Goal: Information Seeking & Learning: Learn about a topic

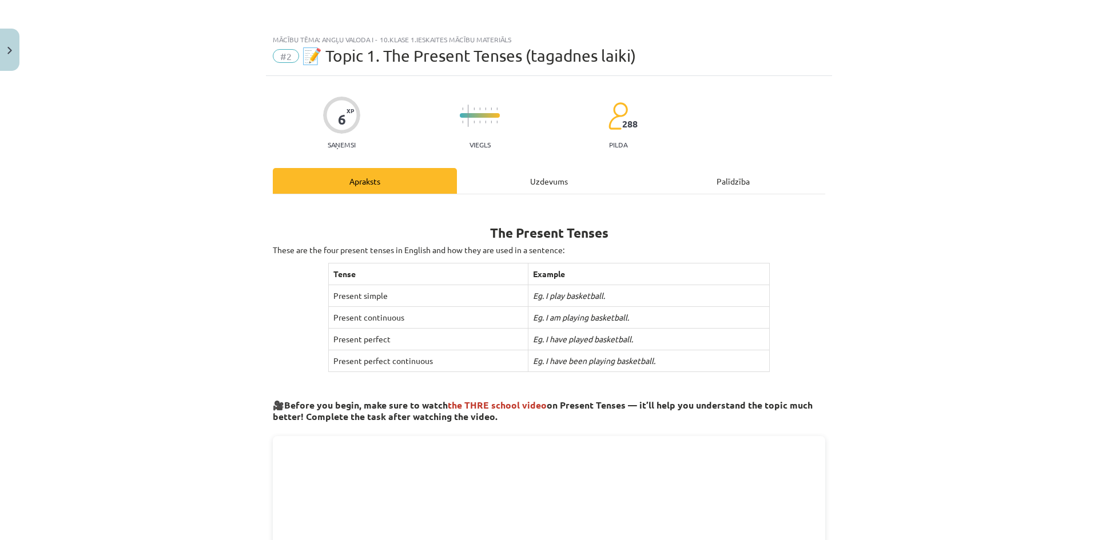
scroll to position [286, 0]
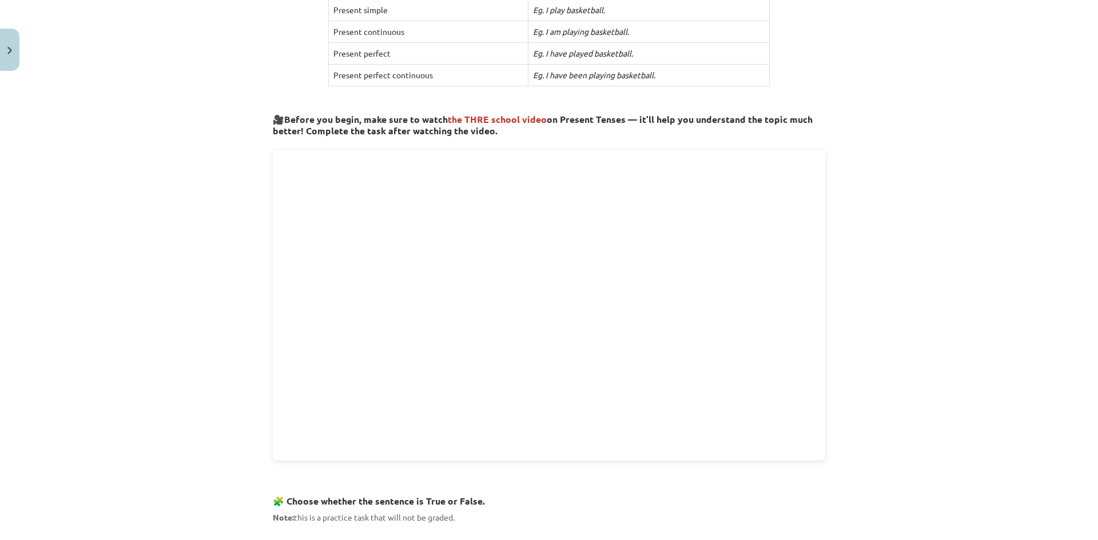
click at [948, 125] on div "Mācību tēma: Angļu valoda i - 10.[PERSON_NAME] 1.ieskaites mācību materiāls #2 …" at bounding box center [549, 270] width 1098 height 540
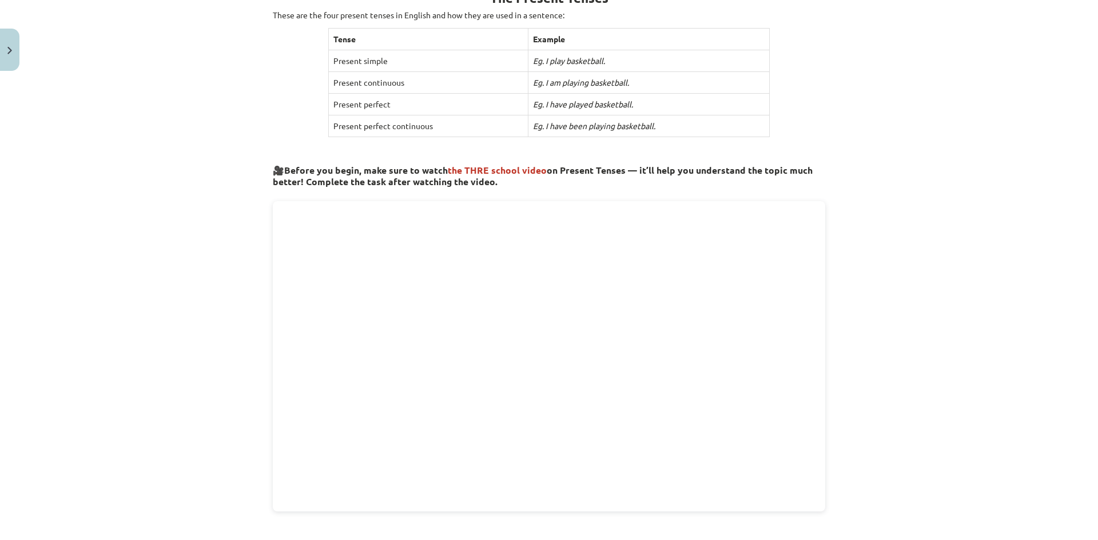
scroll to position [229, 0]
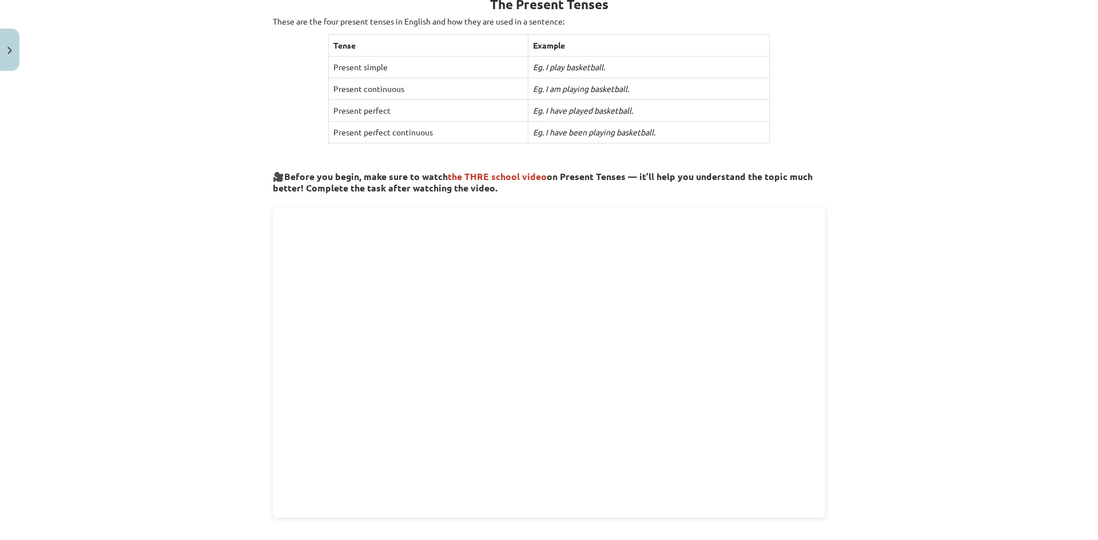
click at [488, 173] on span "the THRE school video" at bounding box center [497, 176] width 99 height 12
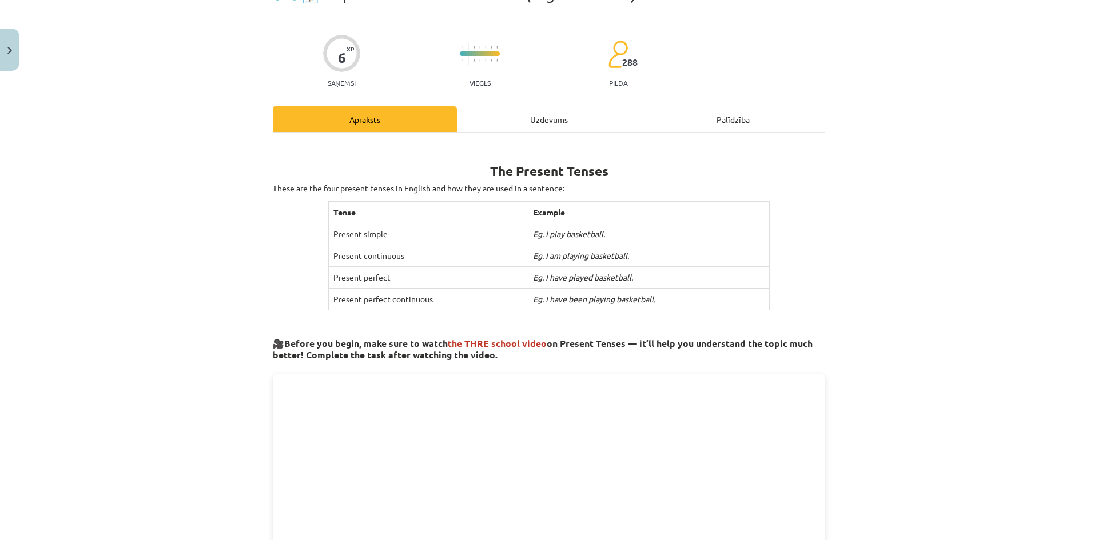
scroll to position [0, 0]
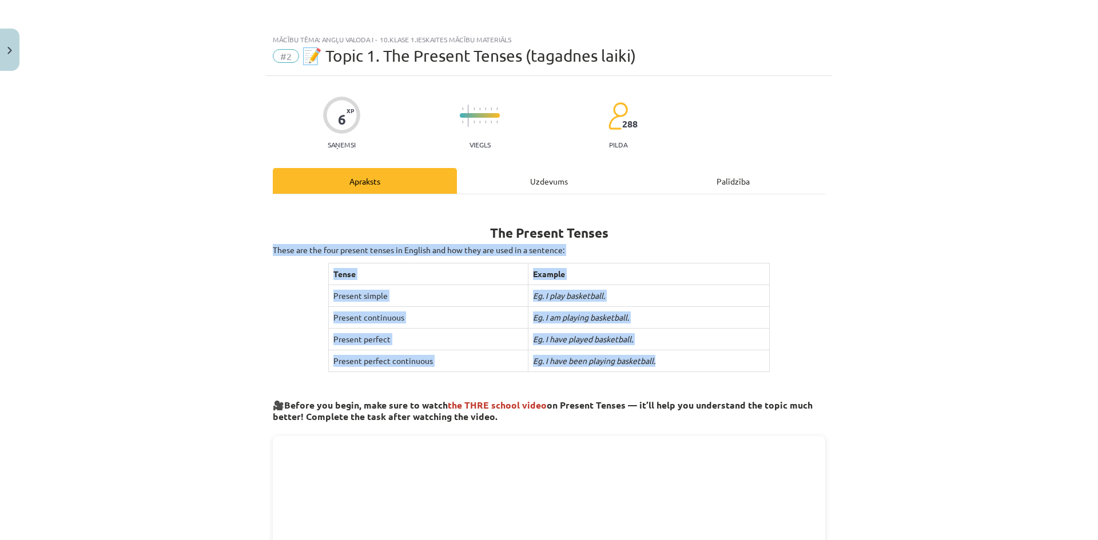
drag, startPoint x: 266, startPoint y: 242, endPoint x: 672, endPoint y: 357, distance: 421.2
copy div "These are the four present tenses in English and how they are used in a sentenc…"
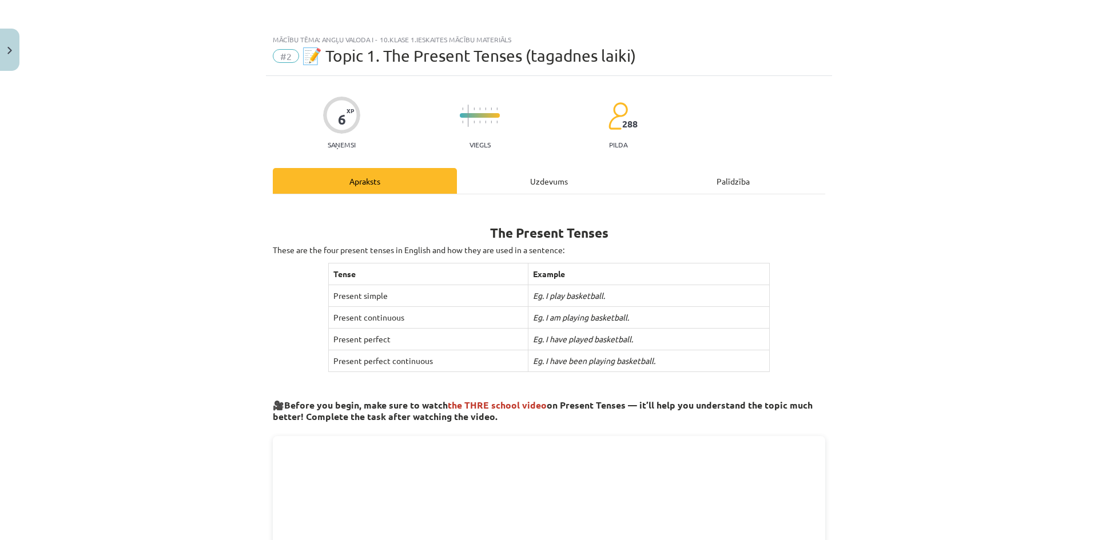
click at [572, 209] on h1 "The Present Tenses" at bounding box center [549, 223] width 552 height 36
drag, startPoint x: 492, startPoint y: 230, endPoint x: 616, endPoint y: 233, distance: 124.7
click at [616, 233] on h1 "The Present Tenses" at bounding box center [549, 223] width 552 height 36
copy b "The Present Tenses"
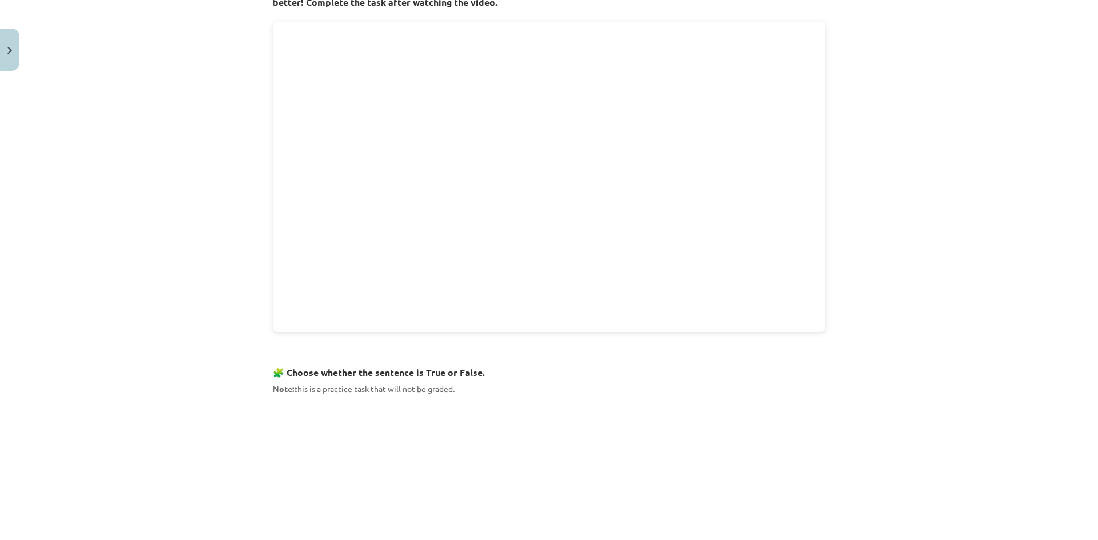
scroll to position [572, 0]
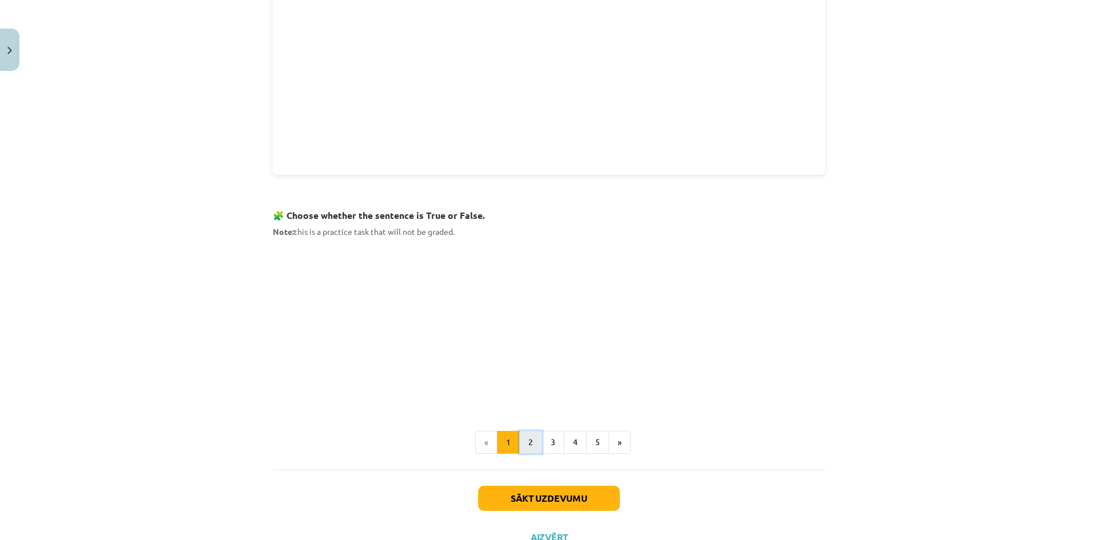
click at [526, 445] on button "2" at bounding box center [530, 442] width 23 height 23
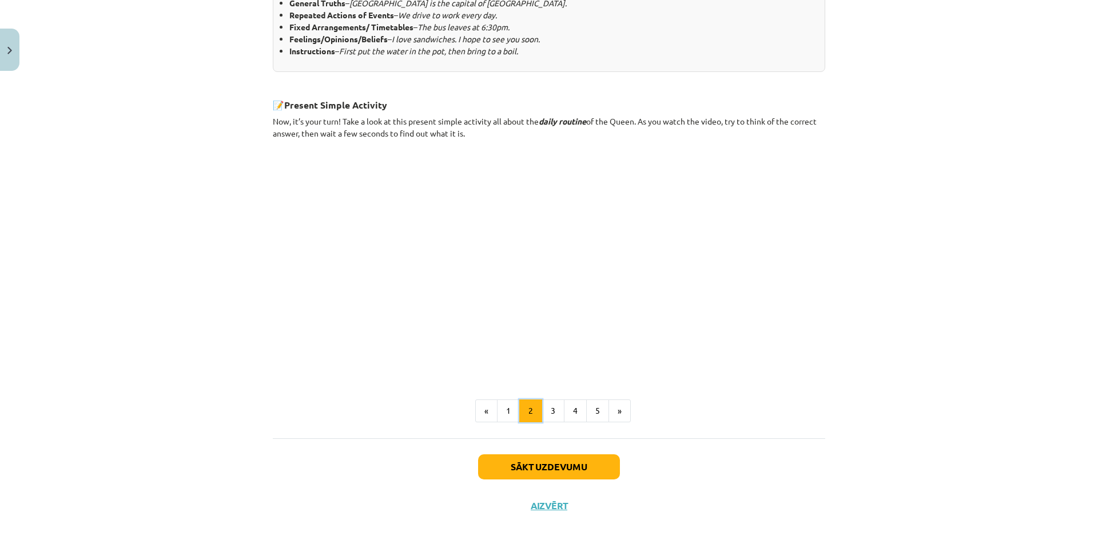
scroll to position [587, 0]
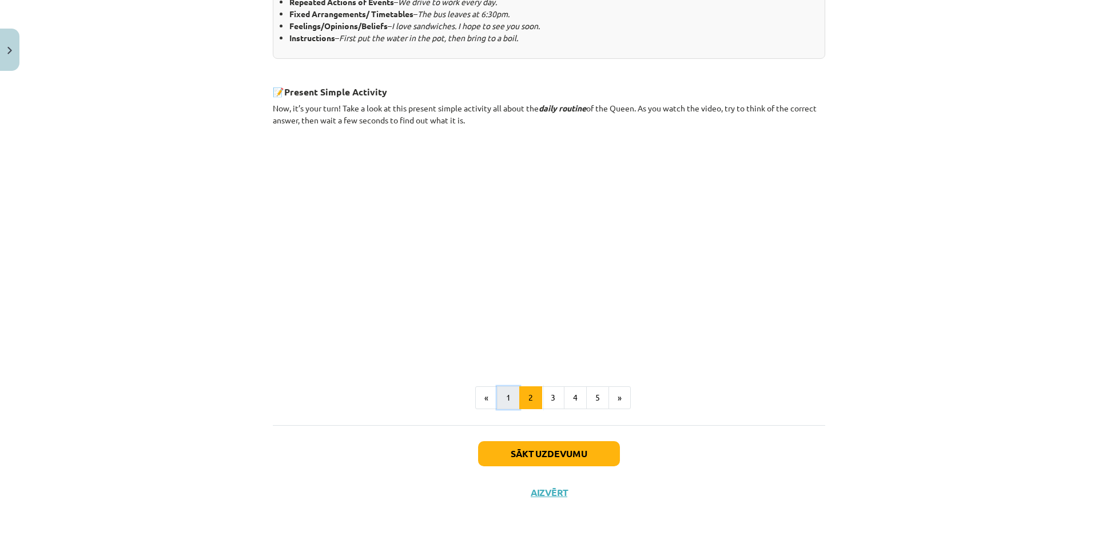
click at [509, 397] on button "1" at bounding box center [508, 398] width 23 height 23
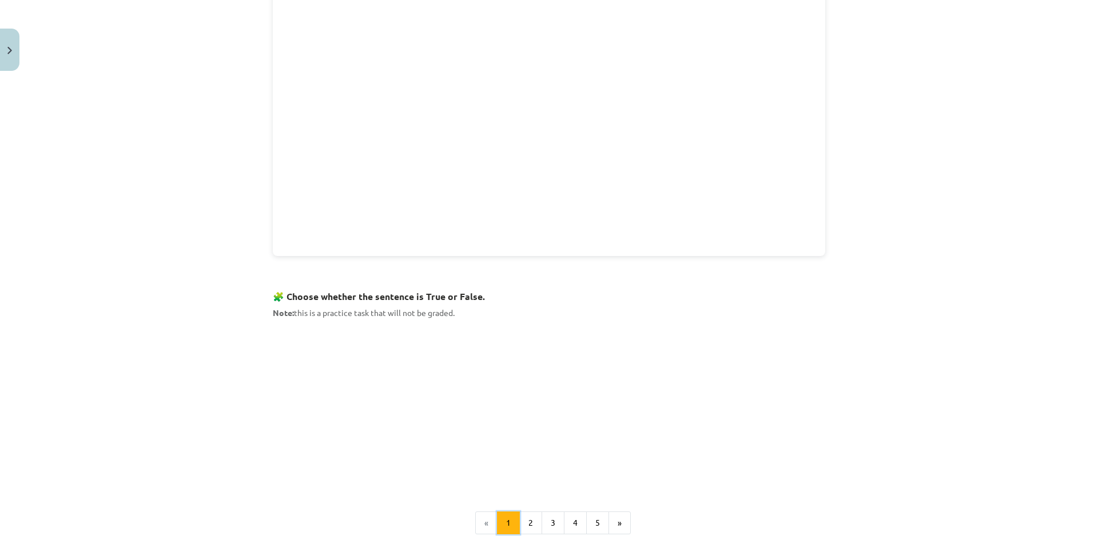
scroll to position [615, 0]
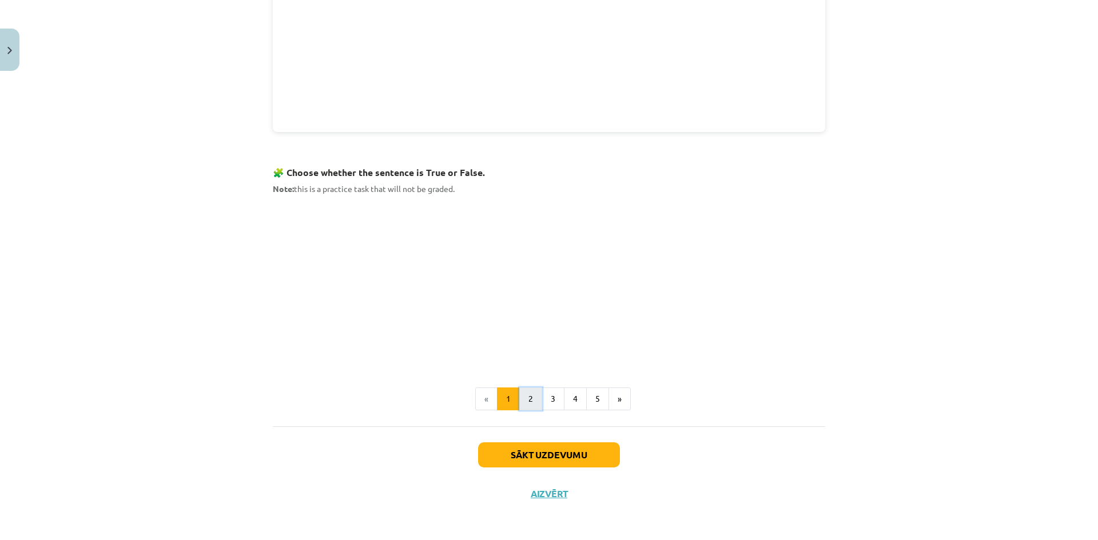
click at [521, 400] on button "2" at bounding box center [530, 399] width 23 height 23
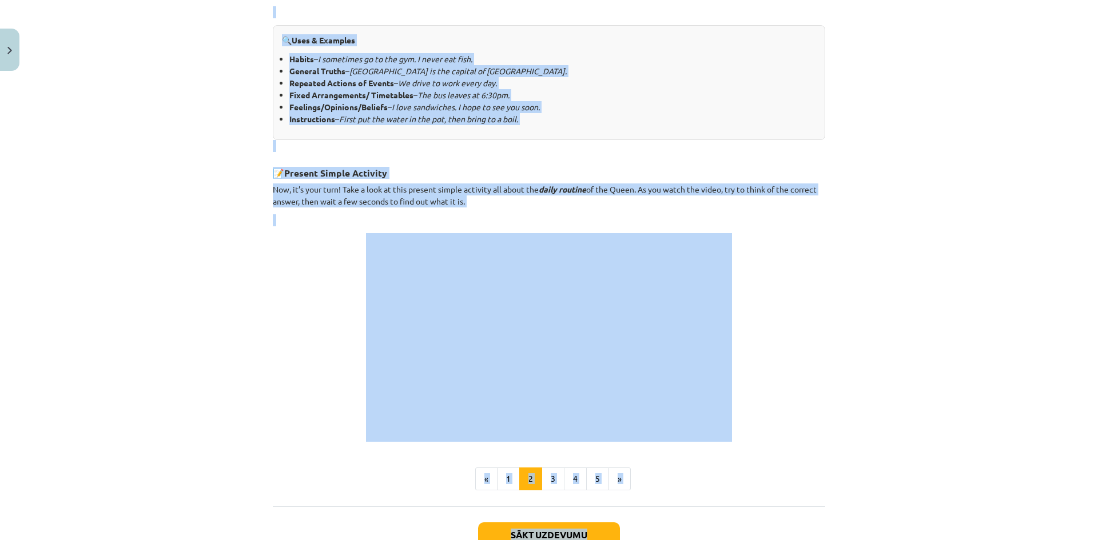
scroll to position [587, 0]
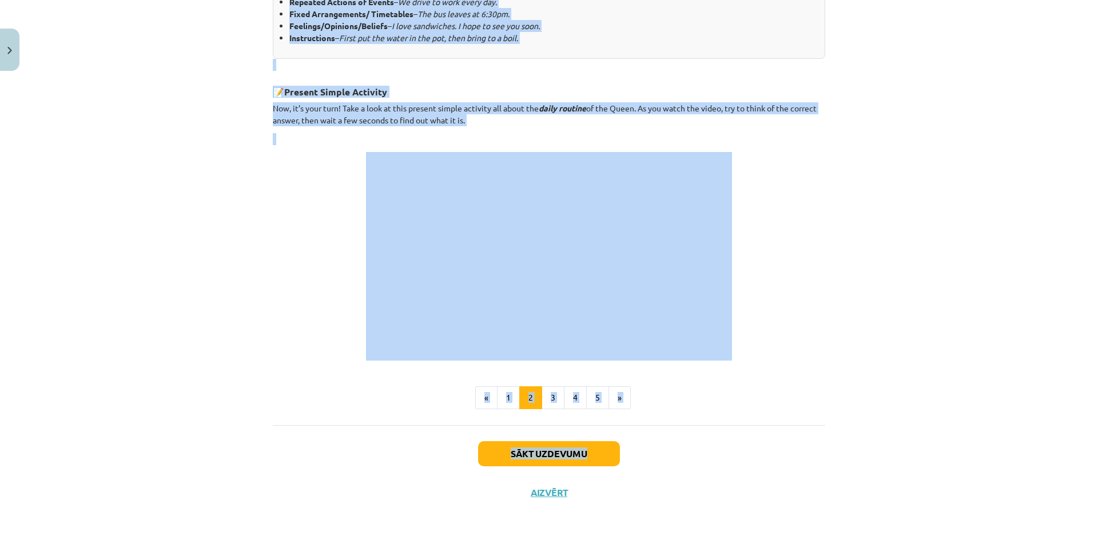
drag, startPoint x: 279, startPoint y: 221, endPoint x: 615, endPoint y: 125, distance: 349.8
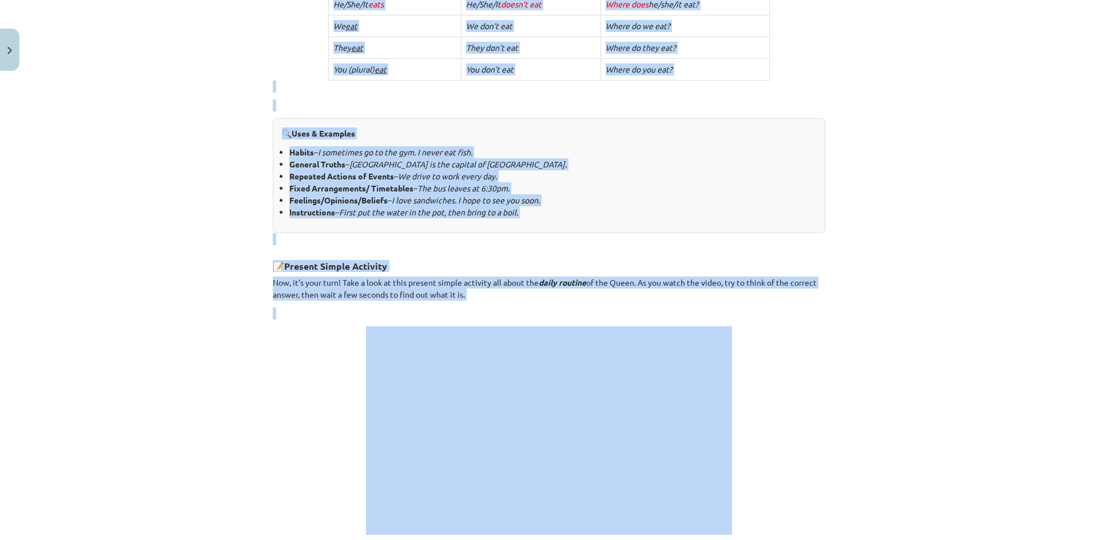
scroll to position [301, 0]
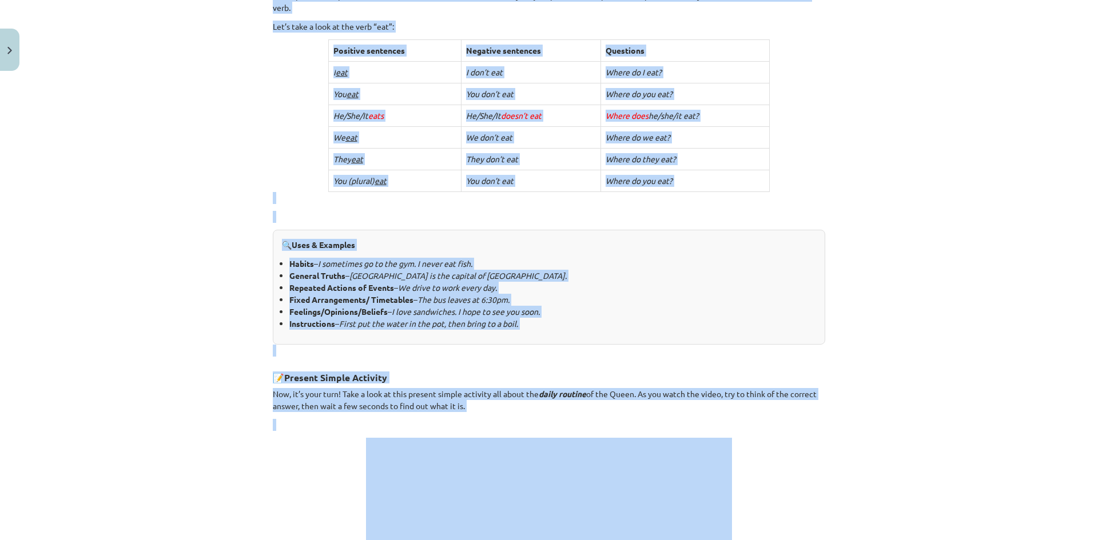
copy div "Present Simple The present simple is usually the first tense English students l…"
click at [604, 288] on li "Repeated Actions of Events – We drive to work every day." at bounding box center [552, 288] width 527 height 12
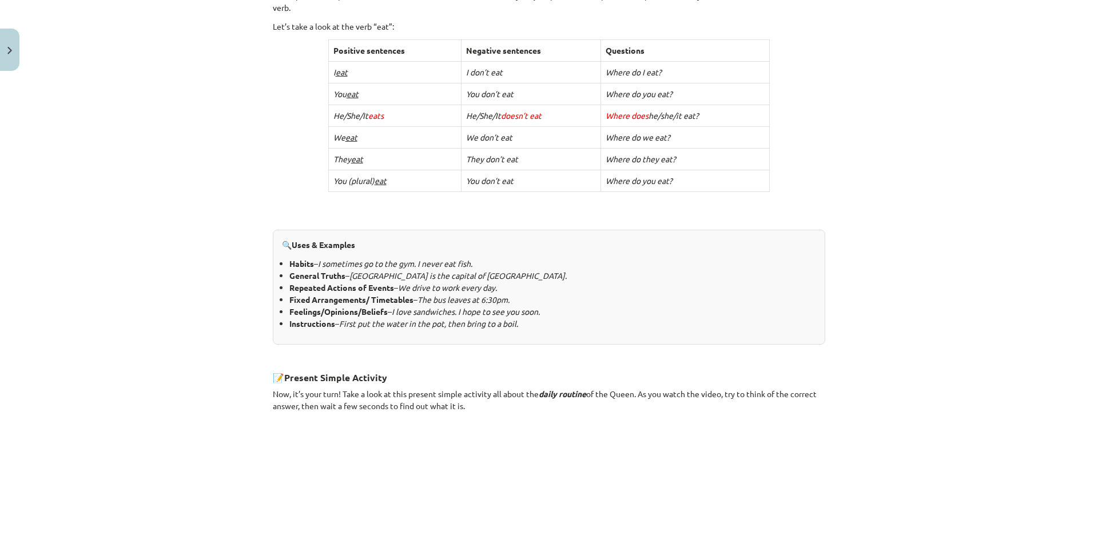
scroll to position [530, 0]
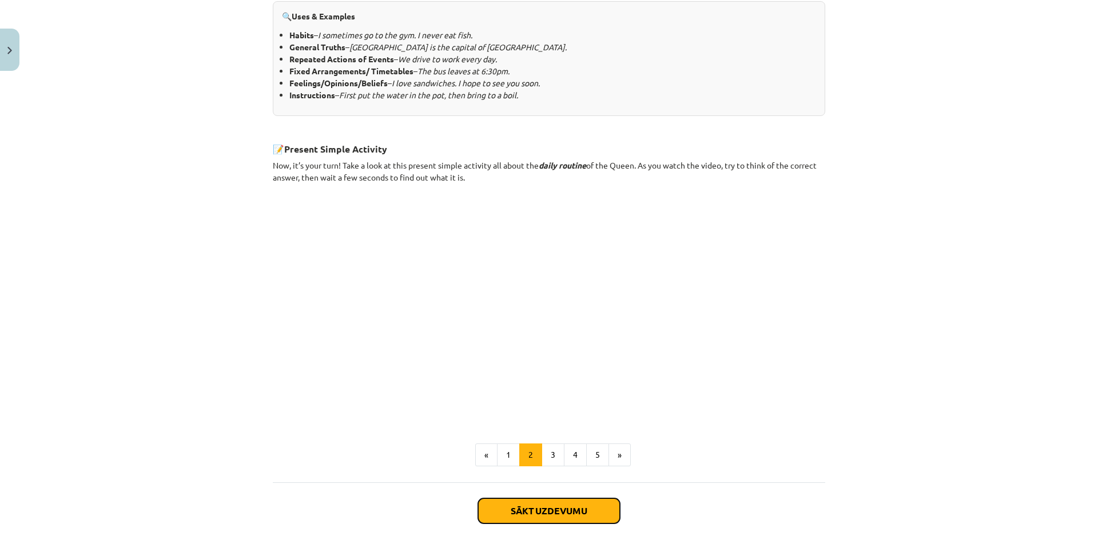
click at [546, 507] on button "Sākt uzdevumu" at bounding box center [549, 511] width 142 height 25
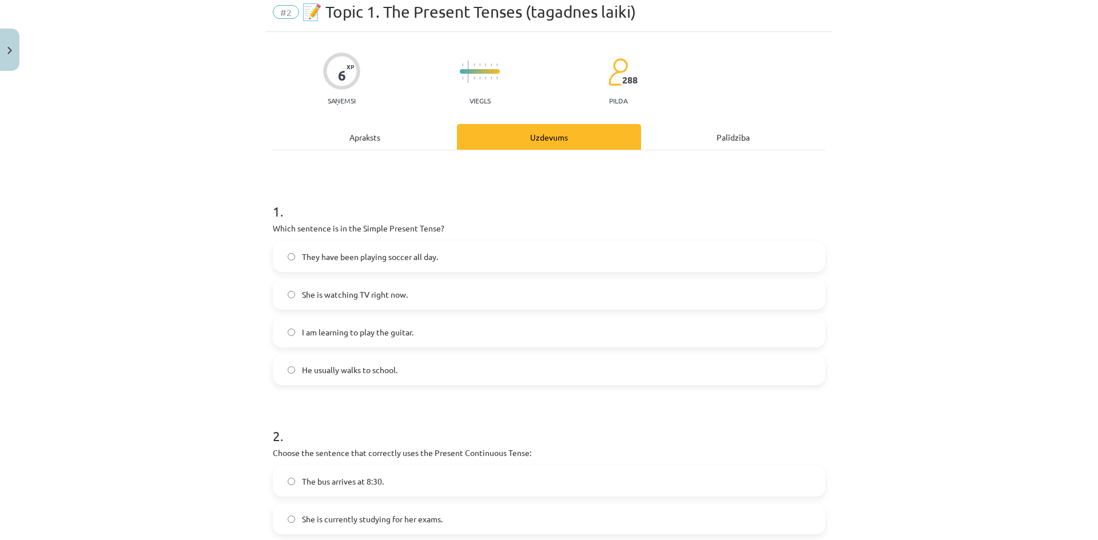
scroll to position [29, 0]
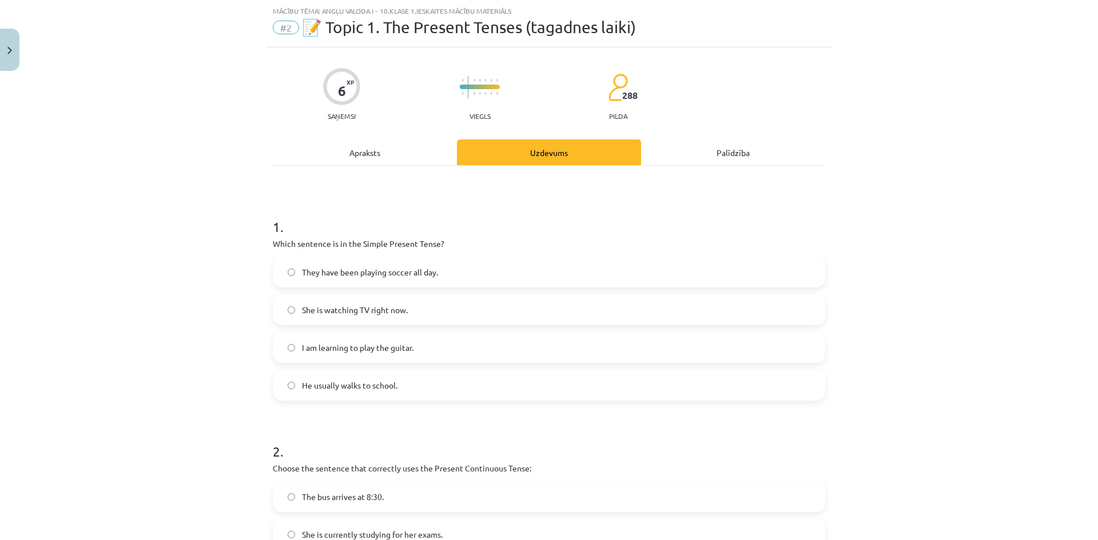
click at [338, 87] on div "6" at bounding box center [342, 91] width 8 height 16
click at [618, 116] on p "pilda" at bounding box center [618, 116] width 18 height 8
click at [622, 125] on div "6 XP Saņemsi Viegls 288 pilda Apraksts Uzdevums Palīdzība 1 . Which sentence is…" at bounding box center [549, 500] width 566 height 907
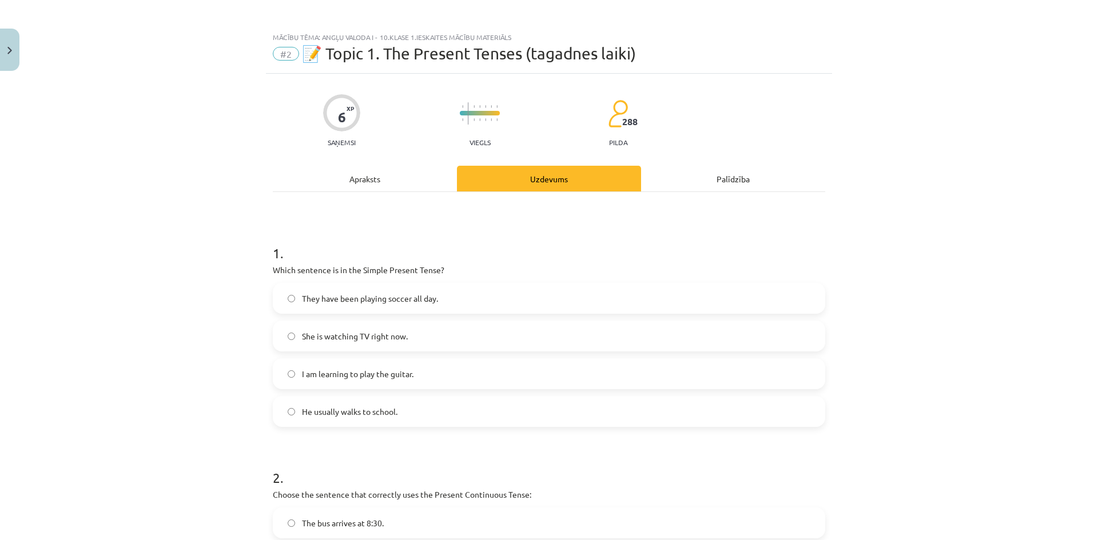
scroll to position [0, 0]
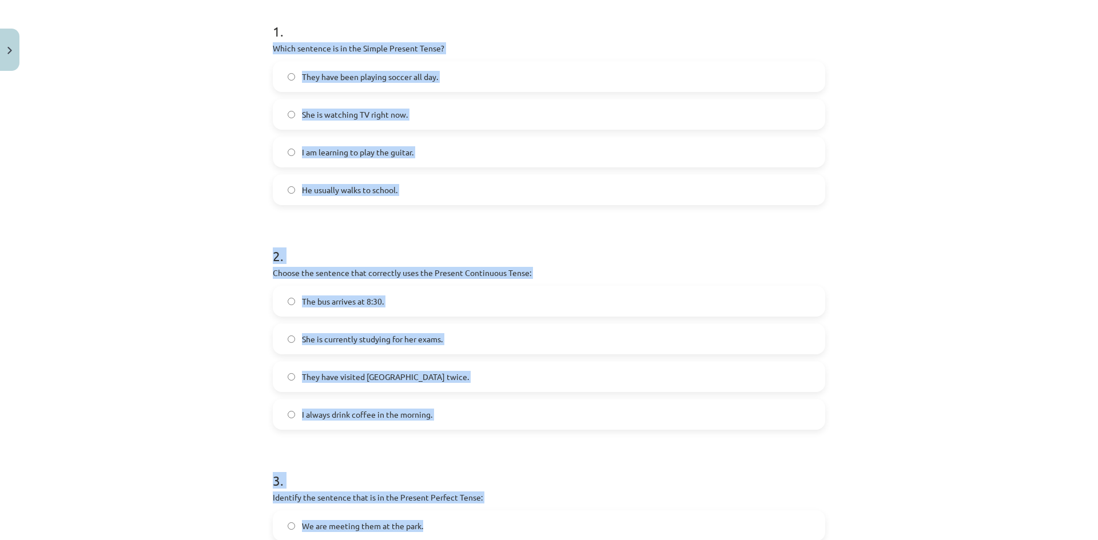
drag, startPoint x: 267, startPoint y: 270, endPoint x: 540, endPoint y: 500, distance: 357.5
click at [540, 500] on div "6 XP Saņemsi Viegls 288 pilda Apraksts Uzdevums Palīdzība 1 . Which sentence is…" at bounding box center [549, 305] width 566 height 907
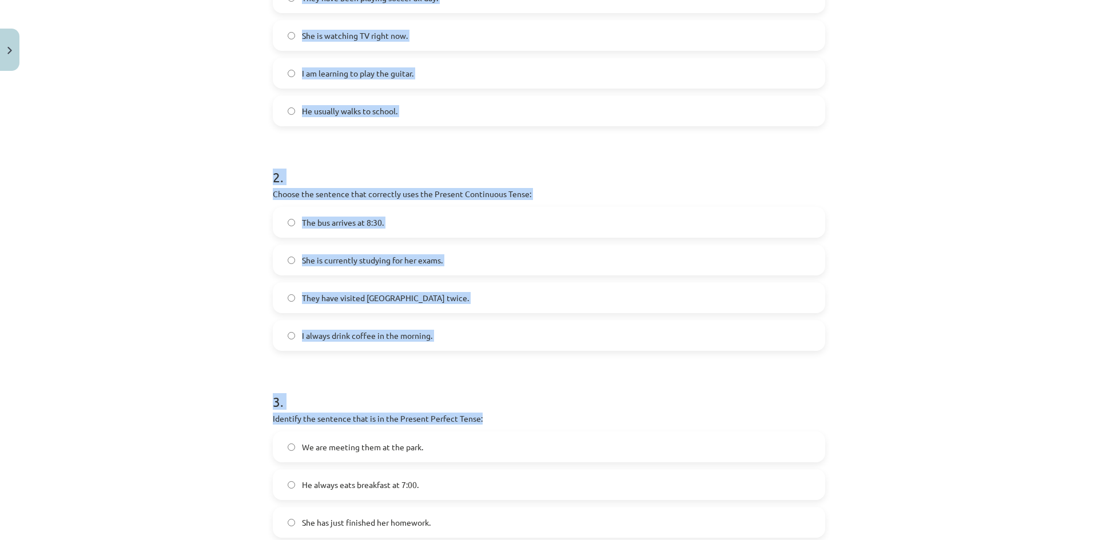
scroll to position [399, 0]
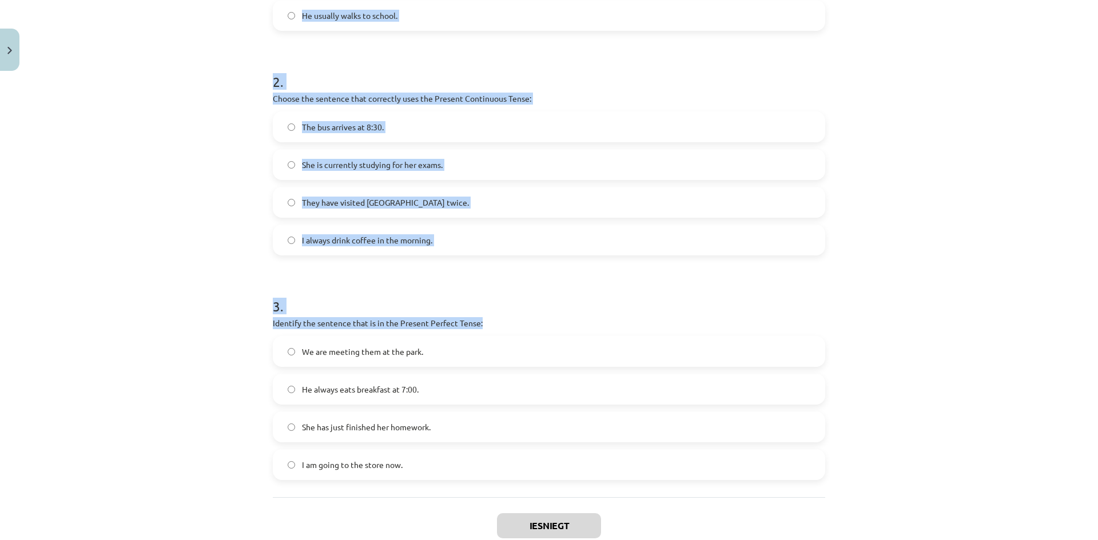
click at [220, 320] on div "Mācību tēma: Angļu valoda i - 10.klase 1.ieskaites mācību materiāls #2 📝 Topic …" at bounding box center [549, 270] width 1098 height 540
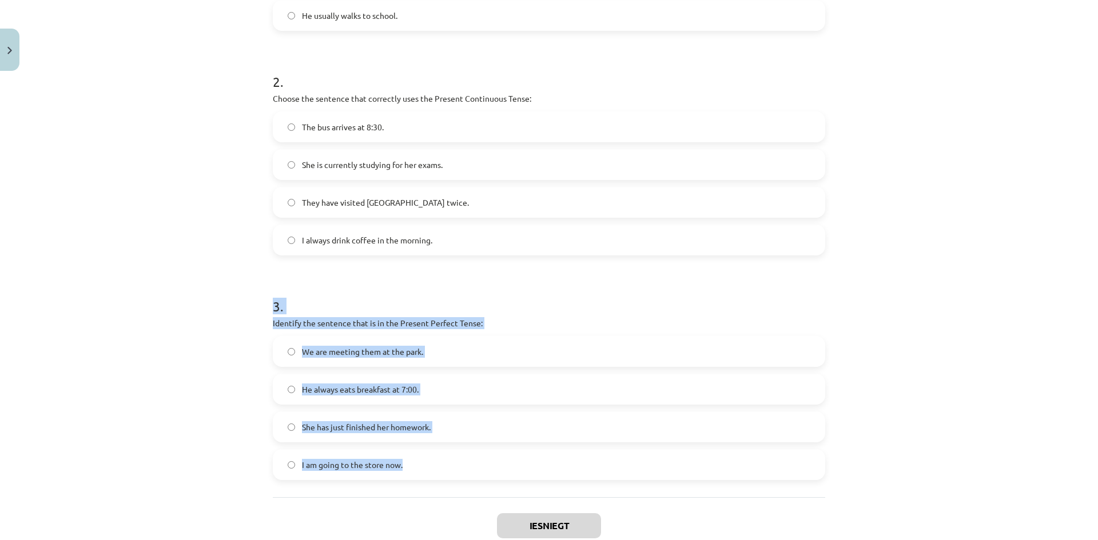
drag, startPoint x: 257, startPoint y: 306, endPoint x: 459, endPoint y: 456, distance: 251.8
click at [459, 456] on div "Mācību tēma: Angļu valoda i - 10.klase 1.ieskaites mācību materiāls #2 📝 Topic …" at bounding box center [549, 270] width 1098 height 540
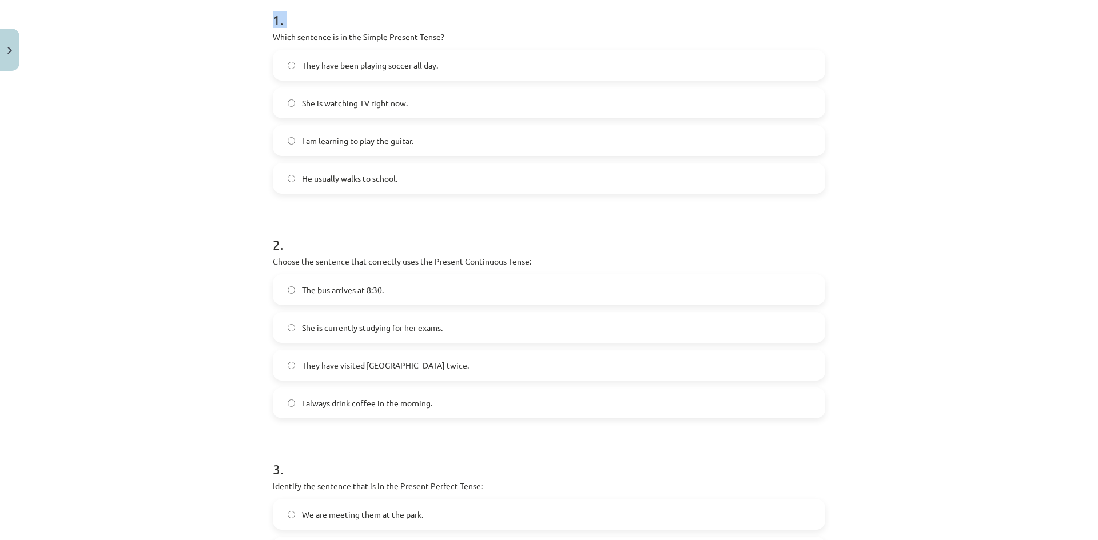
scroll to position [471, 0]
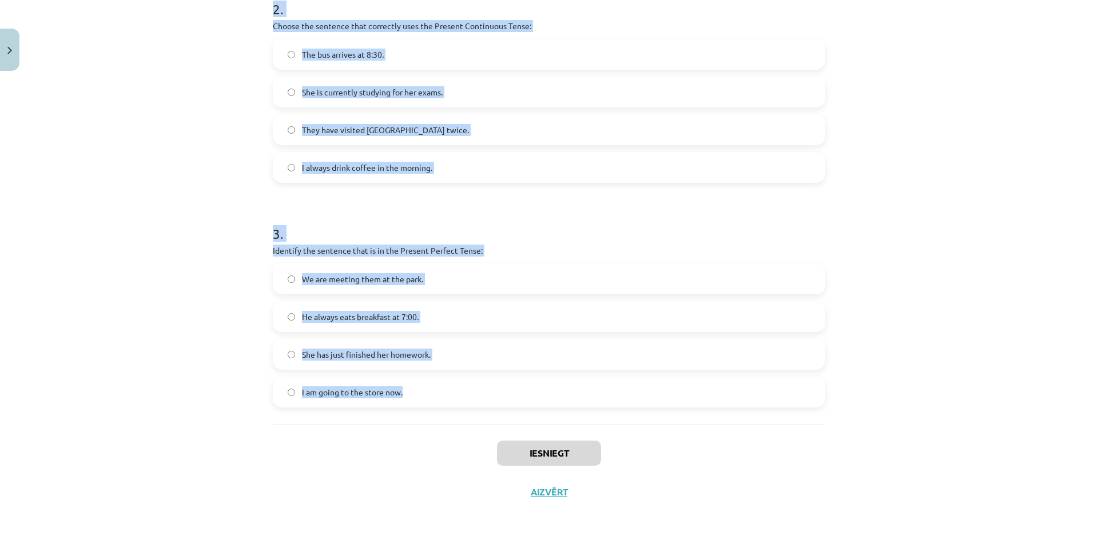
drag, startPoint x: 257, startPoint y: 153, endPoint x: 471, endPoint y: 404, distance: 329.0
click at [471, 404] on div "Mācību tēma: Angļu valoda i - 10.klase 1.ieskaites mācību materiāls #2 📝 Topic …" at bounding box center [549, 270] width 1098 height 540
copy form "Which sentence is in the Simple Present Tense? They have been playing soccer al…"
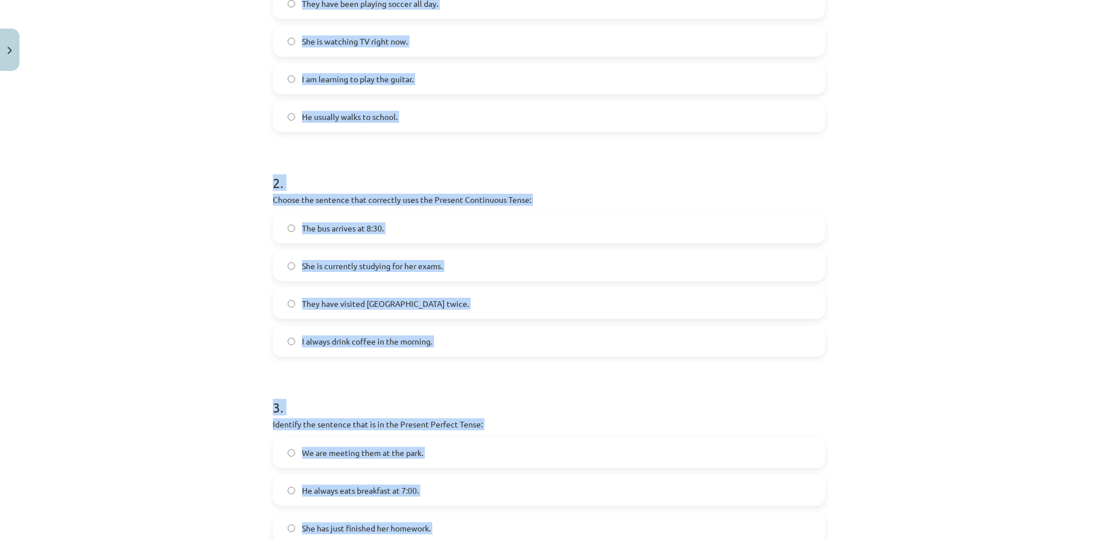
scroll to position [0, 0]
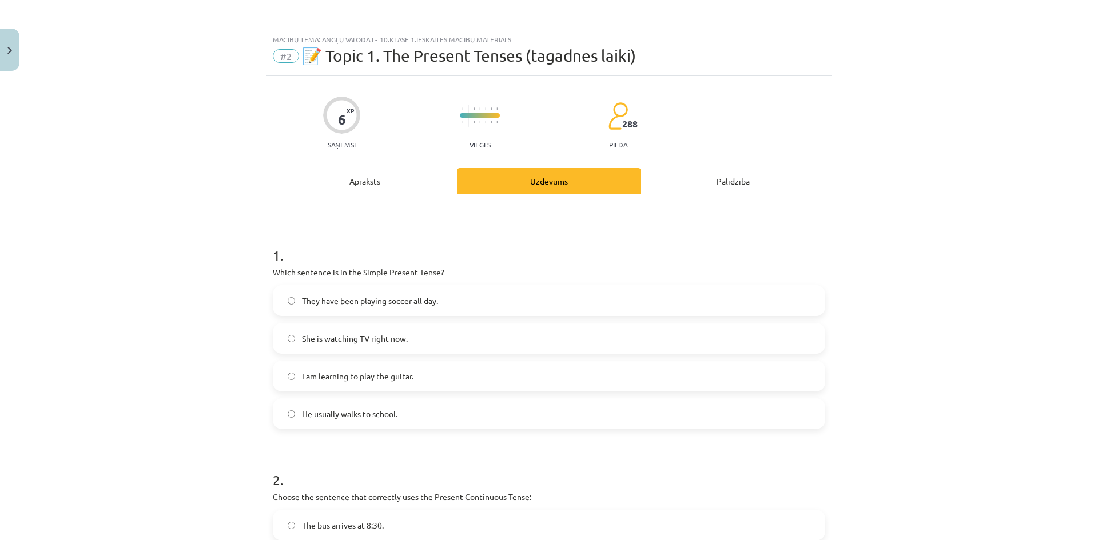
click at [367, 181] on div "Apraksts" at bounding box center [365, 181] width 184 height 26
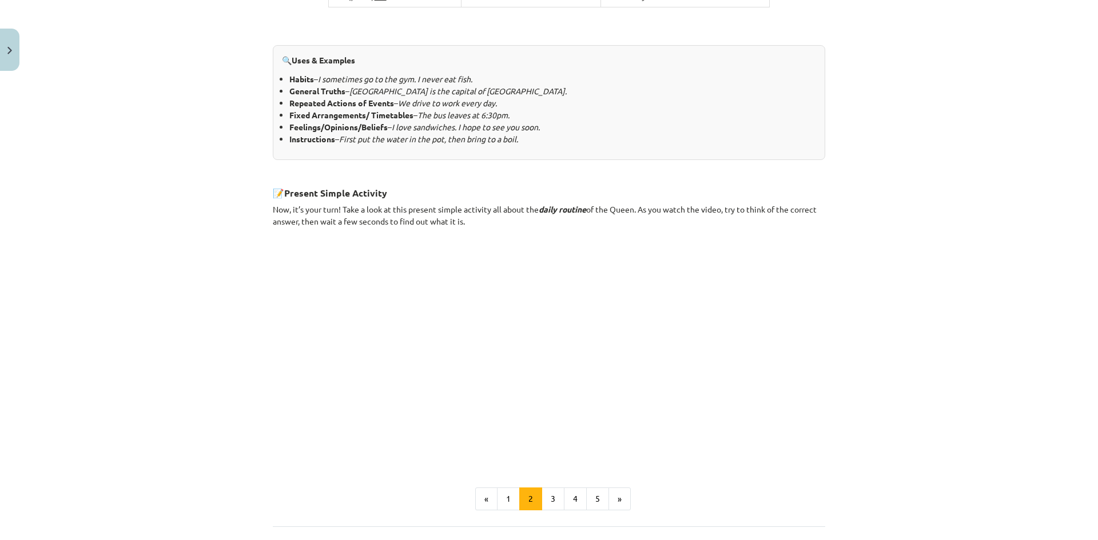
scroll to position [587, 0]
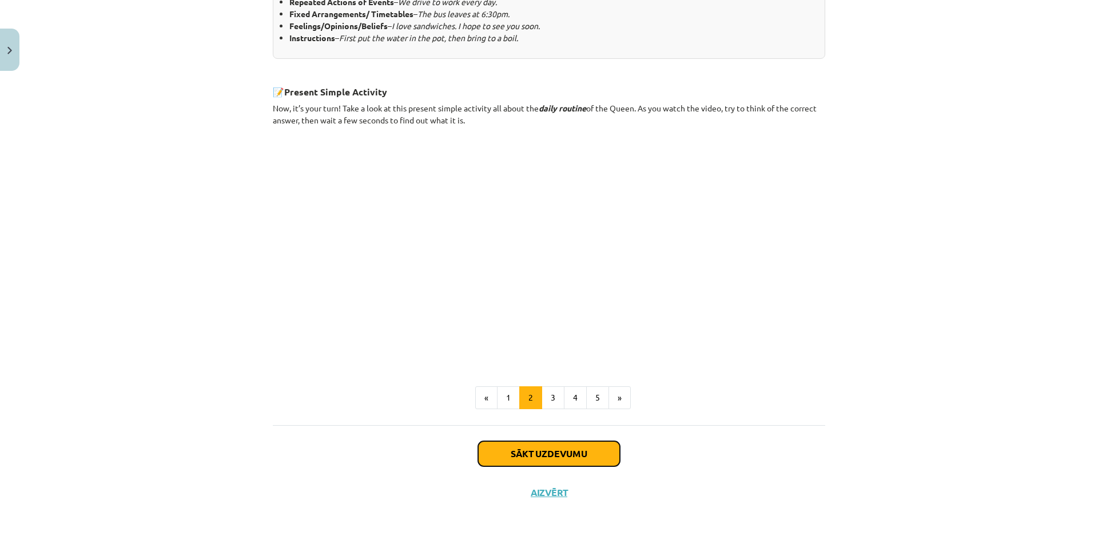
click at [519, 455] on button "Sākt uzdevumu" at bounding box center [549, 453] width 142 height 25
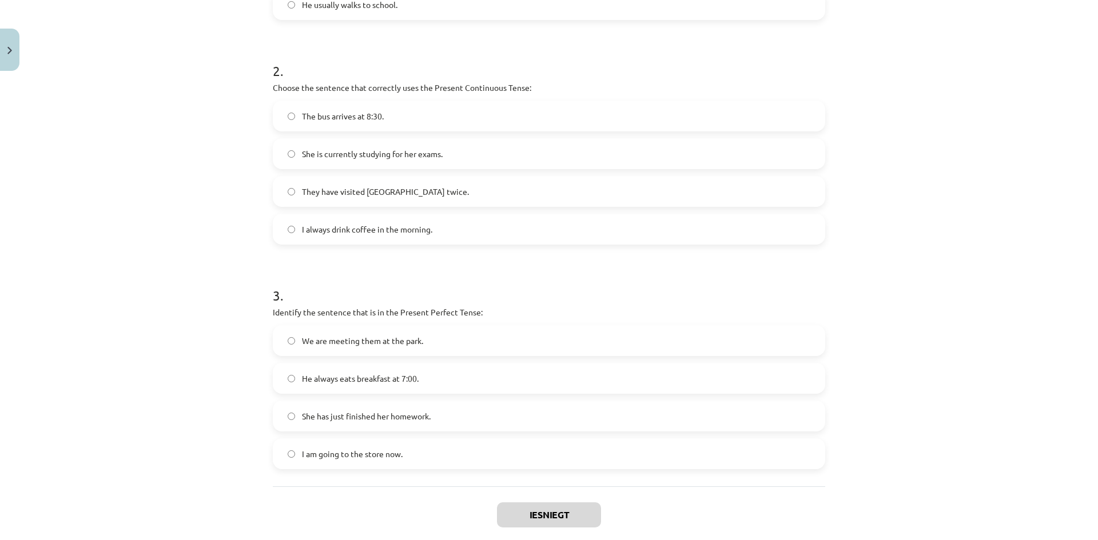
scroll to position [471, 0]
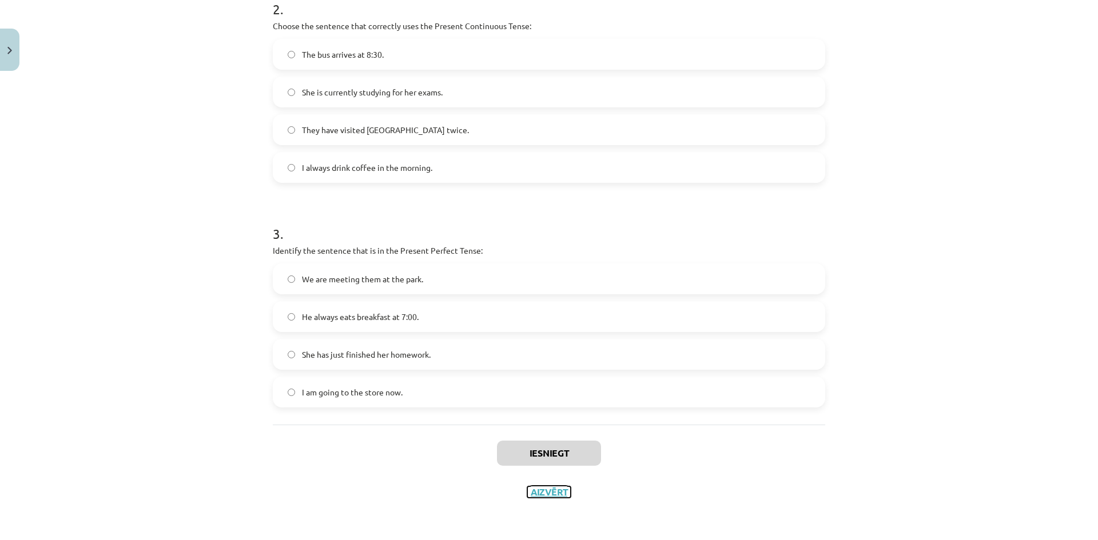
click at [536, 491] on button "Aizvērt" at bounding box center [548, 492] width 43 height 11
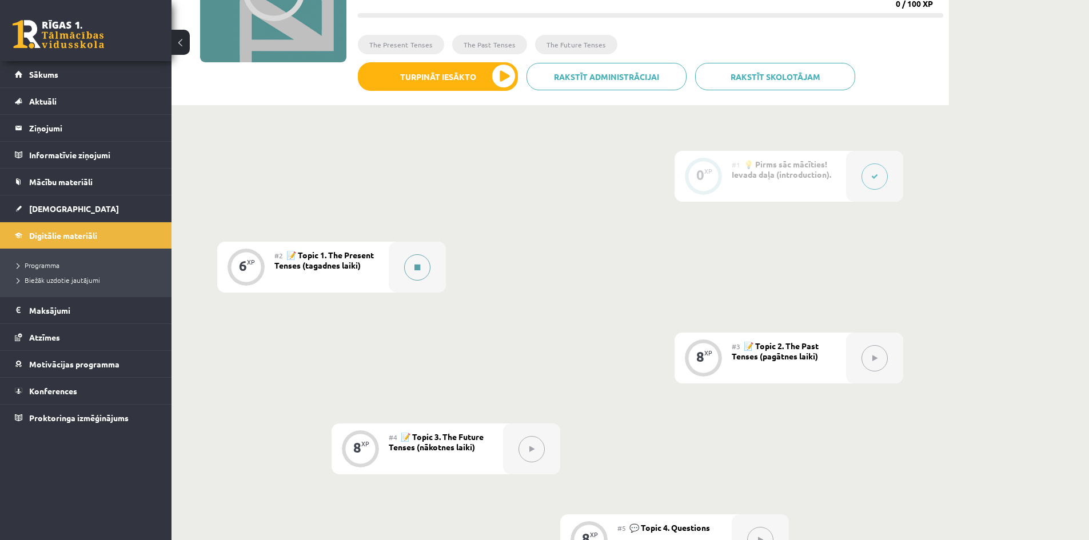
click at [419, 276] on button at bounding box center [417, 267] width 26 height 26
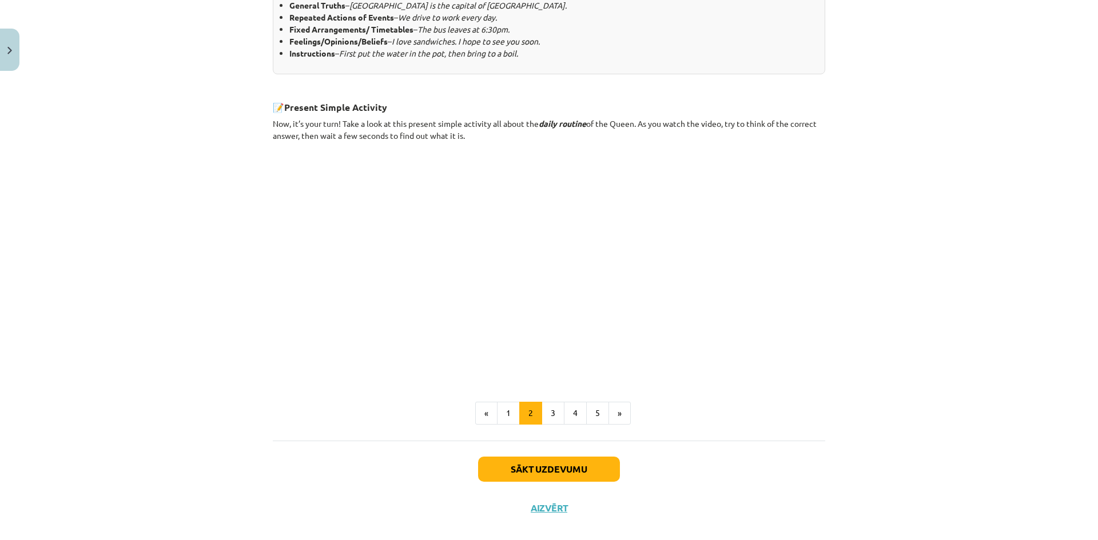
scroll to position [587, 0]
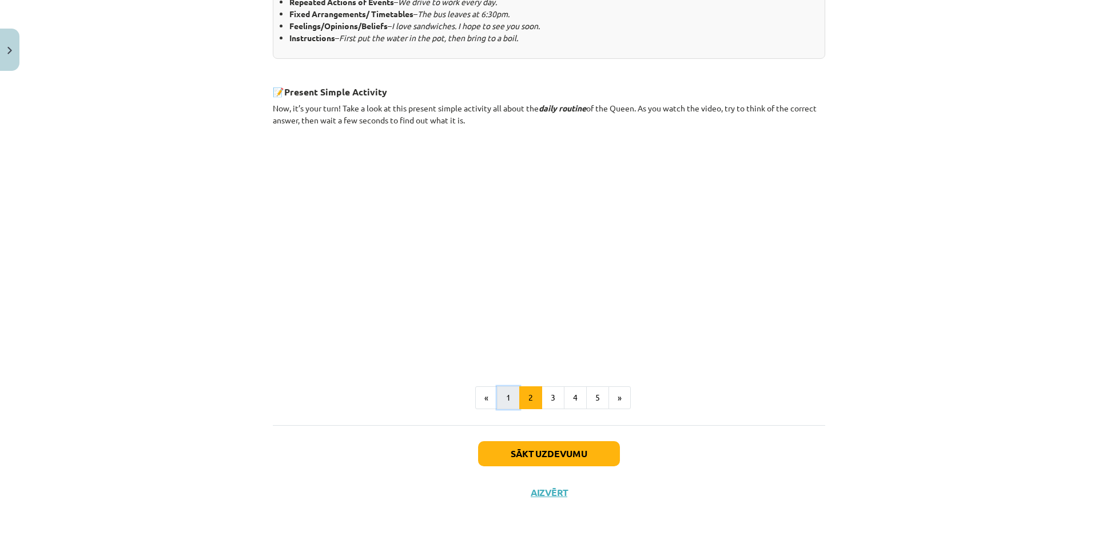
click at [504, 400] on button "1" at bounding box center [508, 398] width 23 height 23
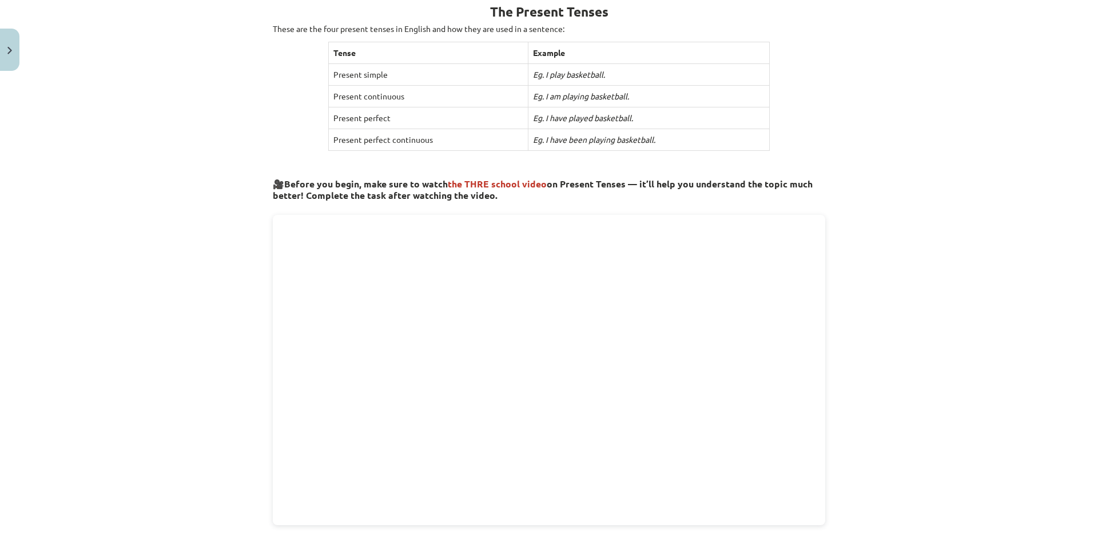
scroll to position [615, 0]
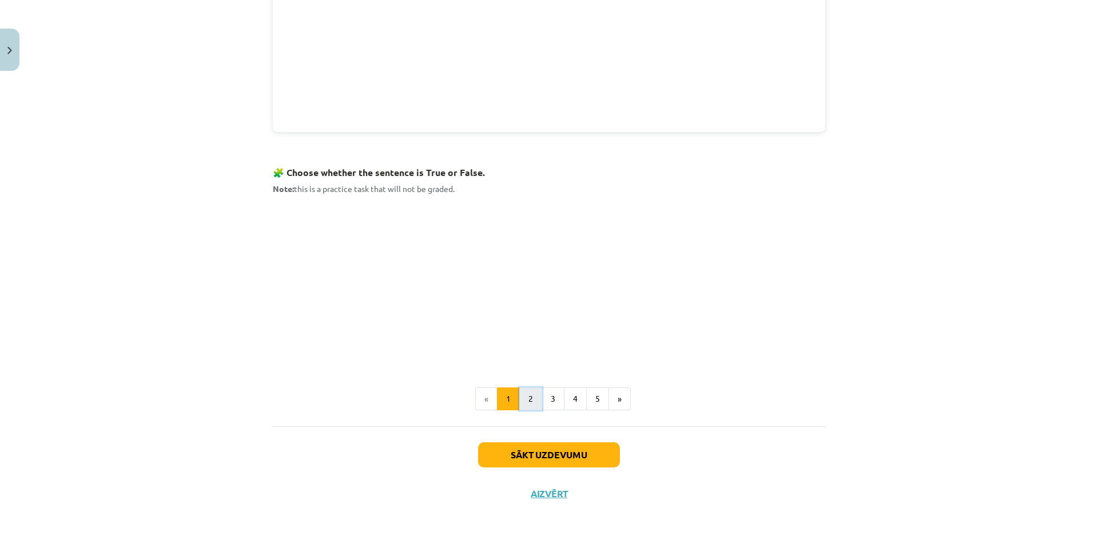
click at [520, 399] on button "2" at bounding box center [530, 399] width 23 height 23
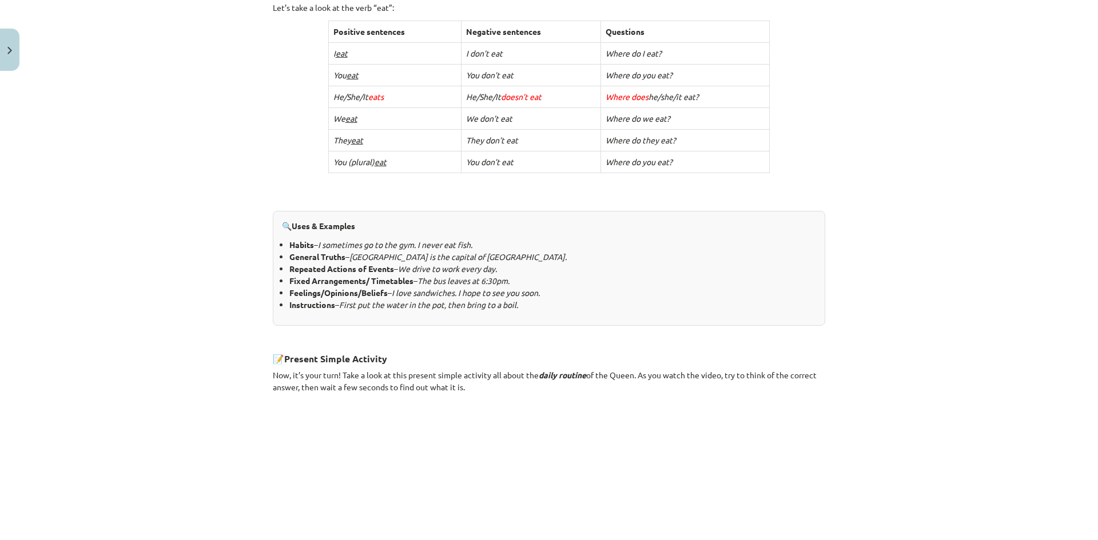
scroll to position [587, 0]
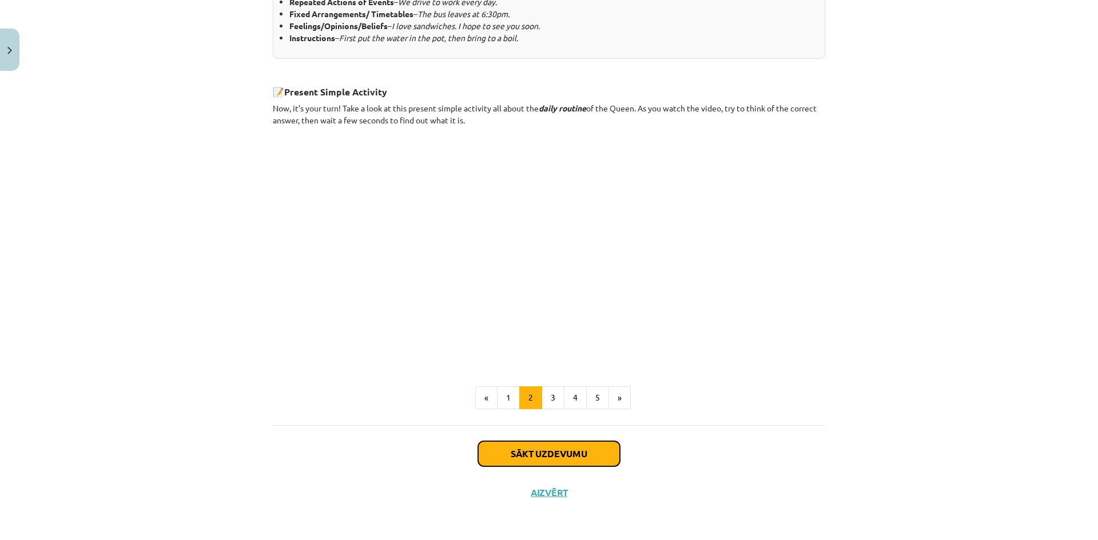
click at [550, 453] on button "Sākt uzdevumu" at bounding box center [549, 453] width 142 height 25
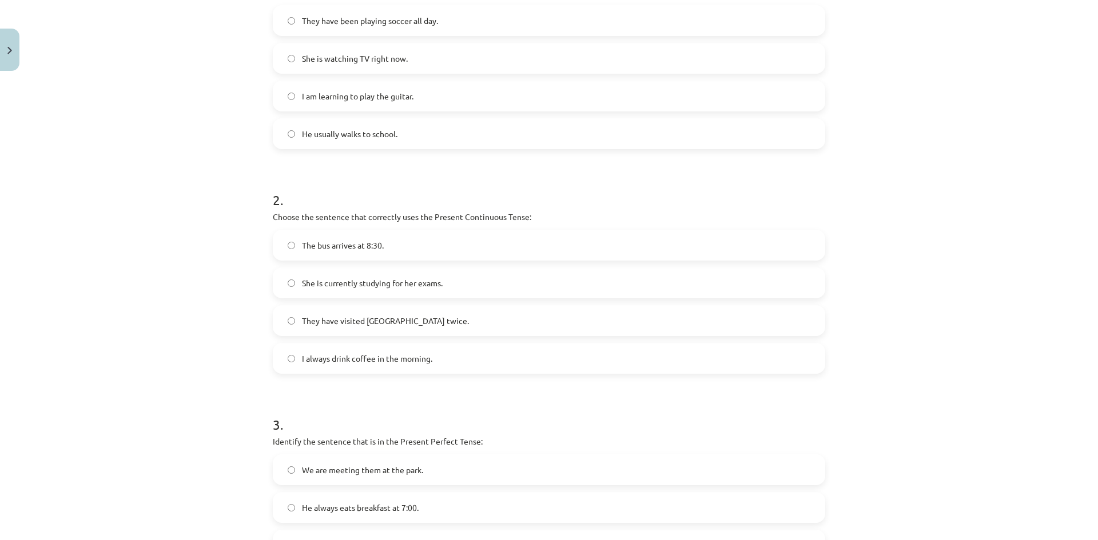
scroll to position [471, 0]
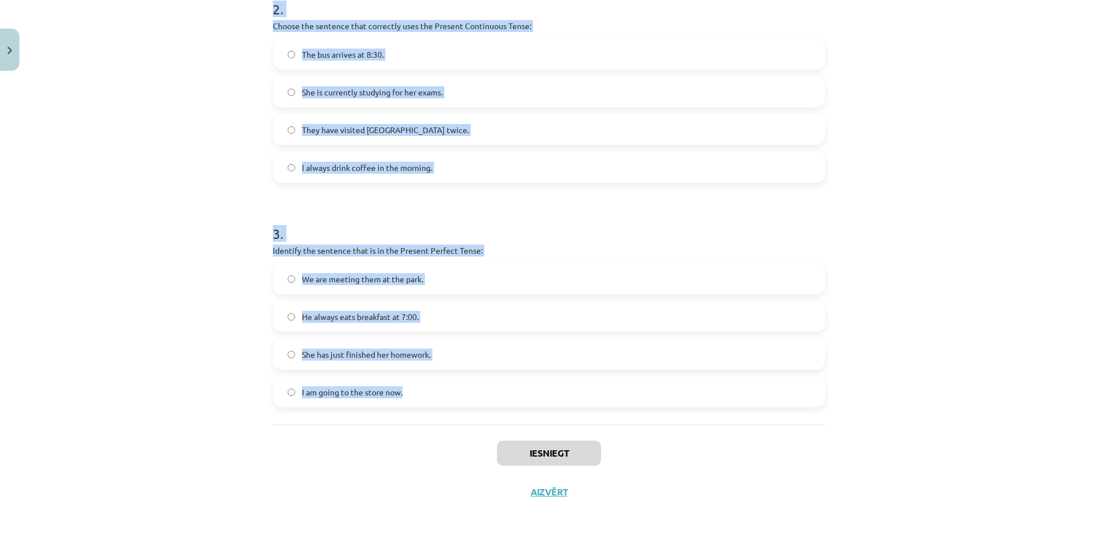
drag, startPoint x: 268, startPoint y: 240, endPoint x: 515, endPoint y: 415, distance: 303.5
click at [515, 415] on div "6 XP Saņemsi Viegls 288 pilda Apraksts Uzdevums Palīdzība 1 . Which sentence is…" at bounding box center [549, 58] width 566 height 907
copy form "Which sentence is in the Simple Present Tense? They have been playing soccer al…"
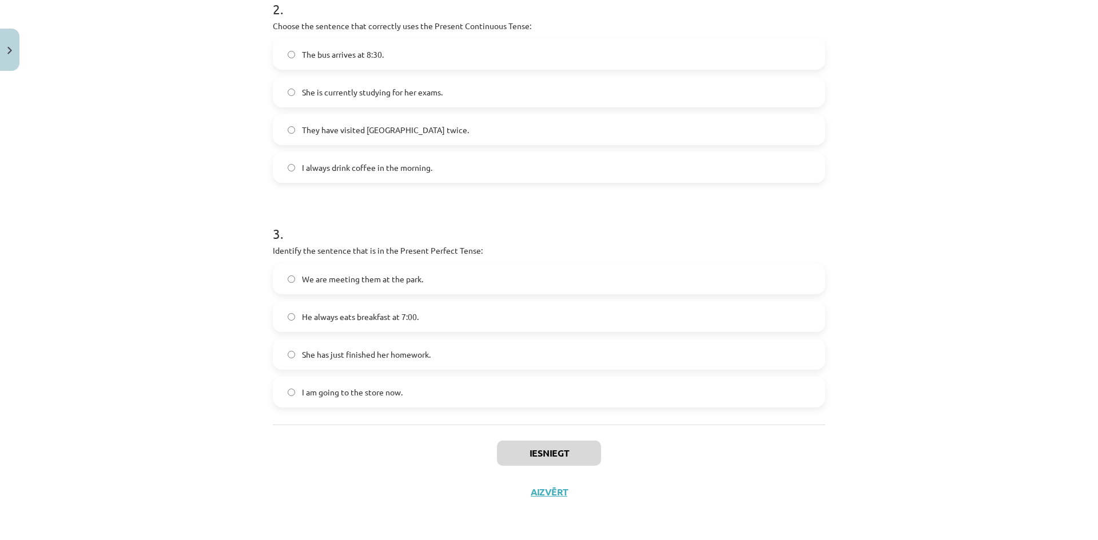
drag, startPoint x: 356, startPoint y: 245, endPoint x: 297, endPoint y: 441, distance: 204.6
click at [273, 444] on div "Iesniegt Aizvērt" at bounding box center [549, 465] width 552 height 80
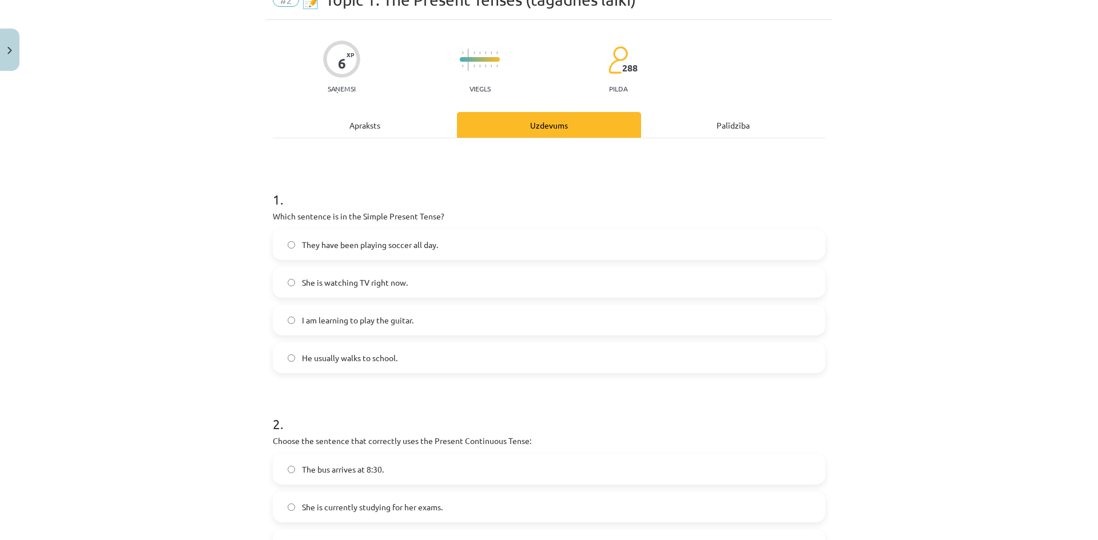
scroll to position [0, 0]
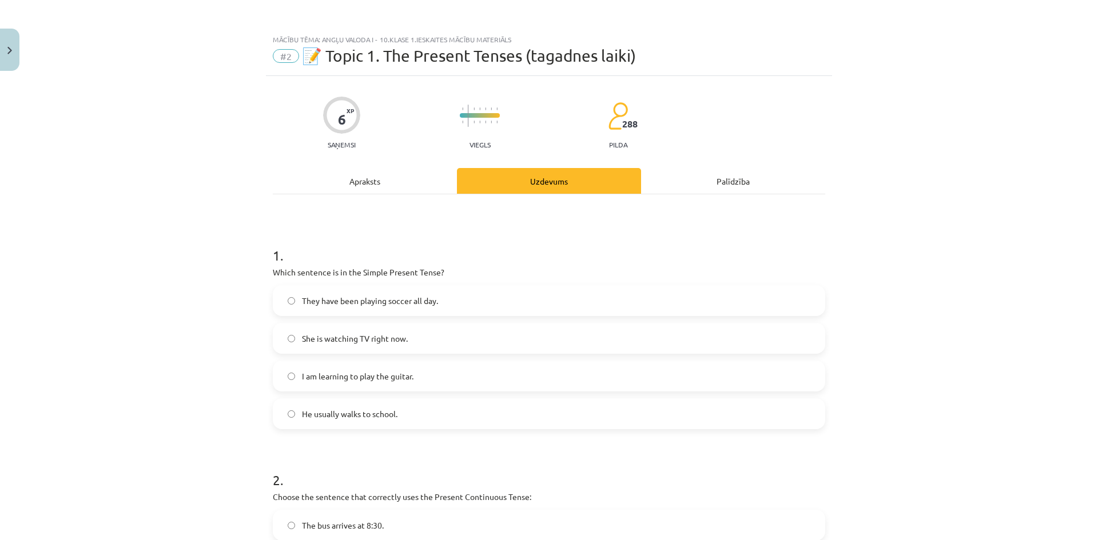
click at [371, 175] on div "Apraksts" at bounding box center [365, 181] width 184 height 26
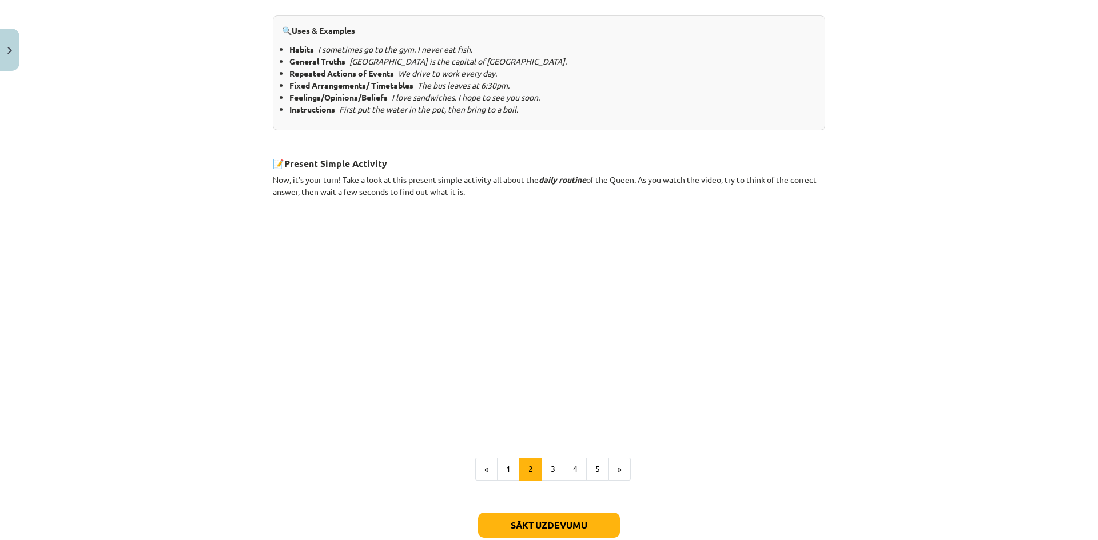
scroll to position [587, 0]
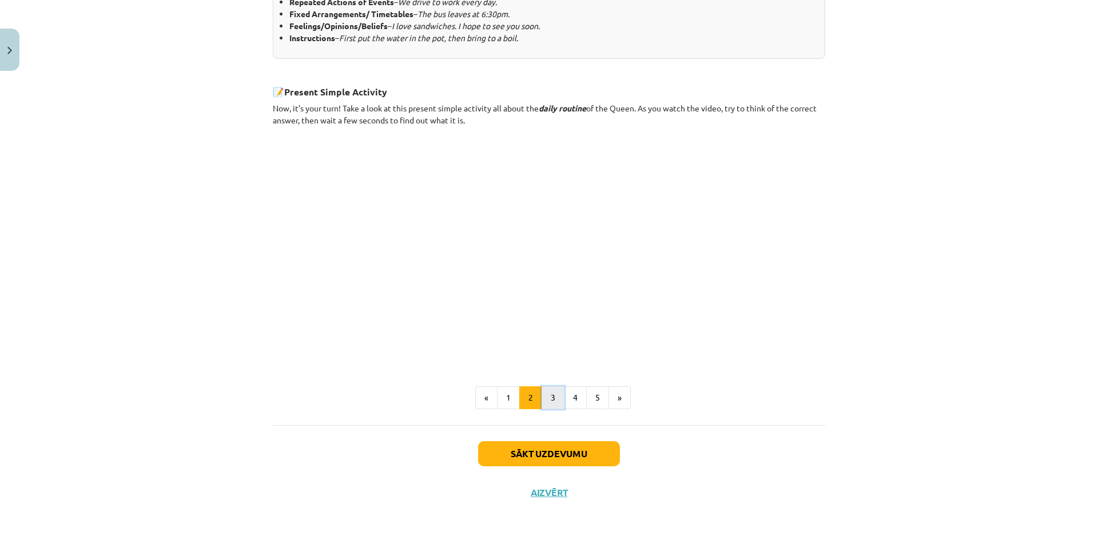
click at [550, 399] on button "3" at bounding box center [553, 398] width 23 height 23
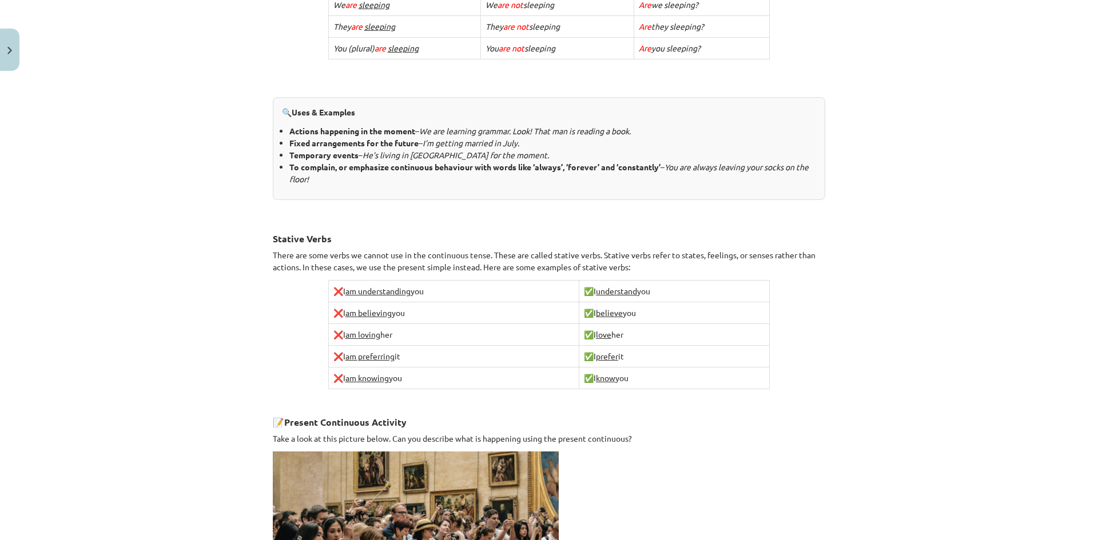
scroll to position [662, 0]
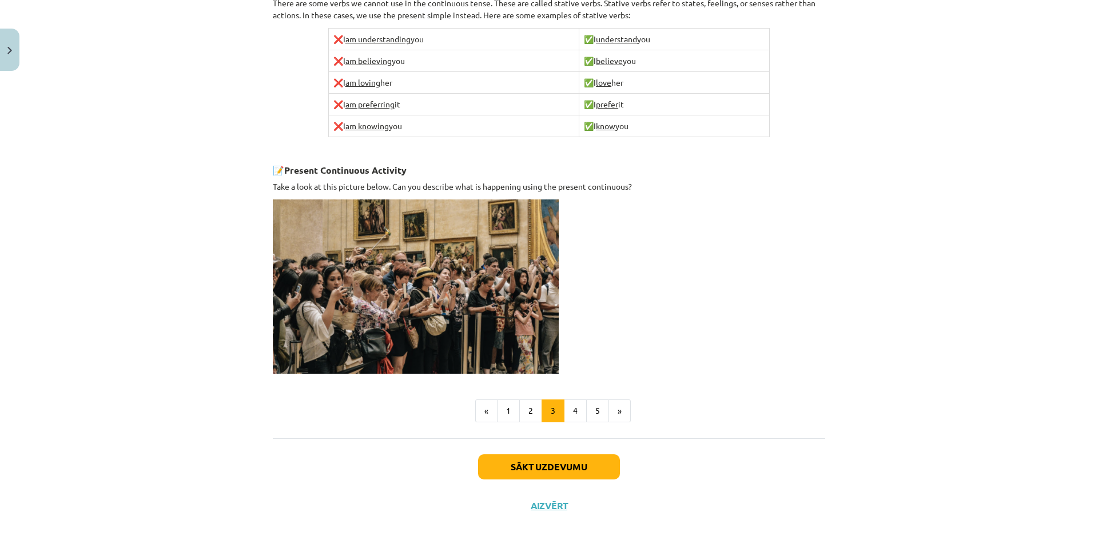
click at [437, 319] on img at bounding box center [416, 287] width 286 height 174
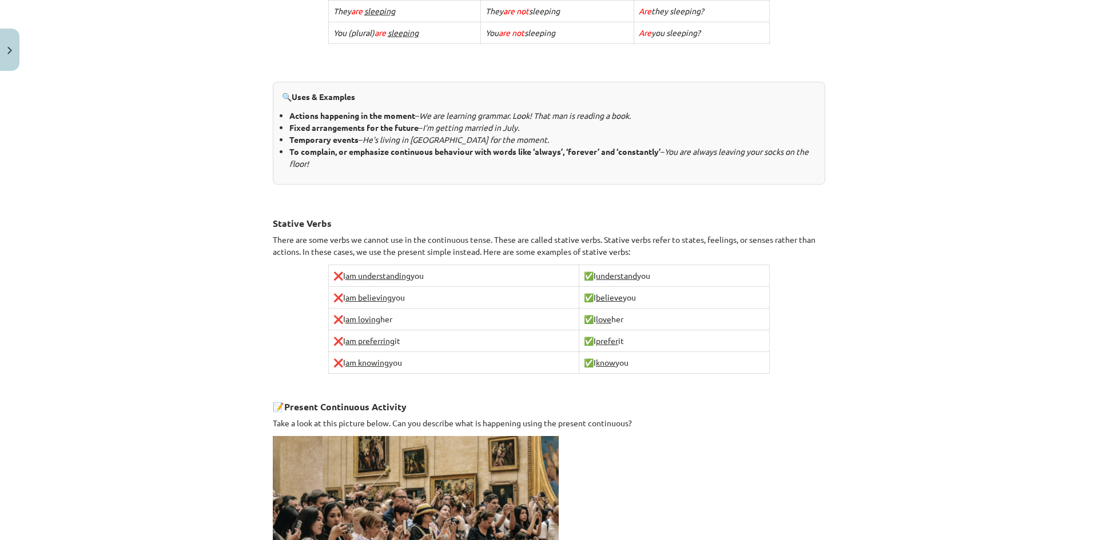
scroll to position [506, 0]
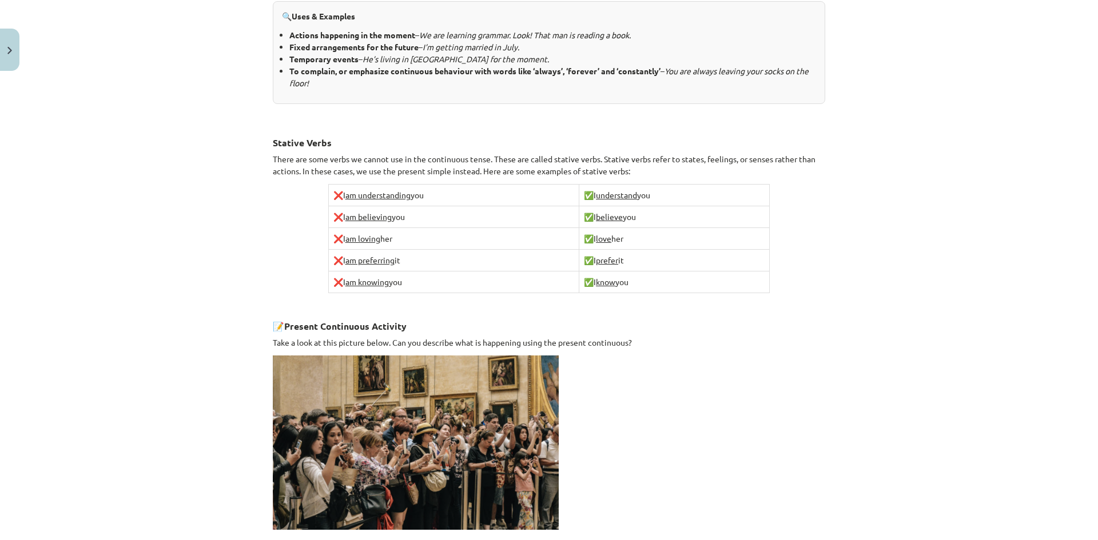
drag, startPoint x: 327, startPoint y: 59, endPoint x: 682, endPoint y: 344, distance: 455.2
click at [682, 344] on div "Mācību tēma: Angļu valoda i - 10.klase 1.ieskaites mācību materiāls #2 📝 Topic …" at bounding box center [549, 270] width 1098 height 540
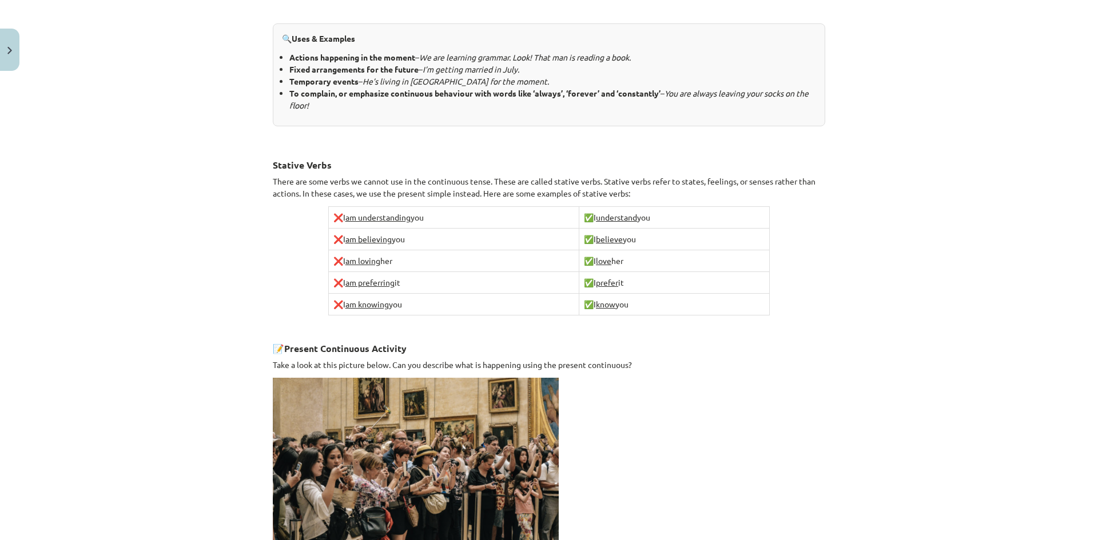
scroll to position [331, 0]
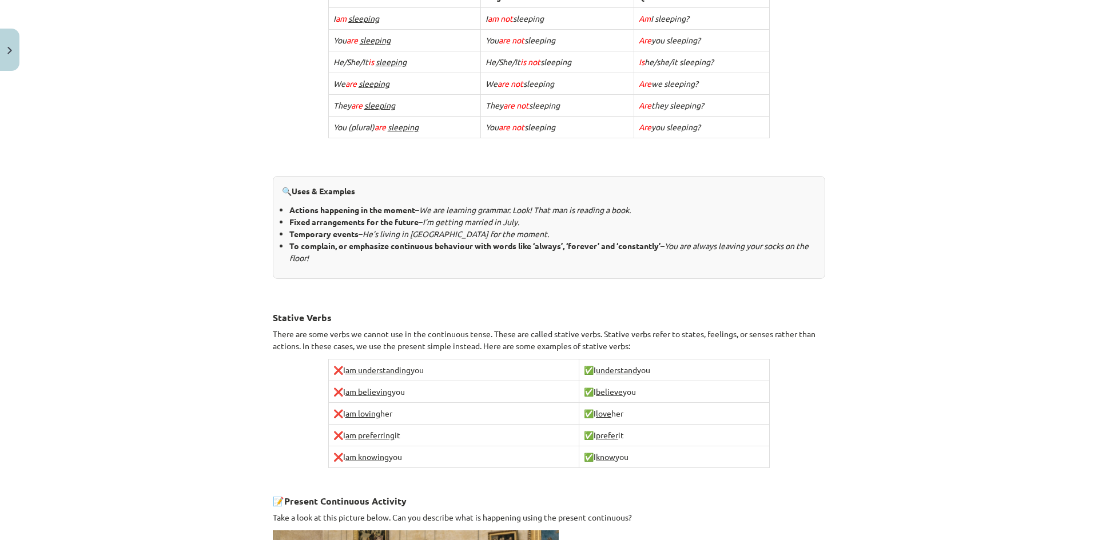
copy div "opic 1. The Present Tenses (tagadnes laiki) 6 XP Saņemsi Viegls 288 pilda Aprak…"
drag, startPoint x: 366, startPoint y: 229, endPoint x: 388, endPoint y: 256, distance: 34.9
click at [366, 229] on icon "He’s living in Wales for the moment." at bounding box center [456, 234] width 186 height 10
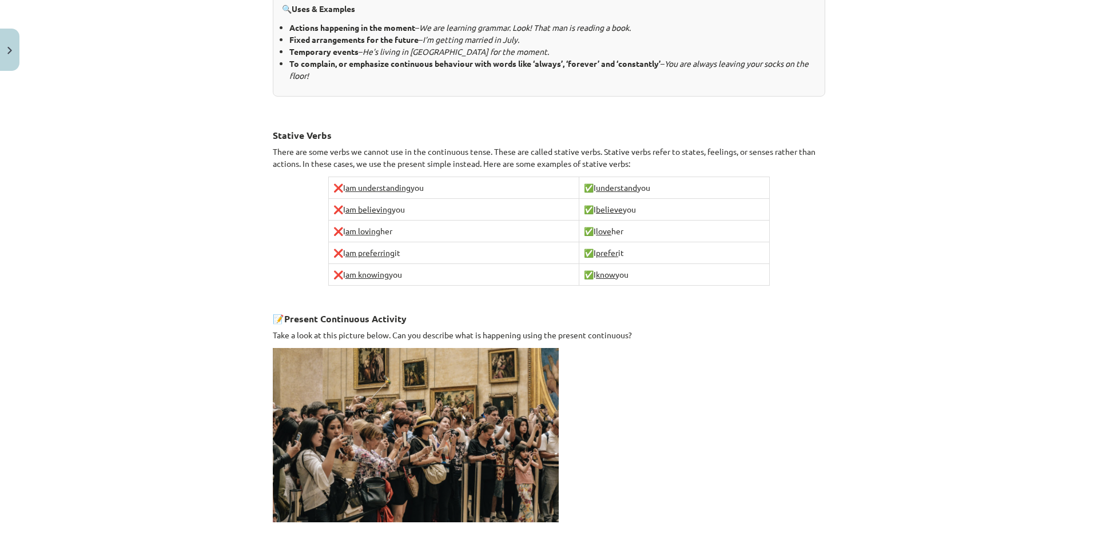
scroll to position [617, 0]
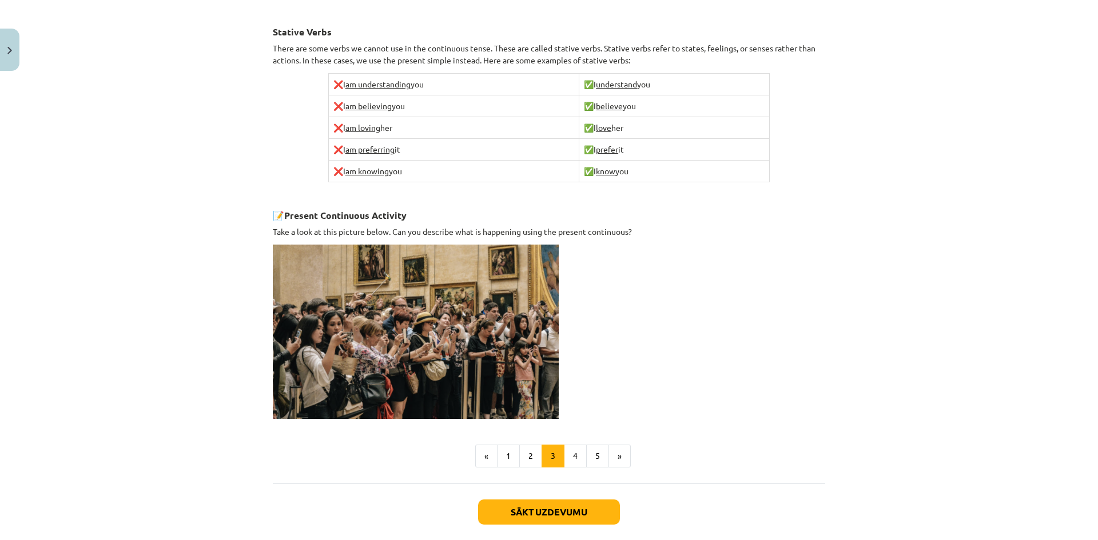
click at [835, 329] on div "Mācību tēma: Angļu valoda i - 10.klase 1.ieskaites mācību materiāls #2 📝 Topic …" at bounding box center [549, 270] width 1098 height 540
click at [531, 509] on button "Sākt uzdevumu" at bounding box center [549, 512] width 142 height 25
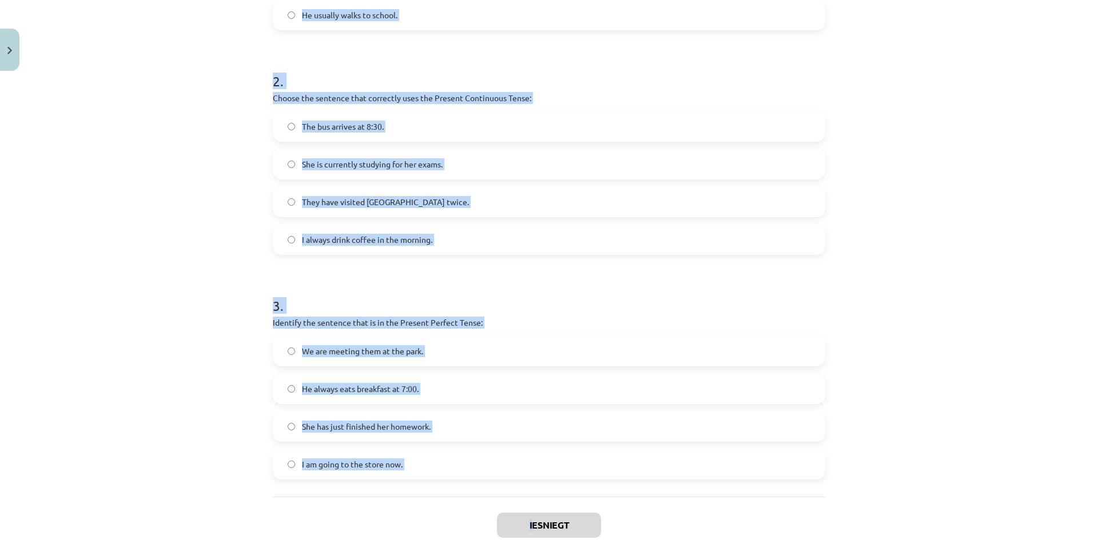
scroll to position [471, 0]
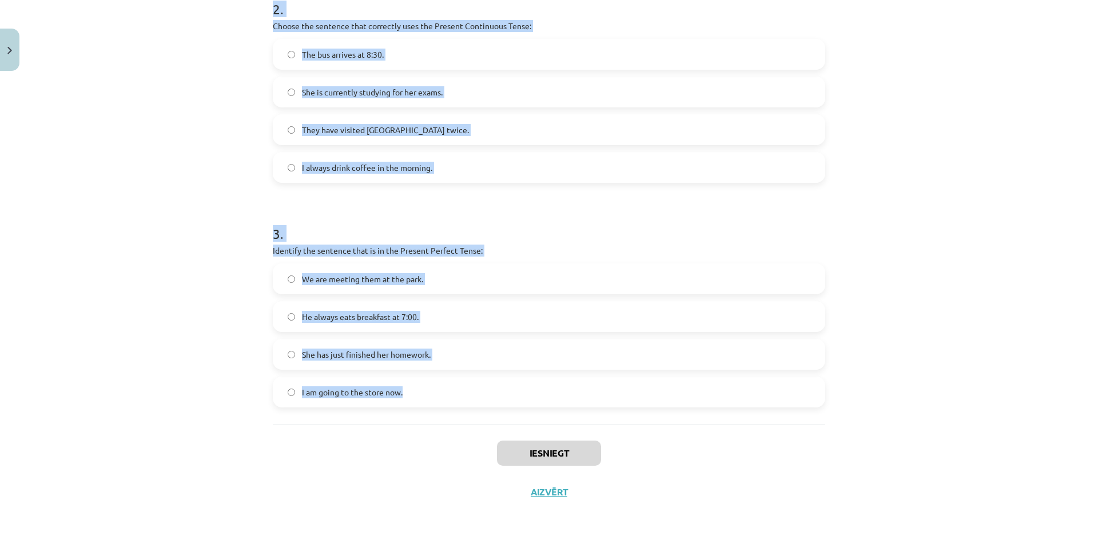
drag, startPoint x: 265, startPoint y: 240, endPoint x: 483, endPoint y: 381, distance: 260.1
click at [487, 392] on div "6 XP Saņemsi Viegls 288 pilda Apraksts Uzdevums Palīdzība 1 . Which sentence is…" at bounding box center [549, 58] width 566 height 907
copy form "Which sentence is in the Simple Present Tense? They have been playing soccer al…"
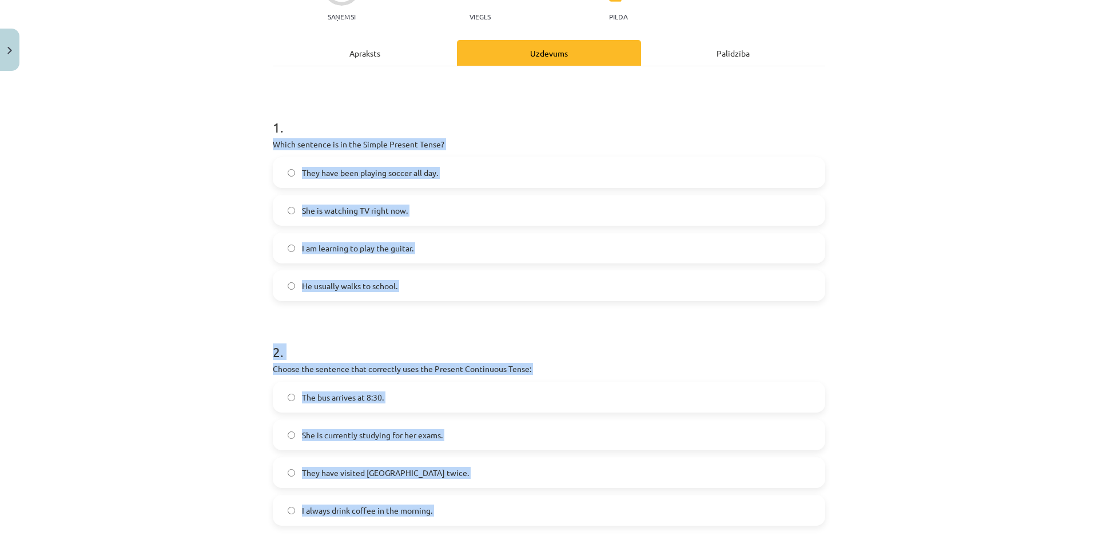
copy form "Which sentence is in the Simple Present Tense? They have been playing soccer al…"
click at [349, 141] on p "Which sentence is in the Simple Present Tense?" at bounding box center [549, 144] width 552 height 12
drag, startPoint x: 258, startPoint y: 140, endPoint x: 149, endPoint y: 124, distance: 110.3
click at [501, 499] on div "Mācību tēma: Angļu valoda i - 10.klase 1.ieskaites mācību materiāls #2 📝 Topic …" at bounding box center [549, 270] width 1098 height 540
click at [185, 211] on div "Mācību tēma: Angļu valoda i - 10.klase 1.ieskaites mācību materiāls #2 📝 Topic …" at bounding box center [549, 270] width 1098 height 540
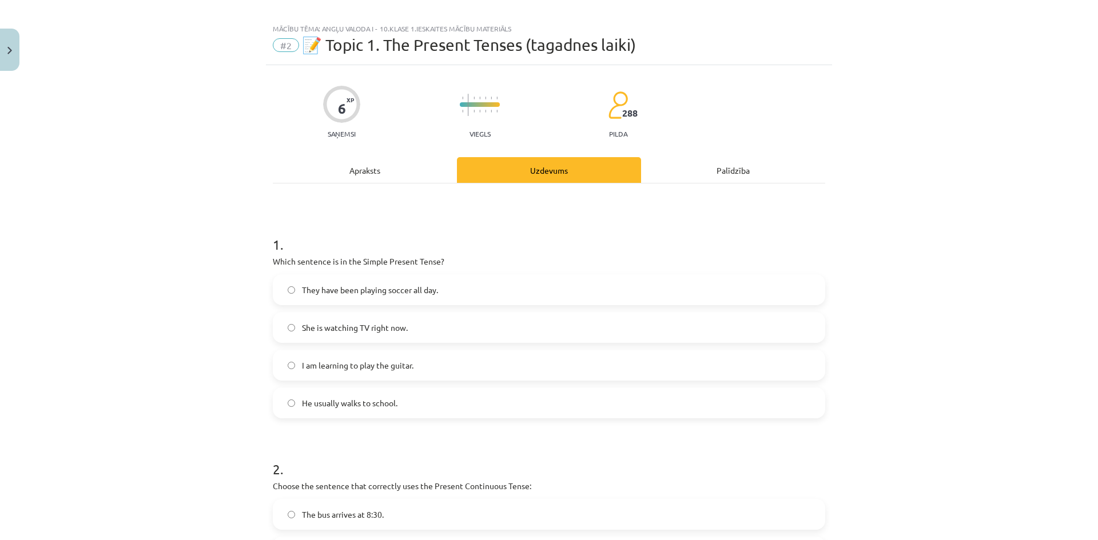
scroll to position [0, 0]
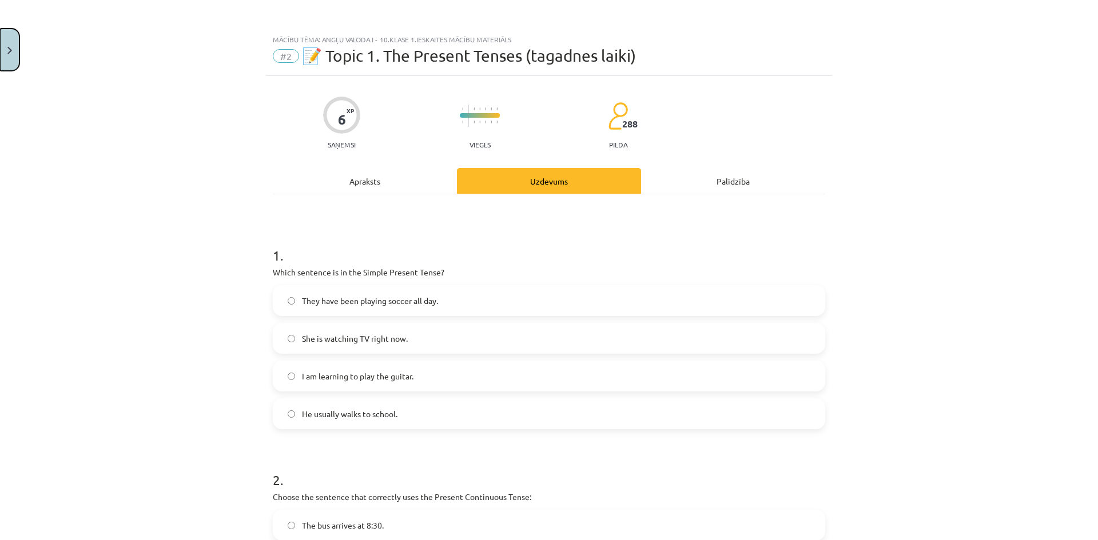
click at [3, 63] on button "Close" at bounding box center [9, 50] width 19 height 42
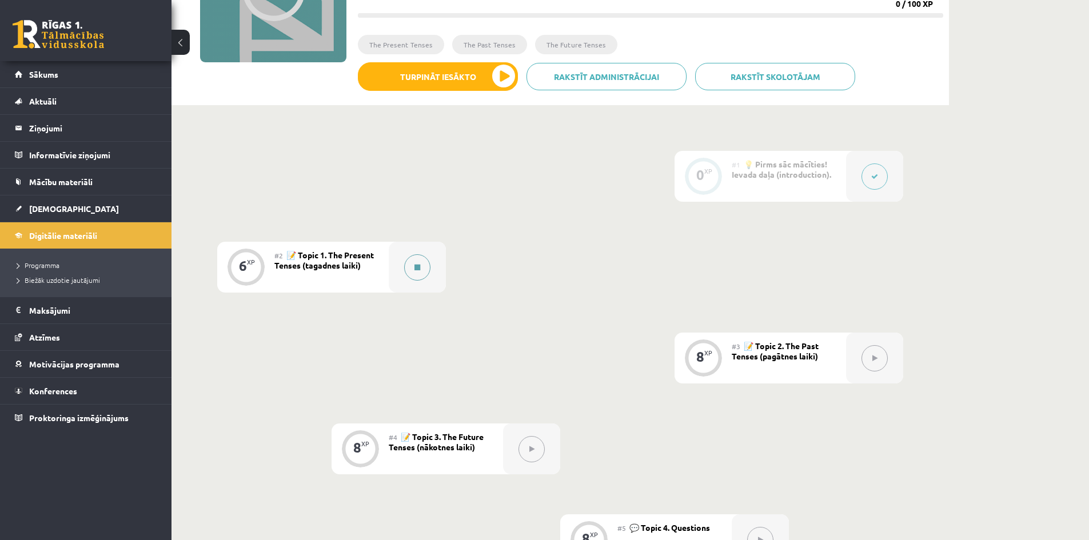
click at [421, 276] on button at bounding box center [417, 267] width 26 height 26
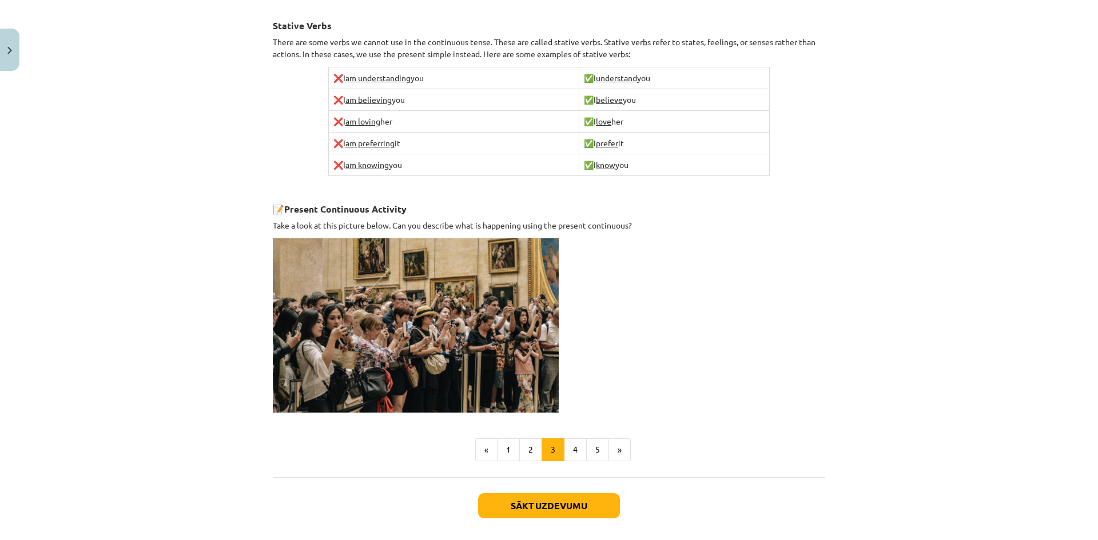
scroll to position [674, 0]
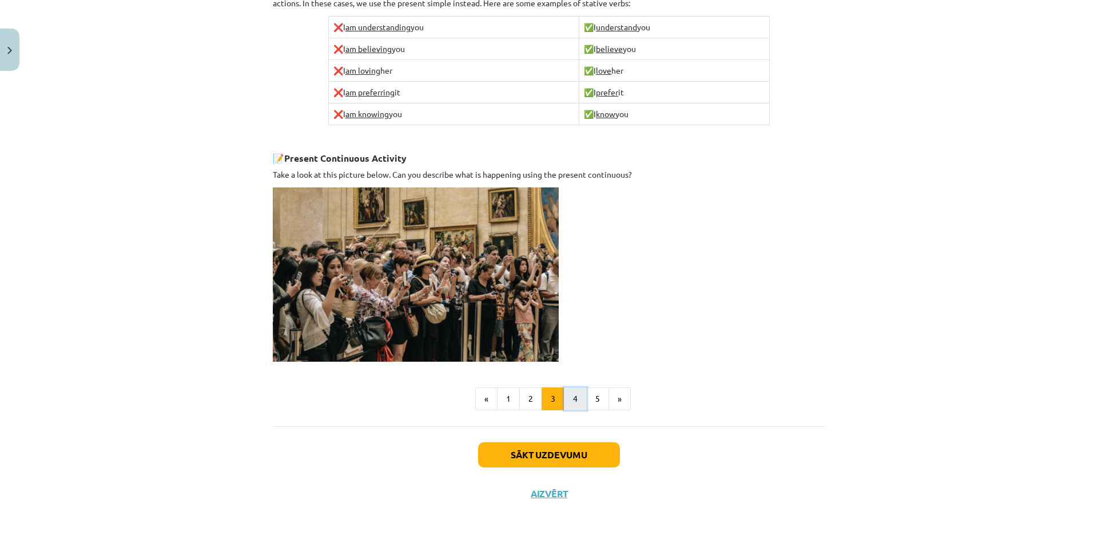
click at [570, 399] on button "4" at bounding box center [575, 399] width 23 height 23
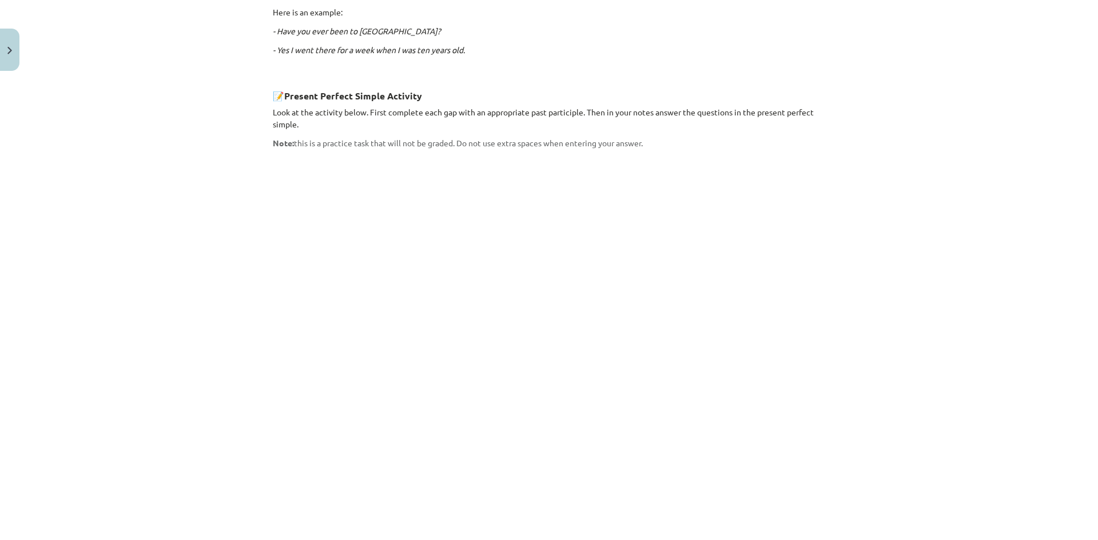
scroll to position [894, 0]
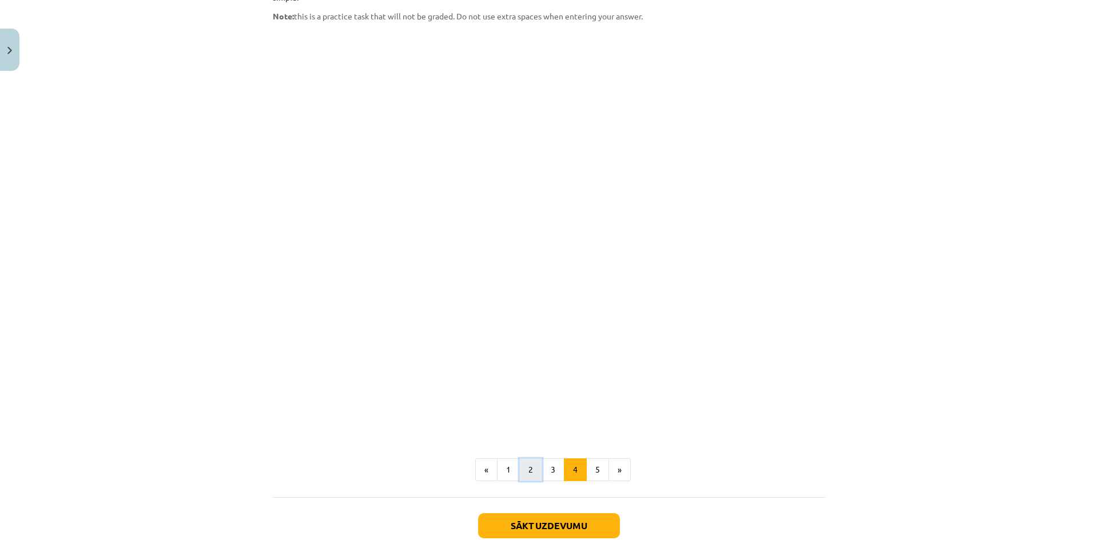
click at [520, 459] on button "2" at bounding box center [530, 470] width 23 height 23
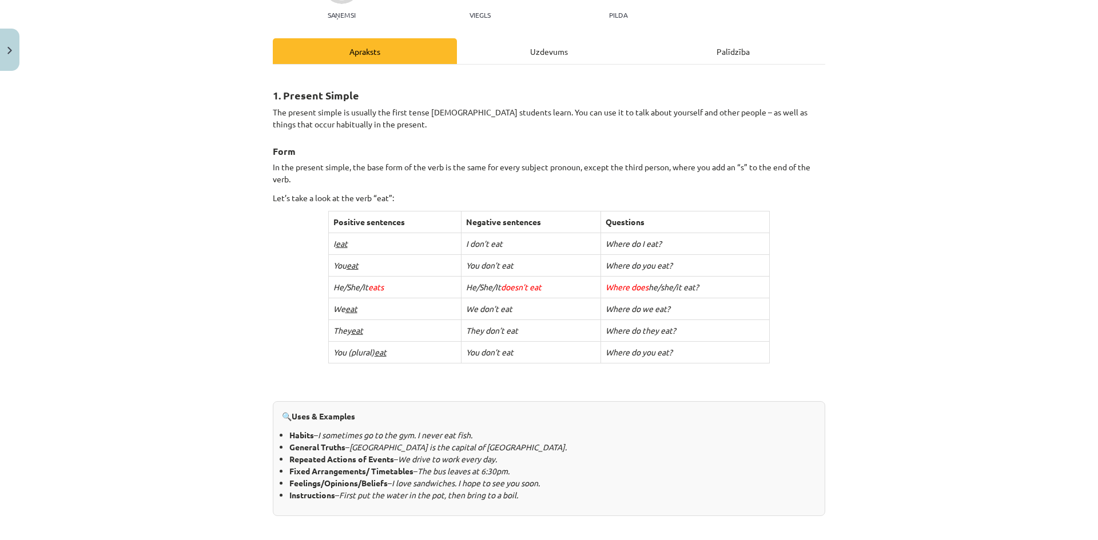
scroll to position [0, 0]
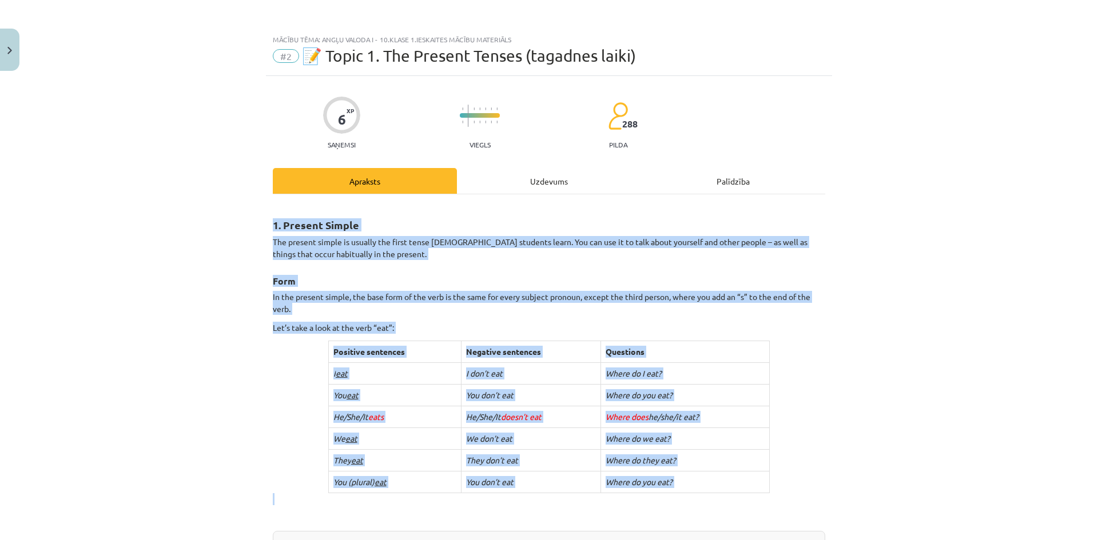
drag, startPoint x: 265, startPoint y: 221, endPoint x: 513, endPoint y: 497, distance: 371.7
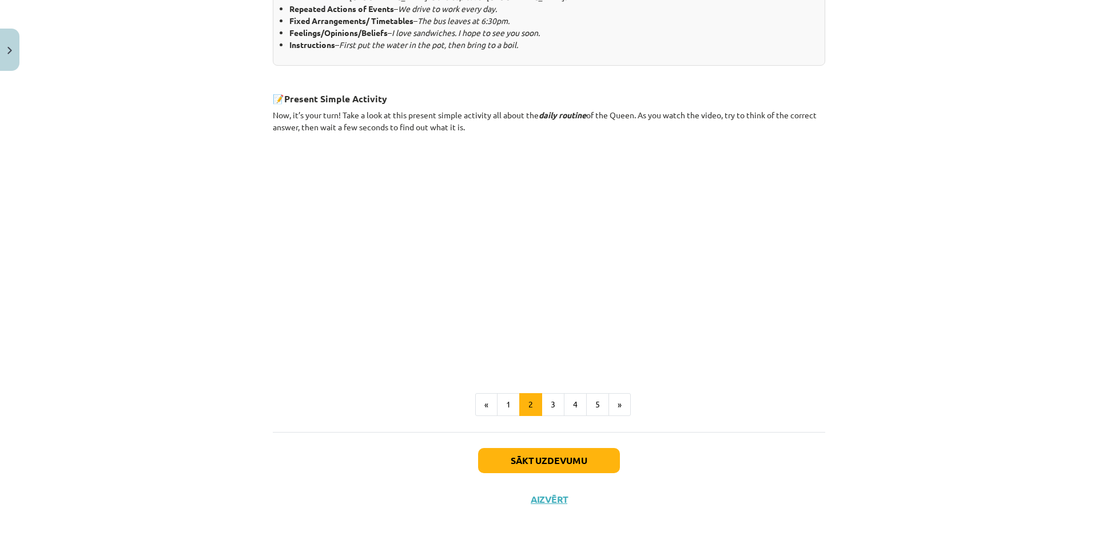
scroll to position [587, 0]
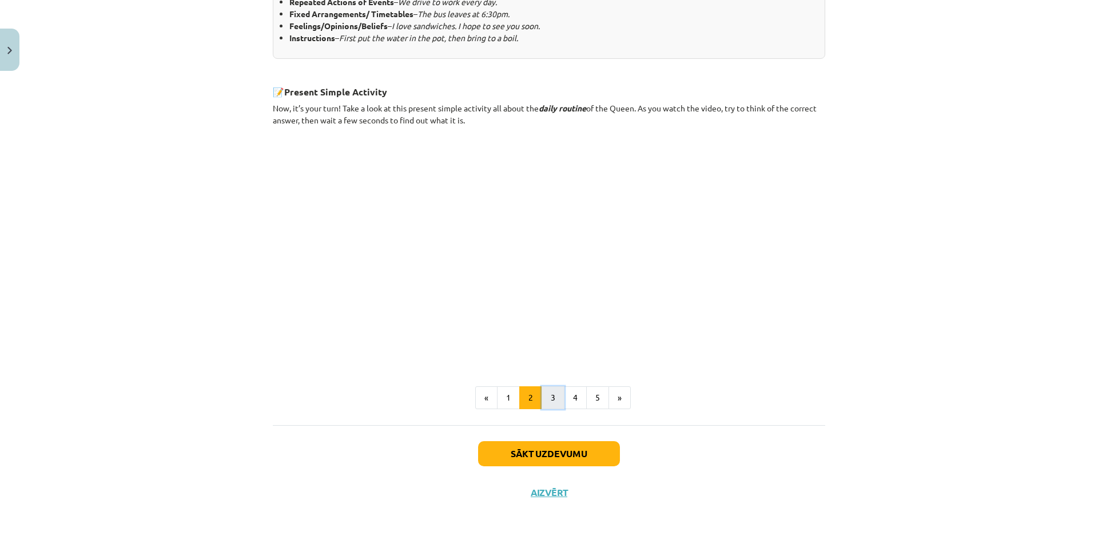
click at [553, 394] on button "3" at bounding box center [553, 398] width 23 height 23
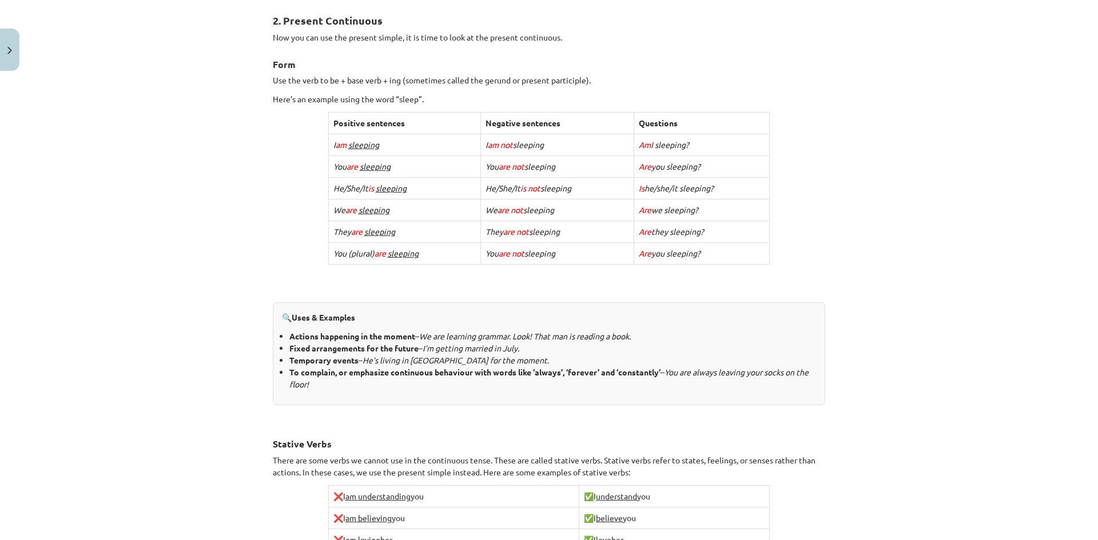
scroll to position [362, 0]
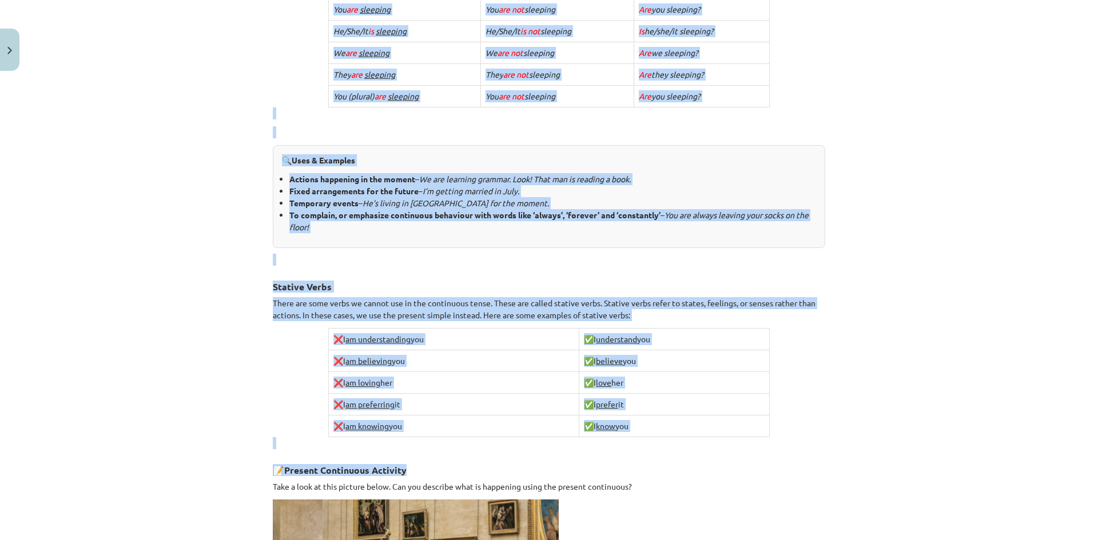
drag, startPoint x: 269, startPoint y: 223, endPoint x: 640, endPoint y: 455, distance: 437.8
click at [640, 455] on div "2. Present Continuous Now you can use the present simple, it is time to look at…" at bounding box center [549, 258] width 552 height 831
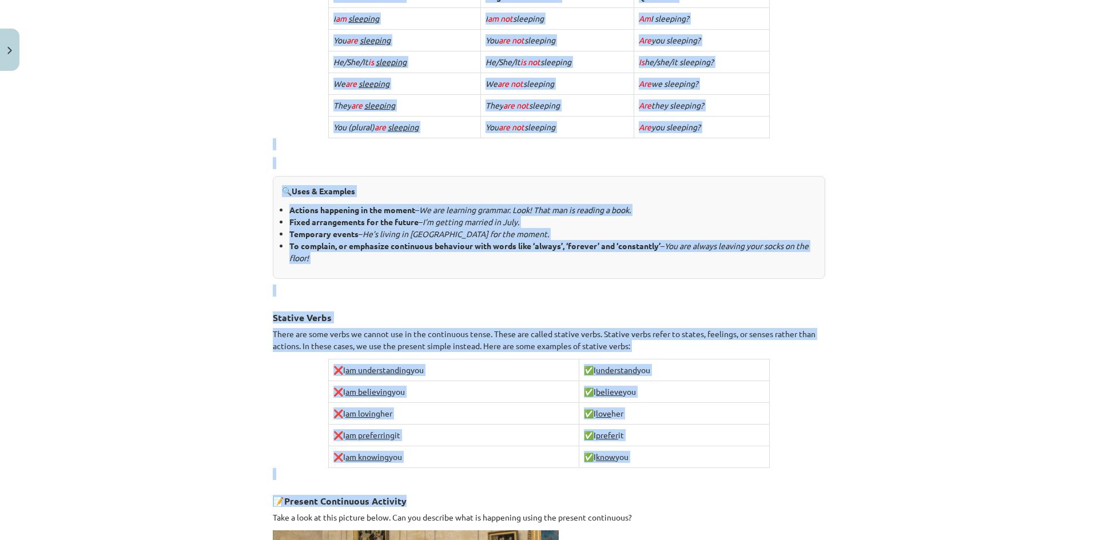
click at [196, 279] on div "Mācību tēma: Angļu valoda i - 10.klase 1.ieskaites mācību materiāls #2 📝 Topic …" at bounding box center [549, 270] width 1098 height 540
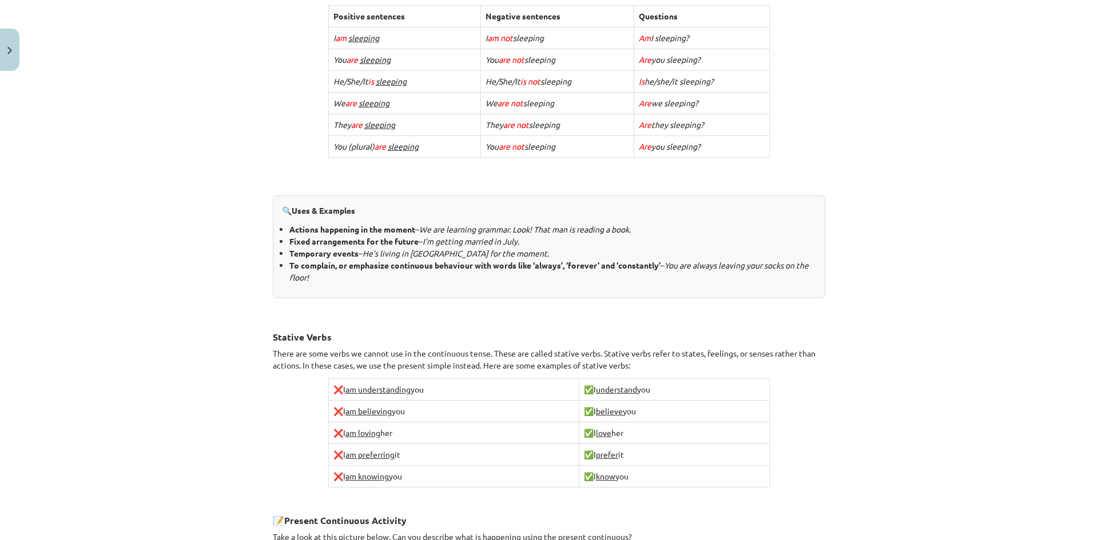
scroll to position [329, 0]
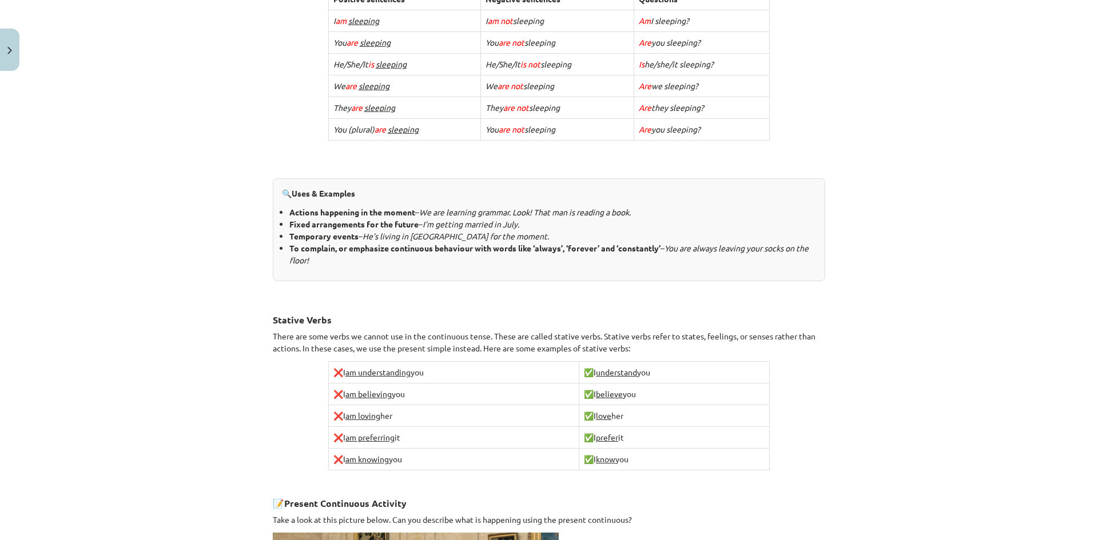
drag, startPoint x: 266, startPoint y: 221, endPoint x: 694, endPoint y: 451, distance: 485.6
click at [694, 451] on div "6 XP Saņemsi Viegls 288 pilda Apraksts Uzdevums Palīdzība 2. Present Continuous…" at bounding box center [549, 303] width 566 height 1112
copy div "2. Present Continuous Now you can use the present simple, it is time to look at…"
click at [833, 366] on div "Mācību tēma: Angļu valoda i - 10.klase 1.ieskaites mācību materiāls #2 📝 Topic …" at bounding box center [549, 270] width 1098 height 540
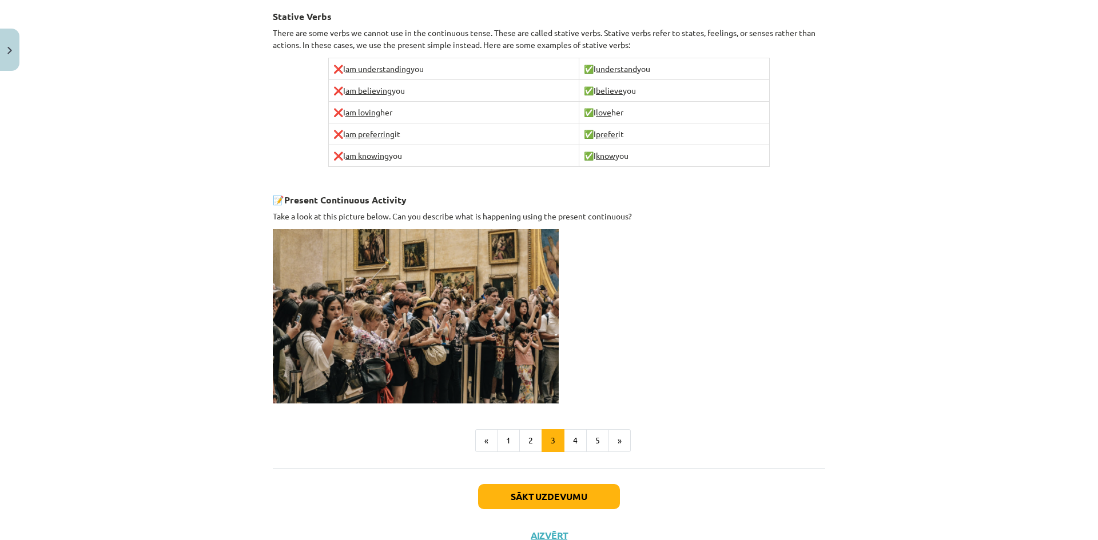
scroll to position [674, 0]
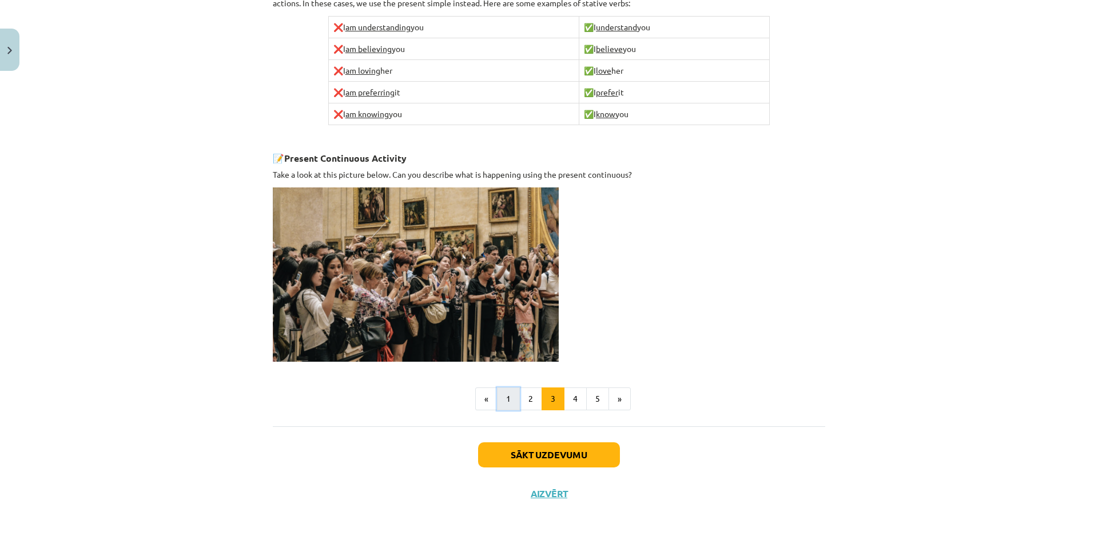
click at [507, 400] on button "1" at bounding box center [508, 399] width 23 height 23
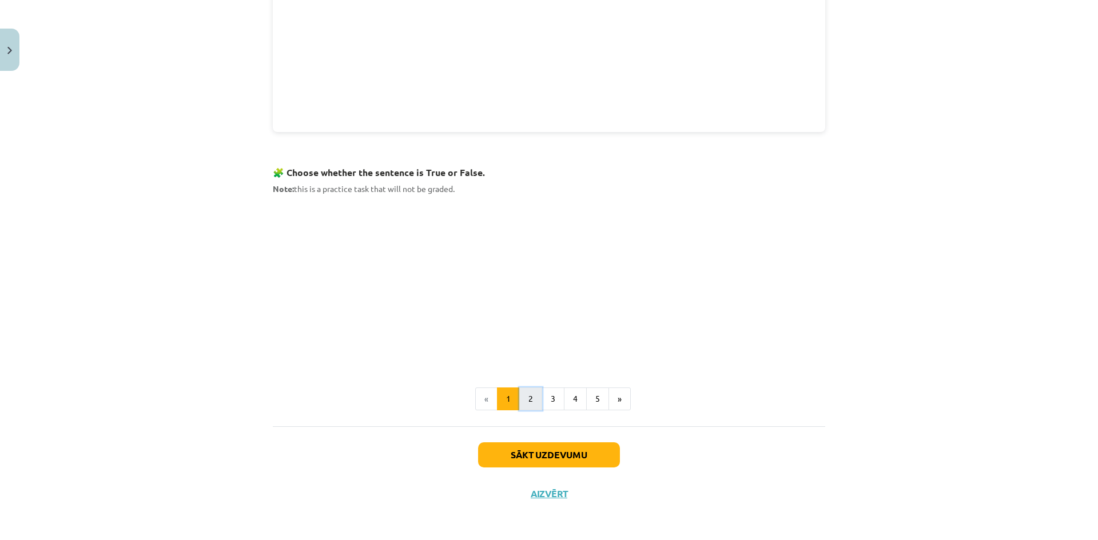
click at [524, 404] on button "2" at bounding box center [530, 399] width 23 height 23
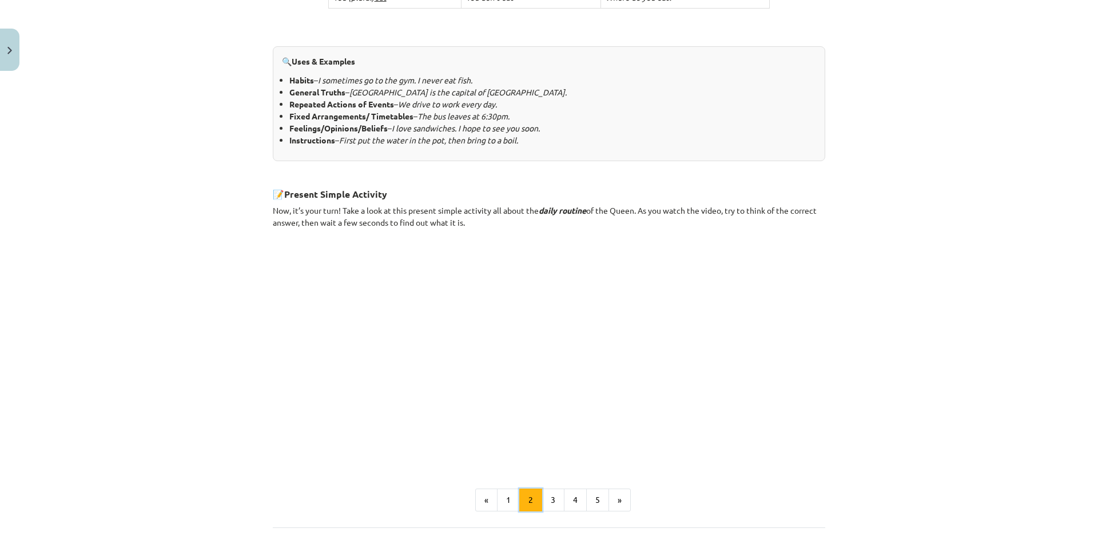
scroll to position [587, 0]
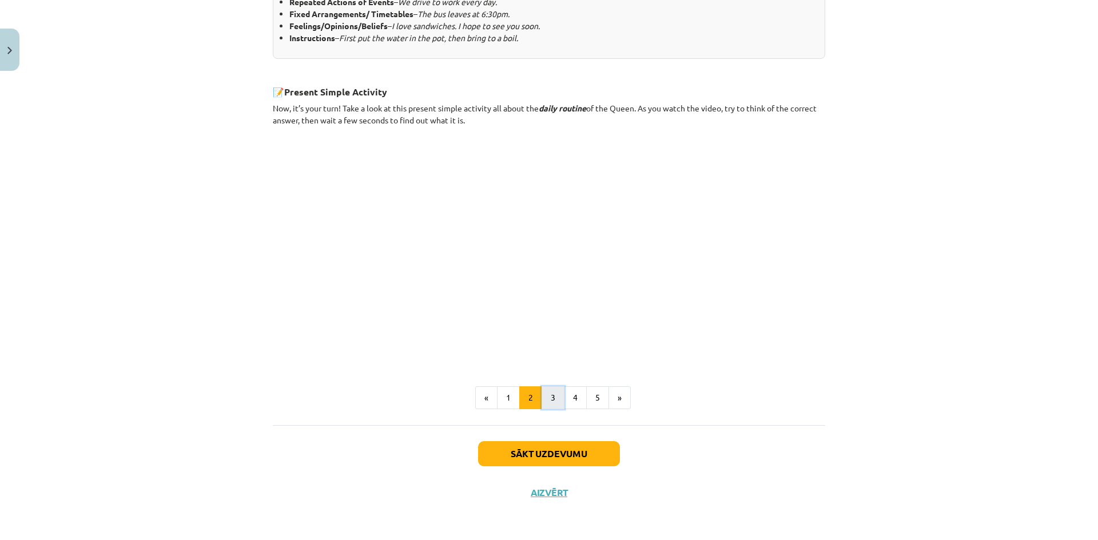
click at [552, 404] on button "3" at bounding box center [553, 398] width 23 height 23
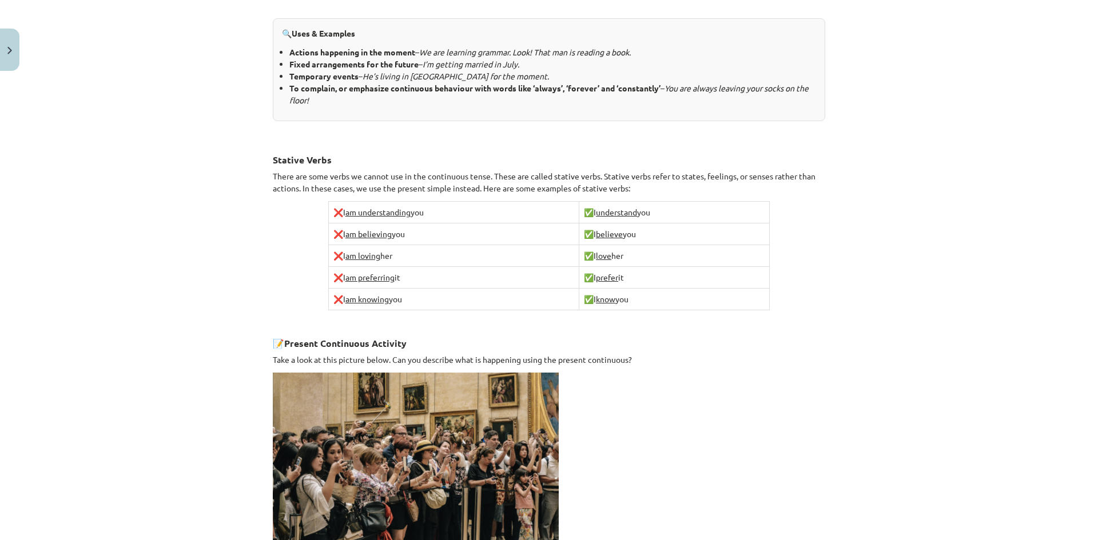
scroll to position [662, 0]
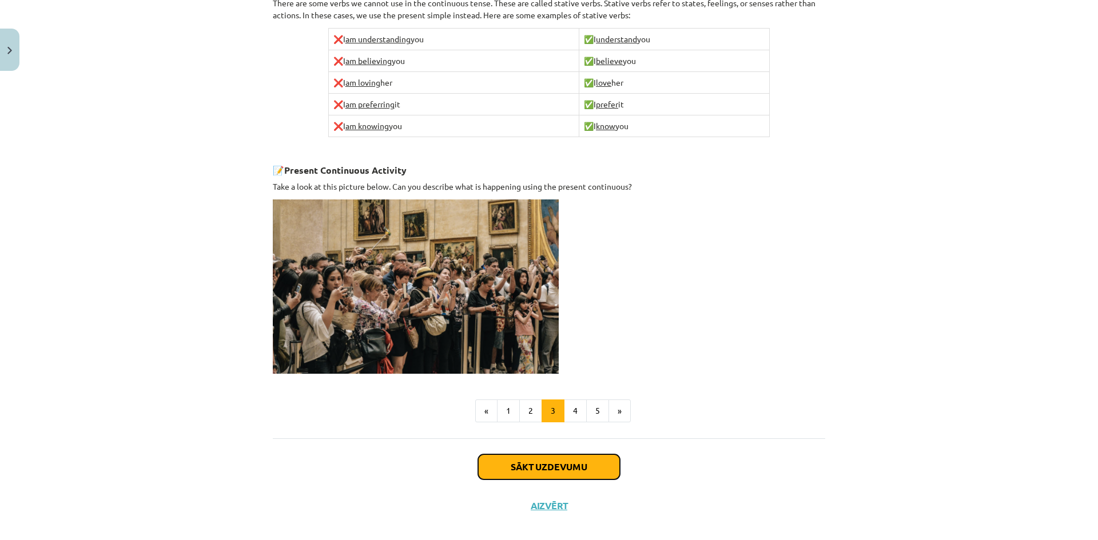
click at [545, 459] on button "Sākt uzdevumu" at bounding box center [549, 467] width 142 height 25
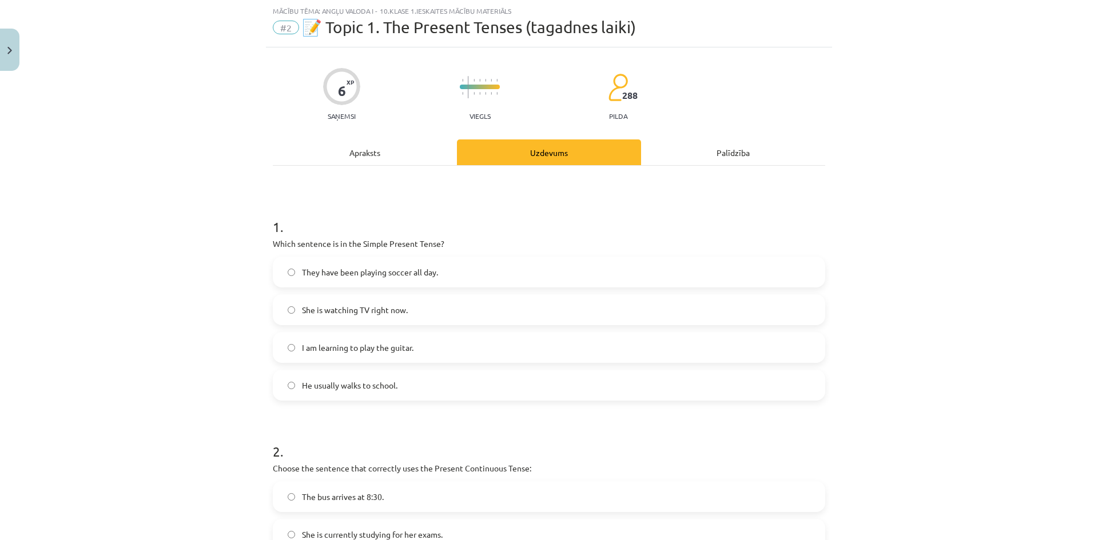
scroll to position [471, 0]
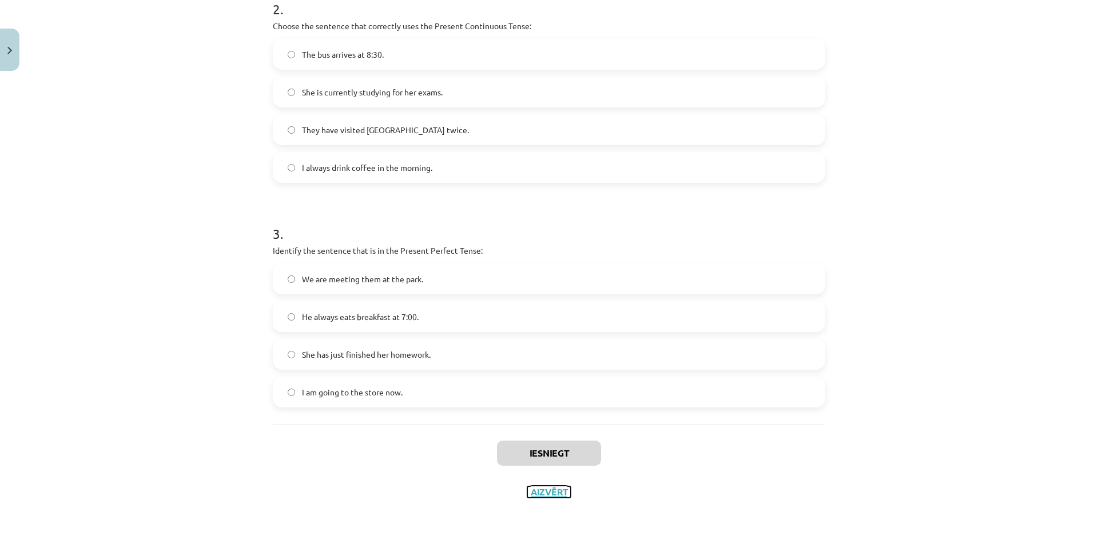
click at [547, 495] on button "Aizvērt" at bounding box center [548, 492] width 43 height 11
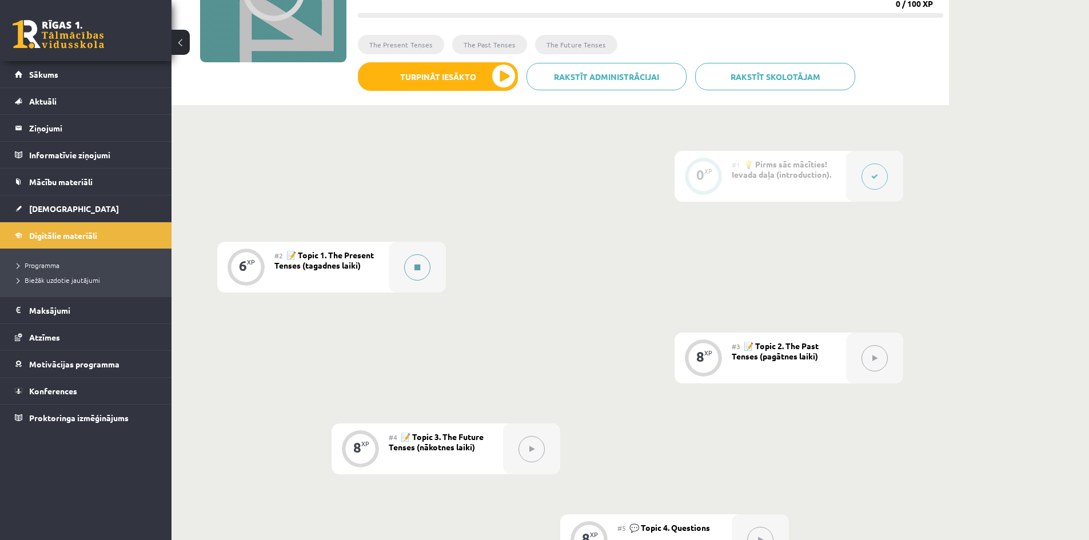
click at [418, 271] on button at bounding box center [417, 267] width 26 height 26
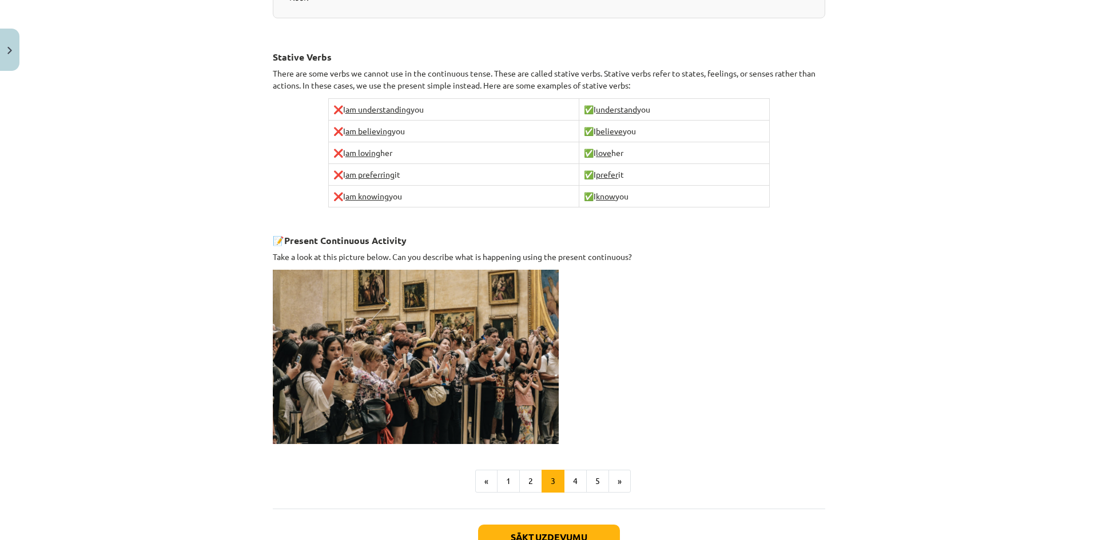
scroll to position [674, 0]
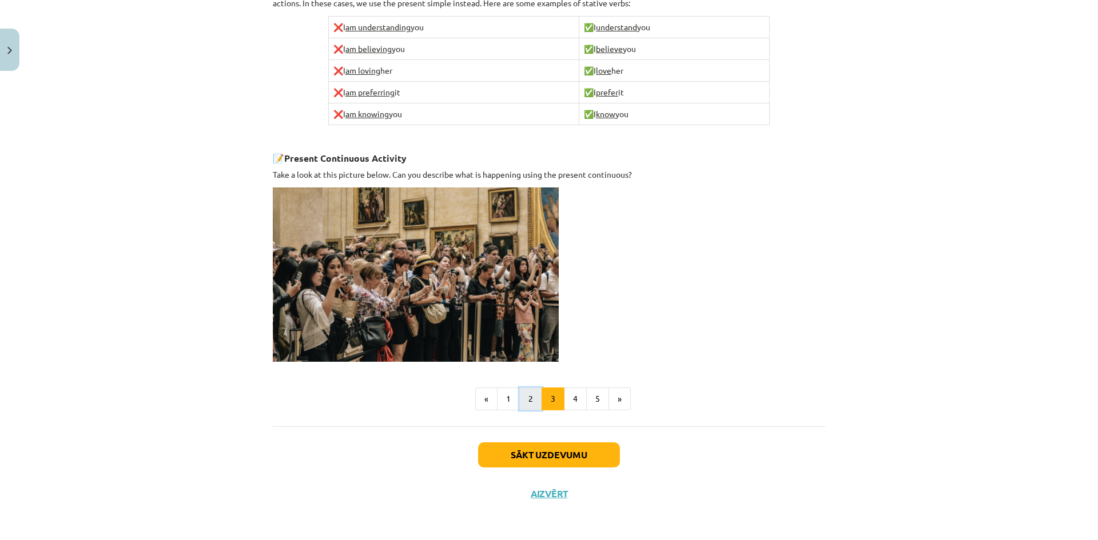
click at [523, 397] on button "2" at bounding box center [530, 399] width 23 height 23
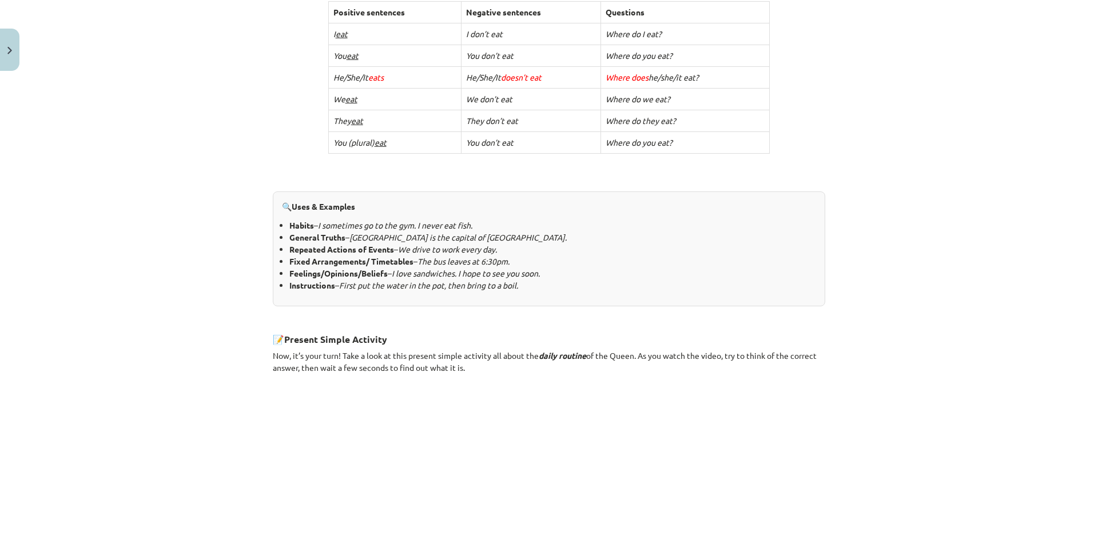
scroll to position [587, 0]
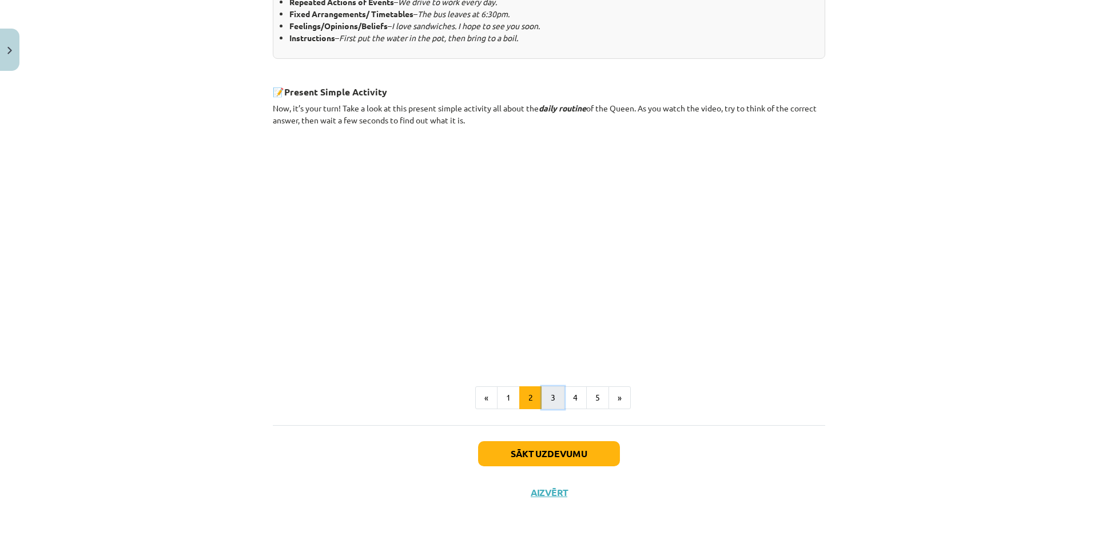
click at [549, 401] on button "3" at bounding box center [553, 398] width 23 height 23
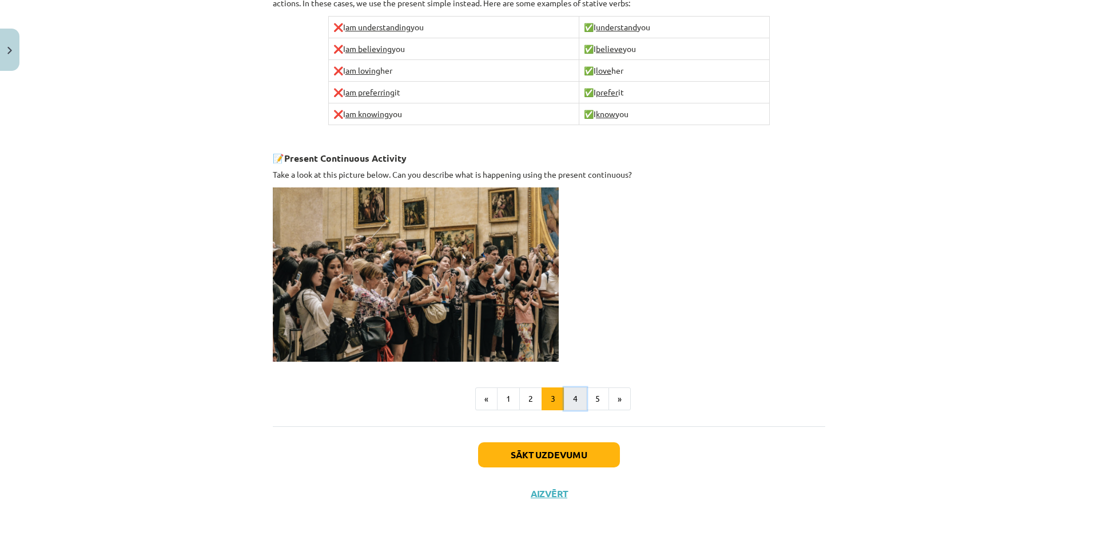
click at [566, 403] on button "4" at bounding box center [575, 399] width 23 height 23
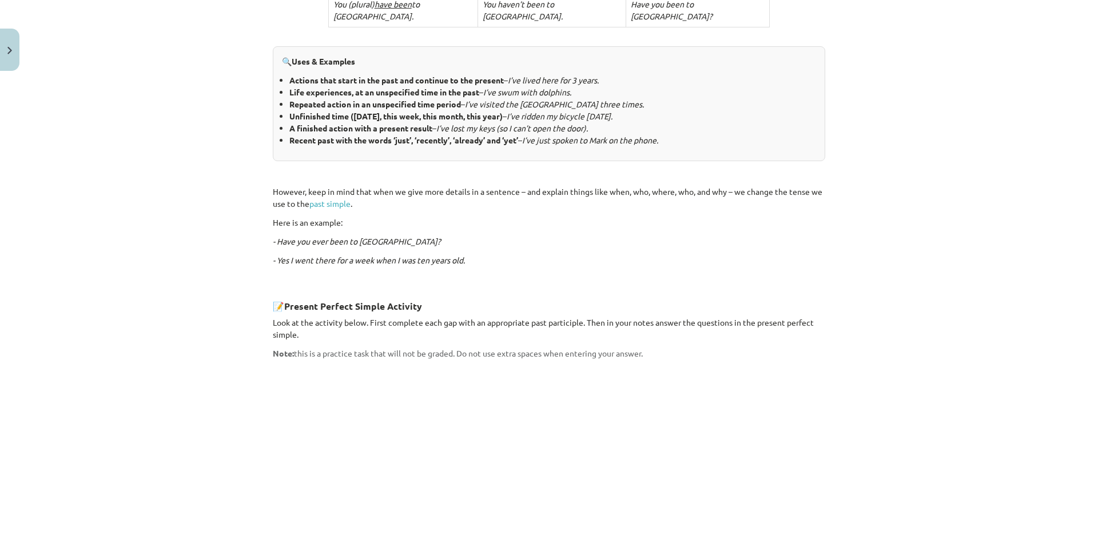
scroll to position [894, 0]
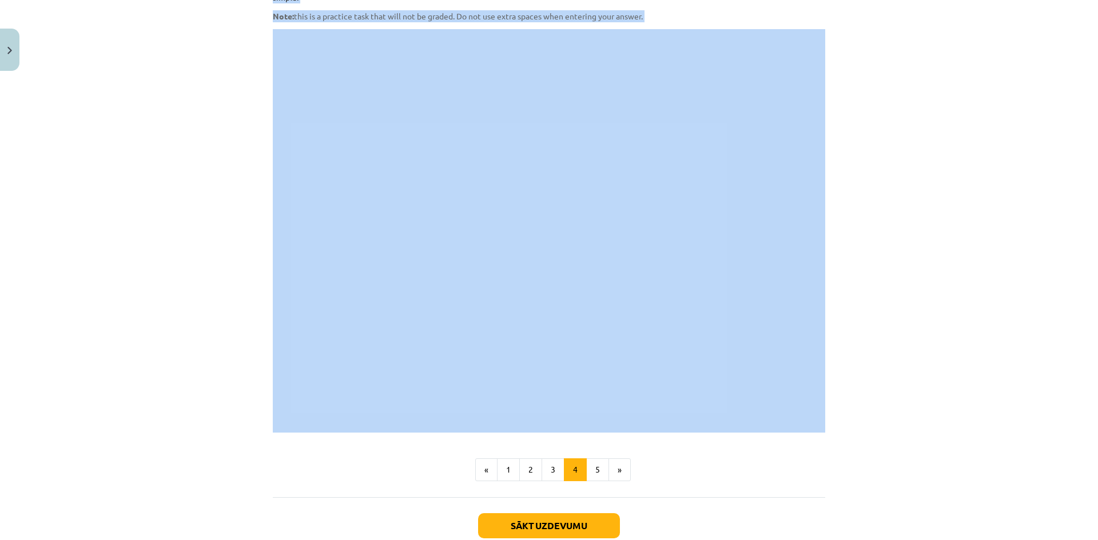
drag, startPoint x: 268, startPoint y: 219, endPoint x: 574, endPoint y: 355, distance: 334.8
click at [149, 247] on div "Mācību tēma: Angļu valoda i - 10.klase 1.ieskaites mācību materiāls #2 📝 Topic …" at bounding box center [549, 270] width 1098 height 540
click at [84, 256] on div "Mācību tēma: Angļu valoda i - 10.klase 1.ieskaites mācību materiāls #2 📝 Topic …" at bounding box center [549, 270] width 1098 height 540
click at [195, 201] on div "Mācību tēma: Angļu valoda i - 10.klase 1.ieskaites mācību materiāls #2 📝 Topic …" at bounding box center [549, 270] width 1098 height 540
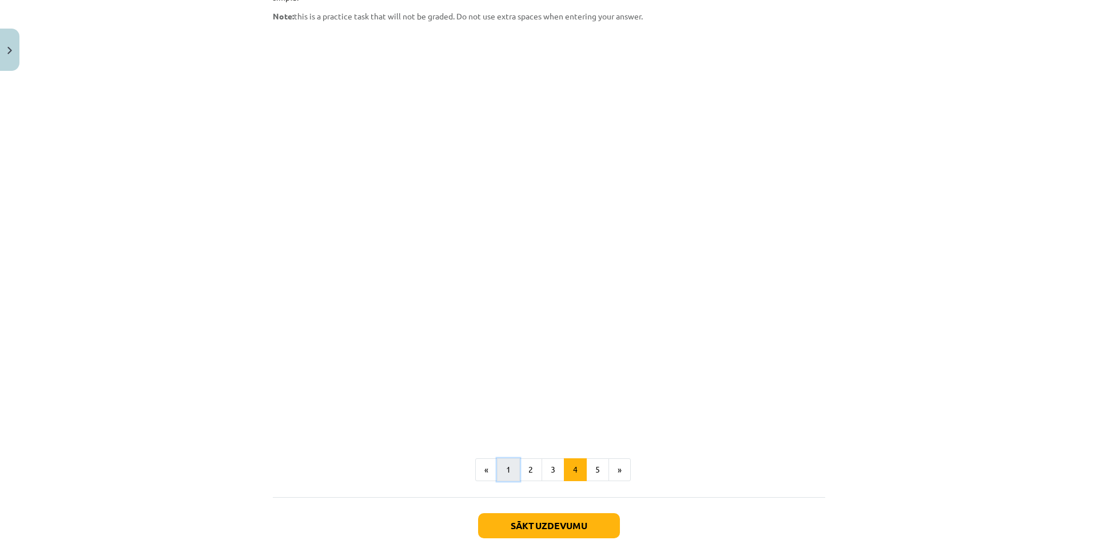
click at [507, 459] on button "1" at bounding box center [508, 470] width 23 height 23
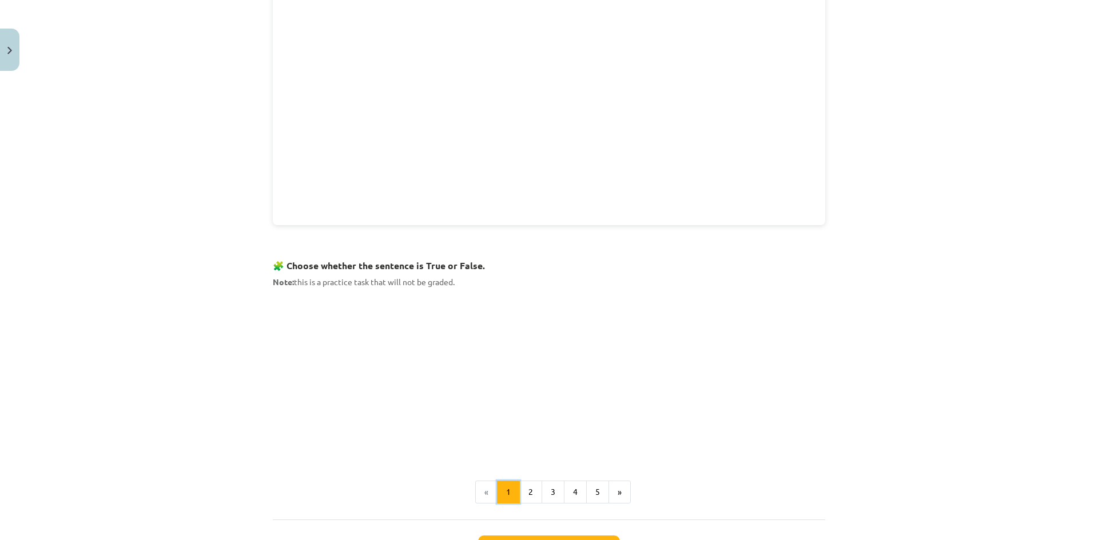
scroll to position [615, 0]
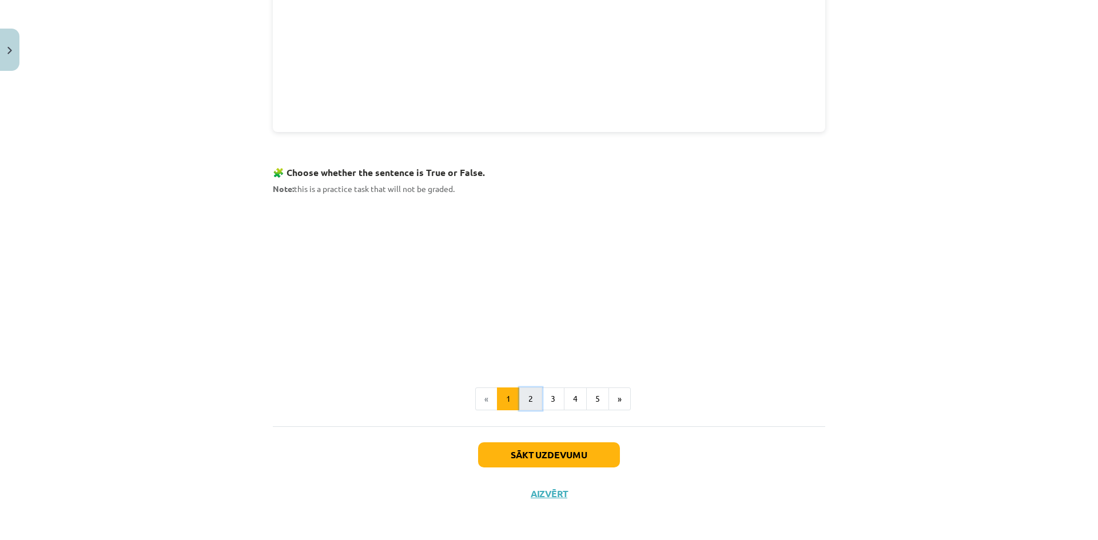
click at [526, 395] on button "2" at bounding box center [530, 399] width 23 height 23
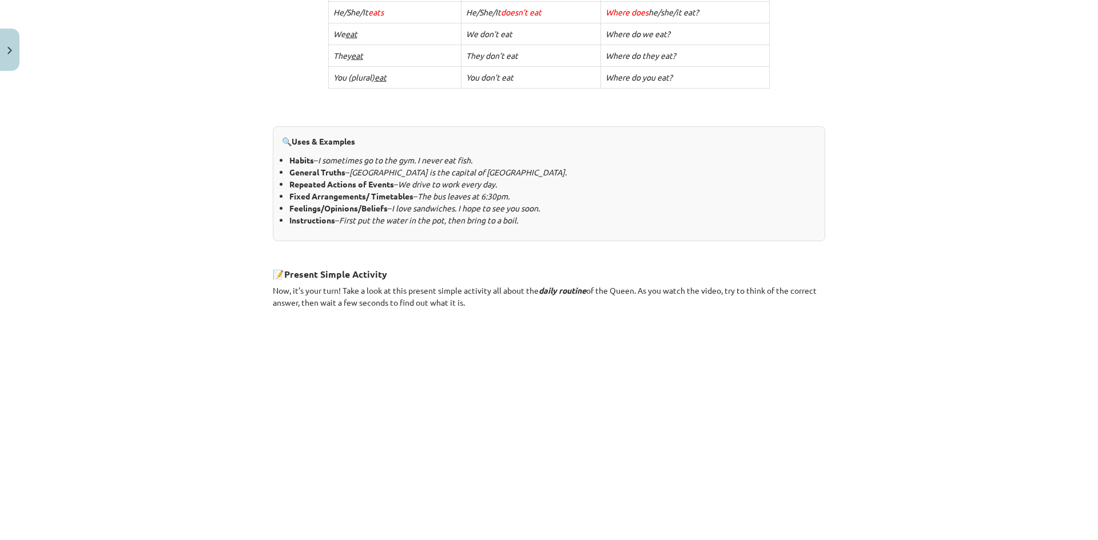
scroll to position [587, 0]
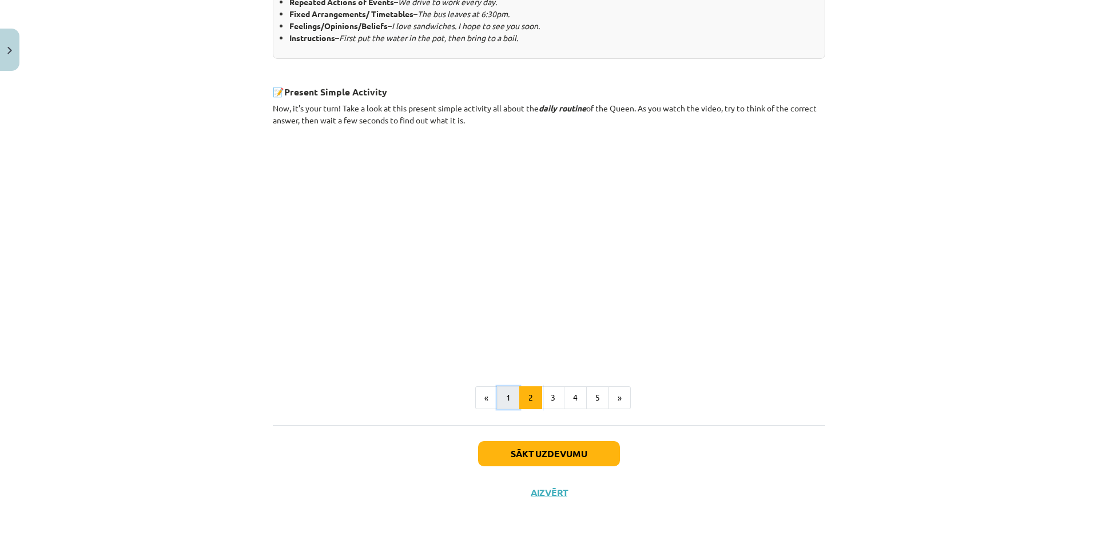
click at [510, 400] on button "1" at bounding box center [508, 398] width 23 height 23
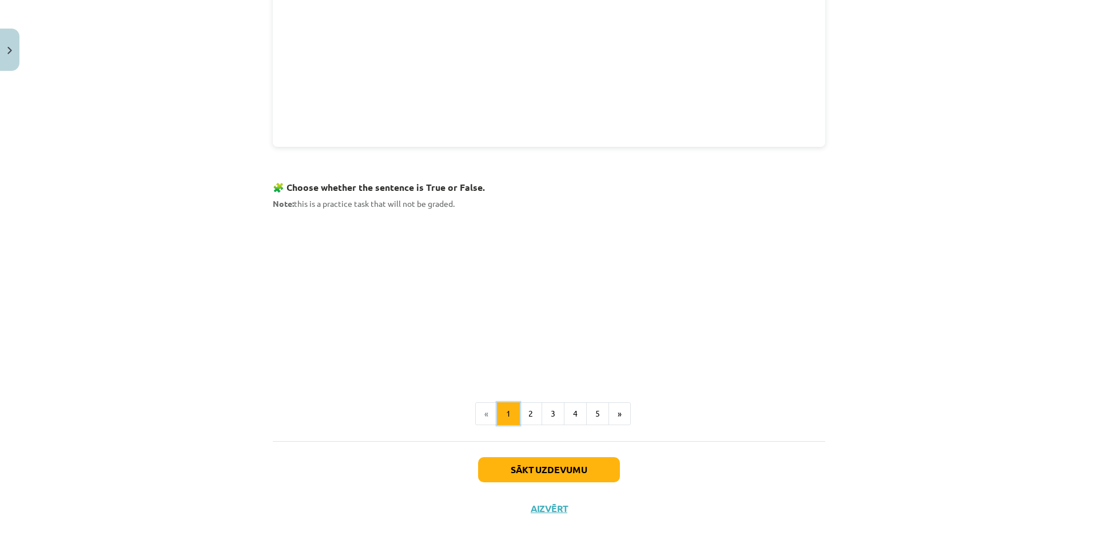
scroll to position [615, 0]
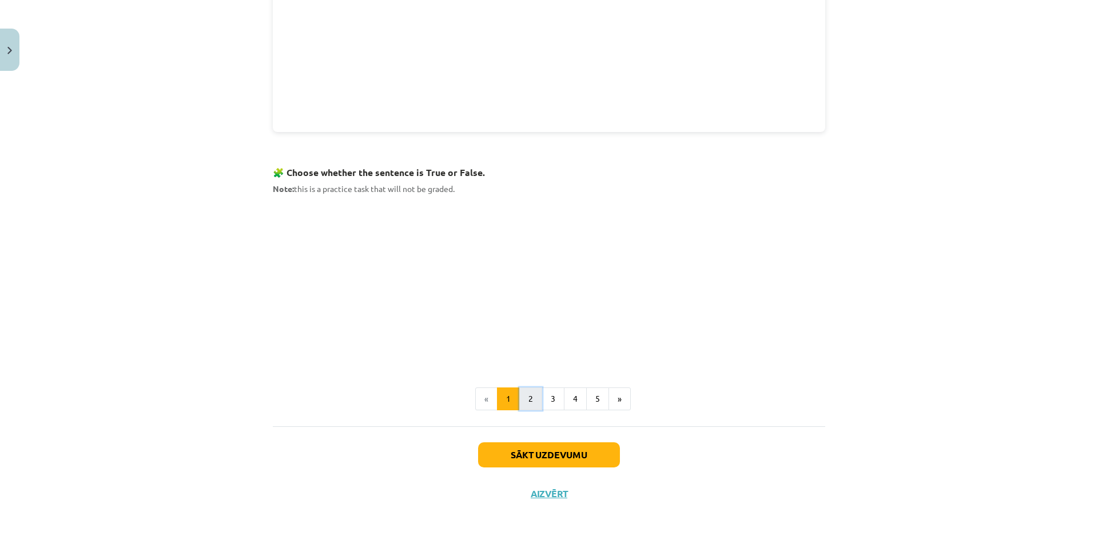
click at [526, 397] on button "2" at bounding box center [530, 399] width 23 height 23
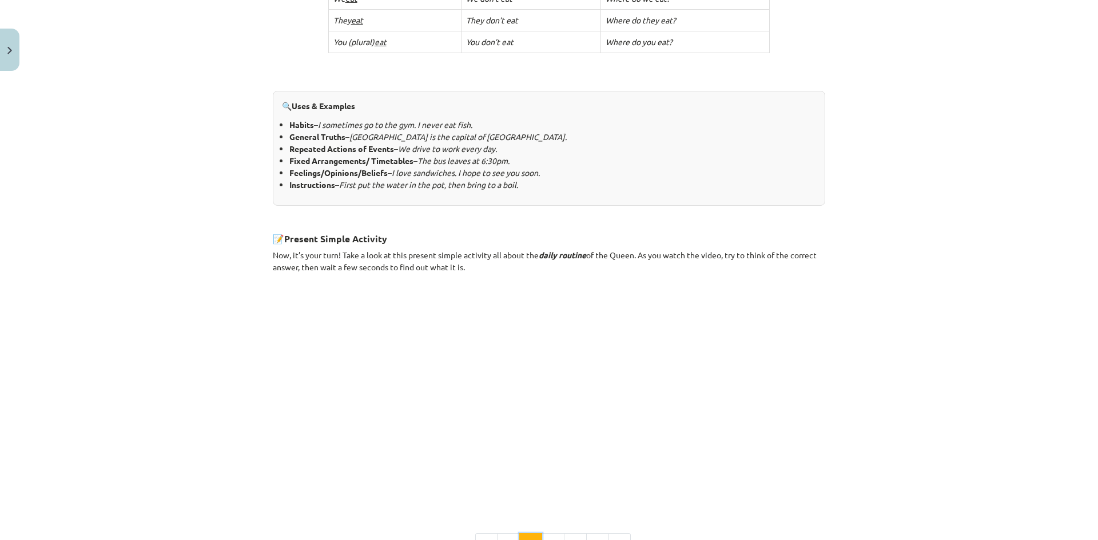
scroll to position [587, 0]
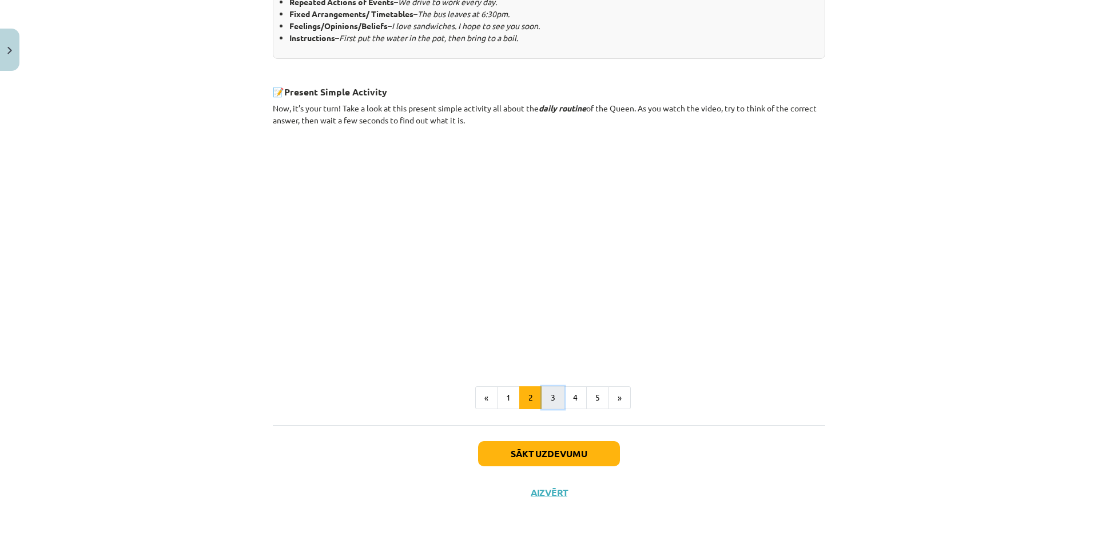
click at [549, 399] on button "3" at bounding box center [553, 398] width 23 height 23
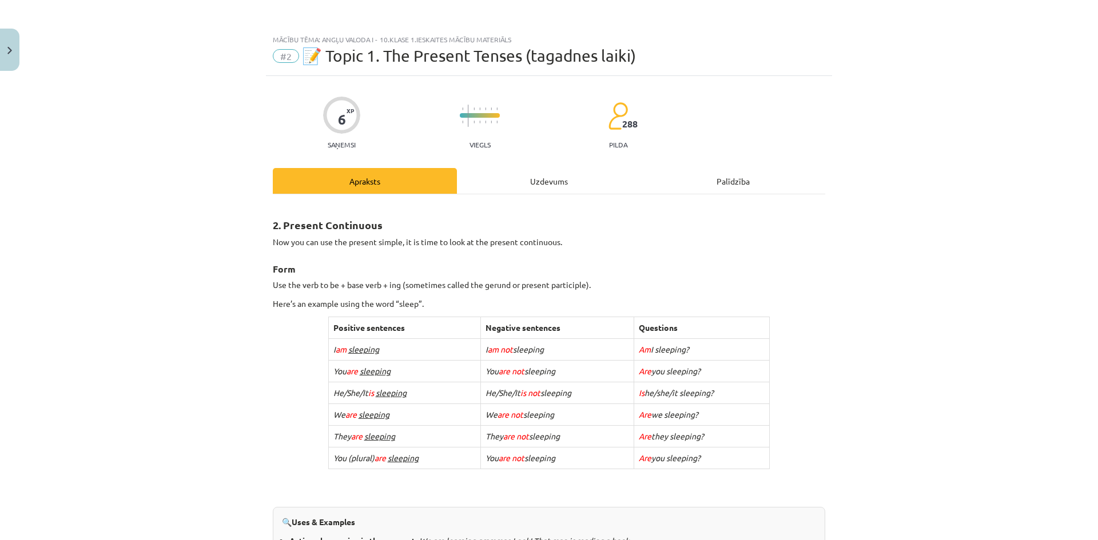
scroll to position [674, 0]
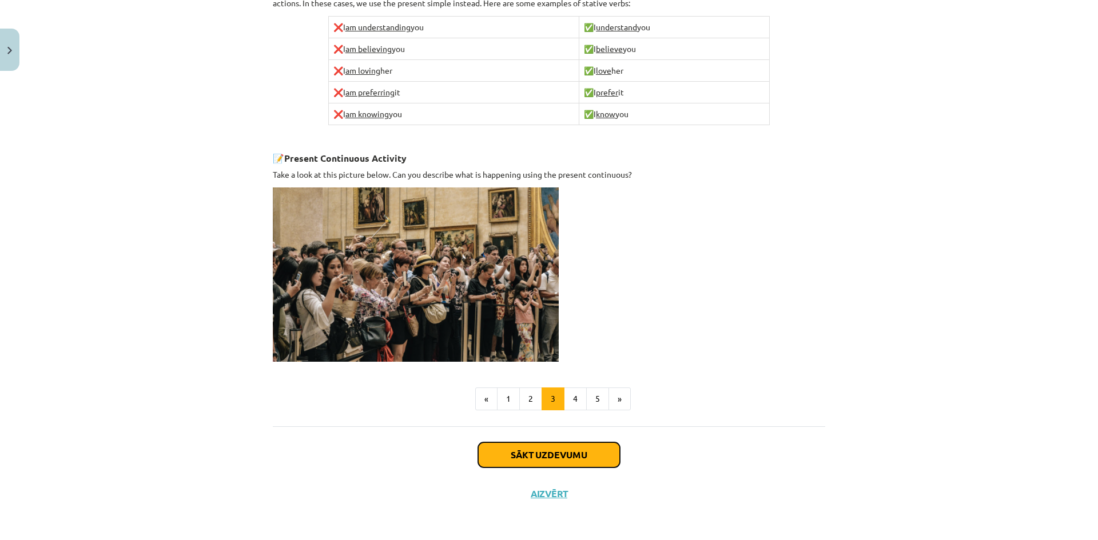
click at [546, 457] on button "Sākt uzdevumu" at bounding box center [549, 455] width 142 height 25
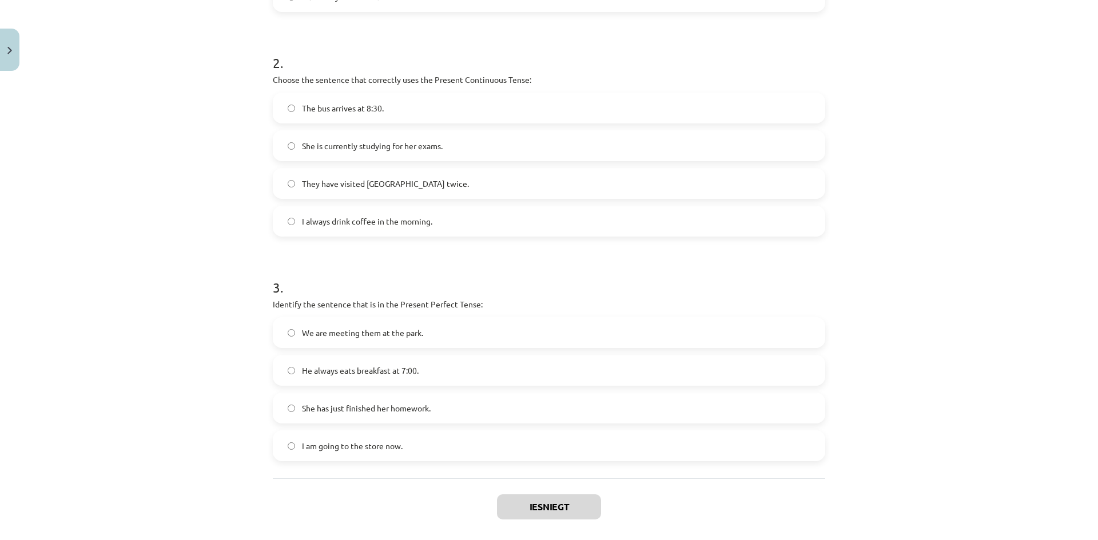
scroll to position [471, 0]
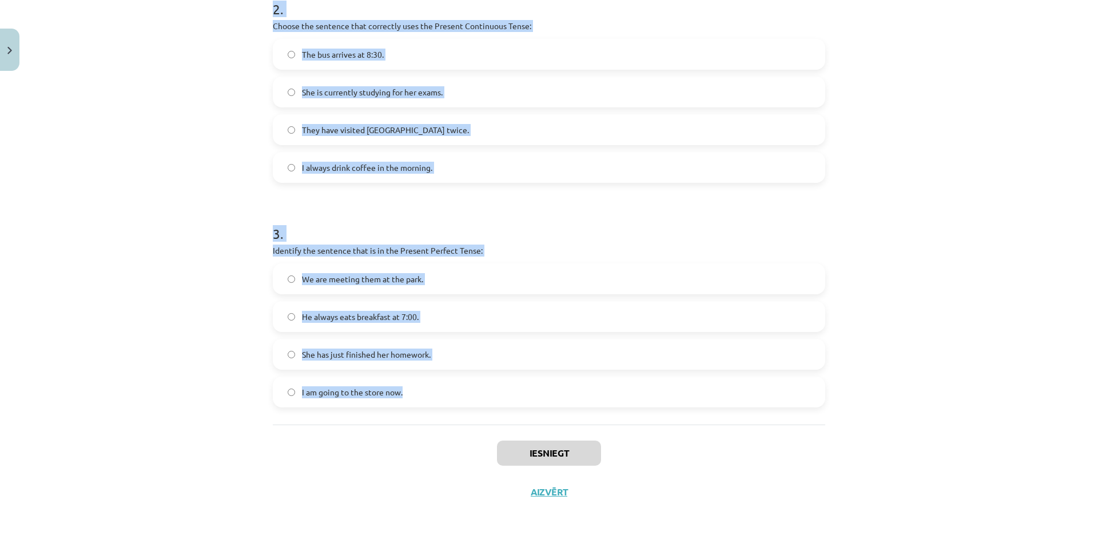
drag, startPoint x: 269, startPoint y: 256, endPoint x: 420, endPoint y: 405, distance: 212.3
click at [420, 405] on form "1 . Which sentence is in the Simple Present Tense? They have been playing socce…" at bounding box center [549, 81] width 552 height 651
click at [309, 211] on h1 "3 ." at bounding box center [549, 223] width 552 height 35
drag, startPoint x: 257, startPoint y: 198, endPoint x: 469, endPoint y: 403, distance: 294.4
click at [469, 403] on div "Mācību tēma: Angļu valoda i - 10.klase 1.ieskaites mācību materiāls #2 📝 Topic …" at bounding box center [549, 270] width 1098 height 540
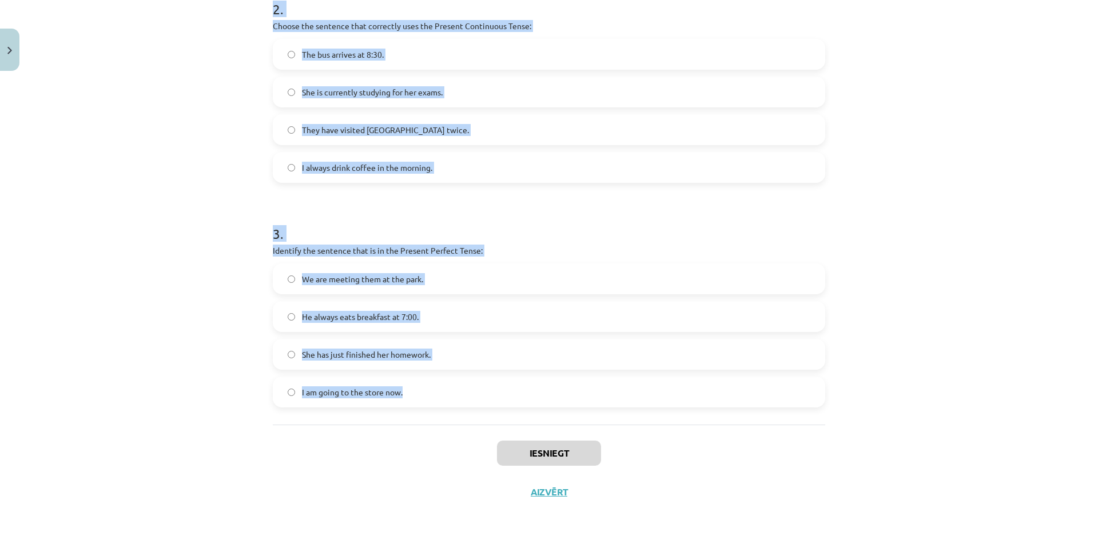
click at [638, 146] on div "The bus arrives at 8:30. She is currently studying for her exams. They have vis…" at bounding box center [549, 111] width 552 height 144
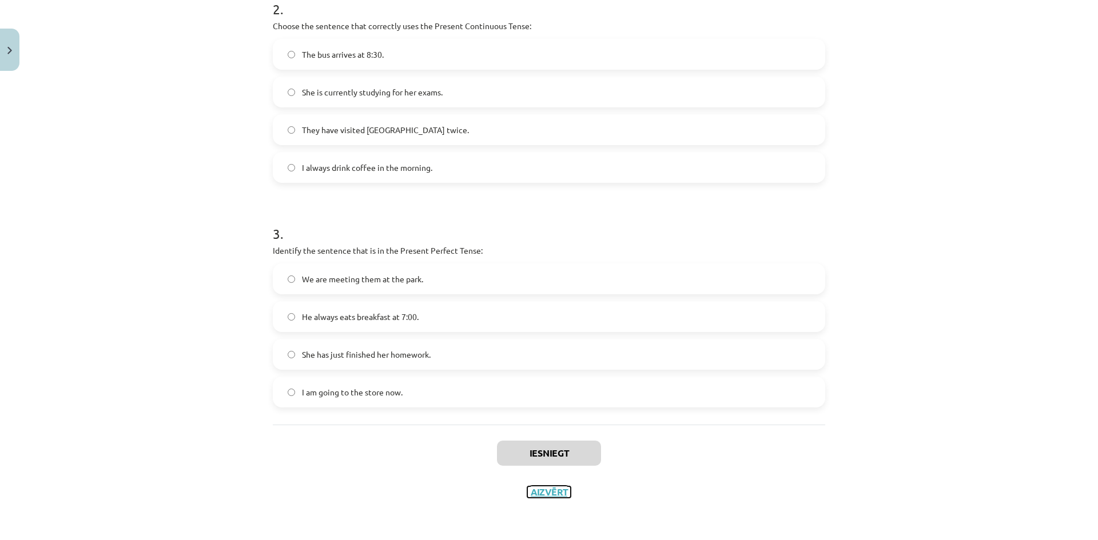
click at [561, 490] on button "Aizvērt" at bounding box center [548, 492] width 43 height 11
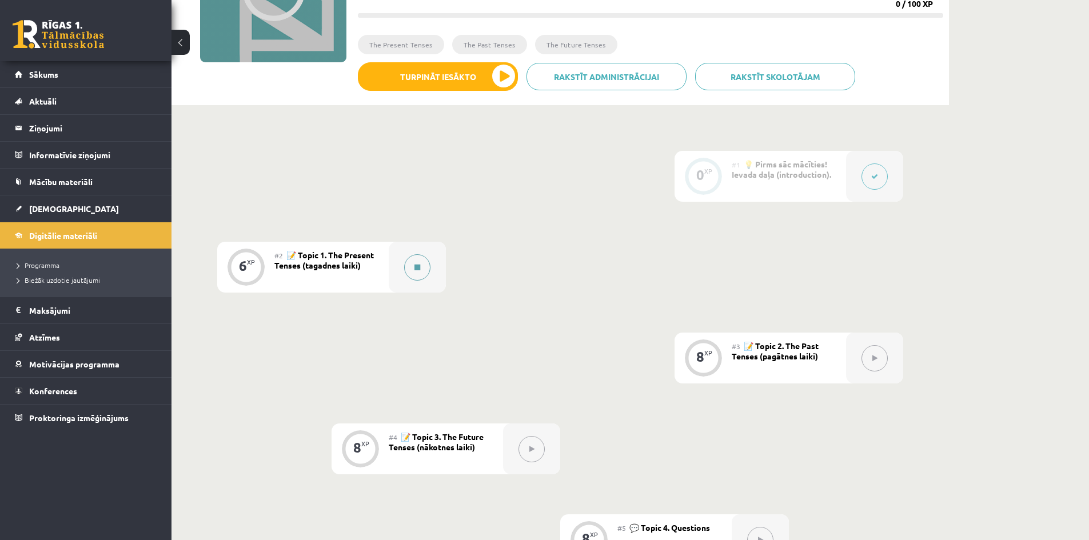
click at [412, 266] on button at bounding box center [417, 267] width 26 height 26
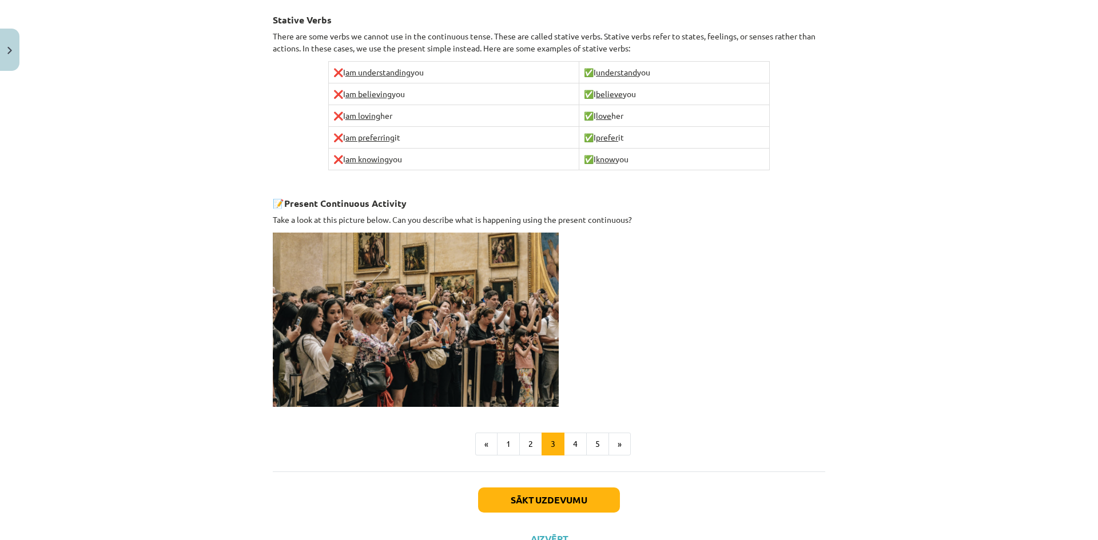
scroll to position [674, 0]
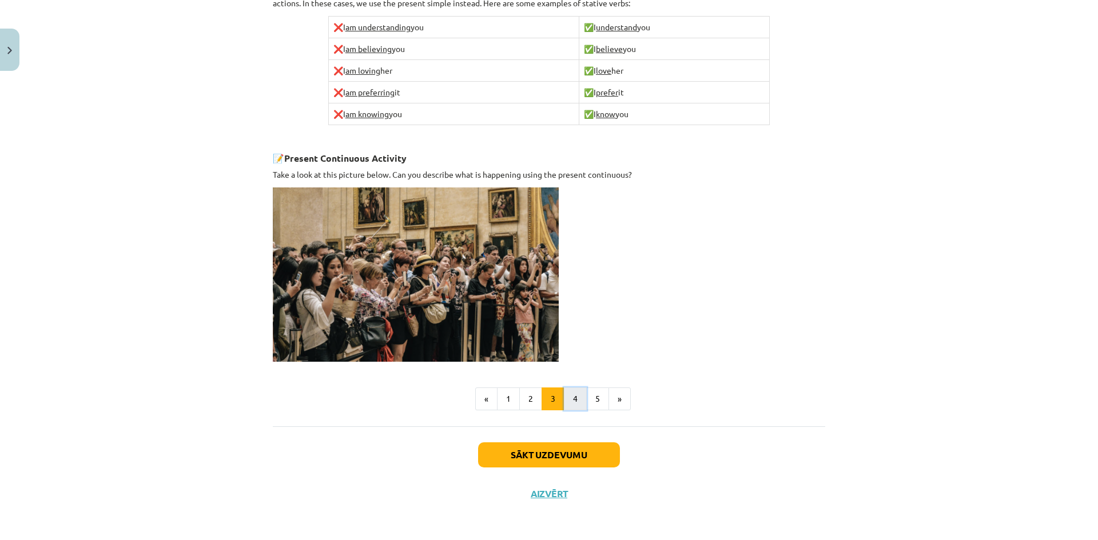
click at [568, 392] on button "4" at bounding box center [575, 399] width 23 height 23
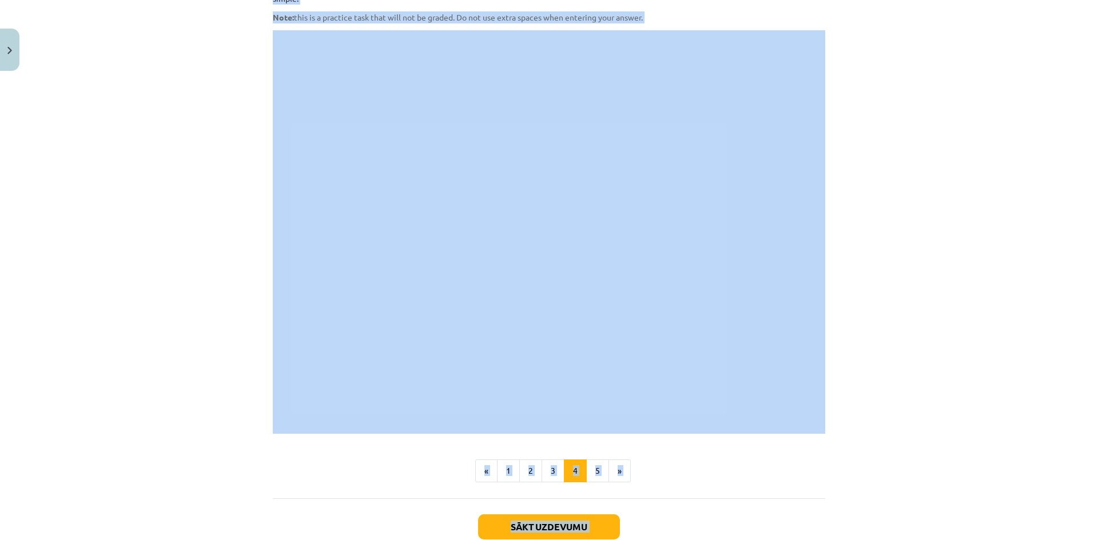
scroll to position [894, 0]
drag, startPoint x: 279, startPoint y: 221, endPoint x: 550, endPoint y: 353, distance: 301.3
click at [144, 334] on div "Mācību tēma: Angļu valoda i - 10.klase 1.ieskaites mācību materiāls #2 📝 Topic …" at bounding box center [549, 270] width 1098 height 540
drag, startPoint x: 550, startPoint y: 353, endPoint x: 244, endPoint y: 153, distance: 366.1
click at [244, 153] on div "Mācību tēma: Angļu valoda i - 10.klase 1.ieskaites mācību materiāls #2 📝 Topic …" at bounding box center [549, 270] width 1098 height 540
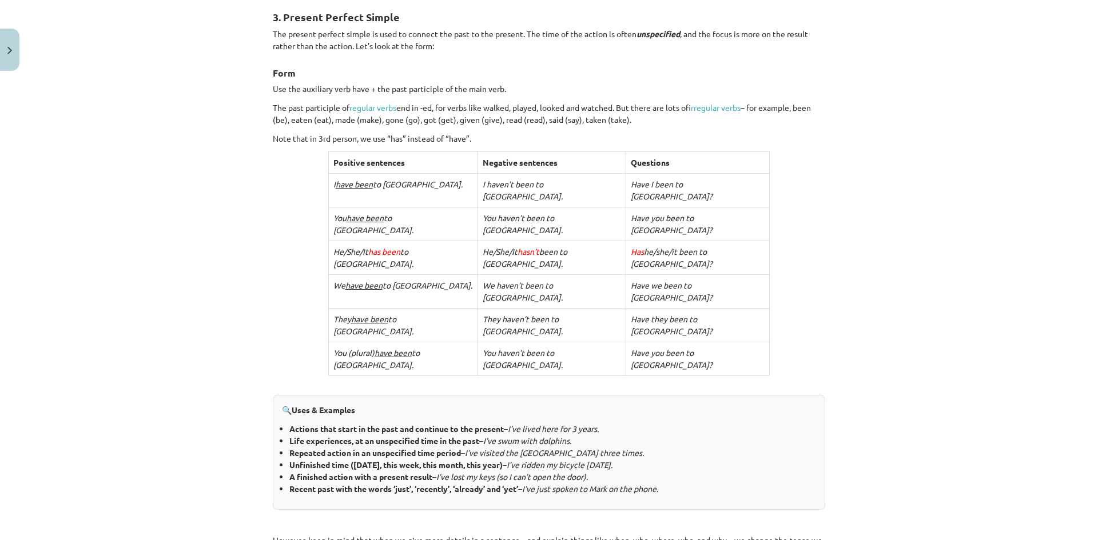
scroll to position [0, 0]
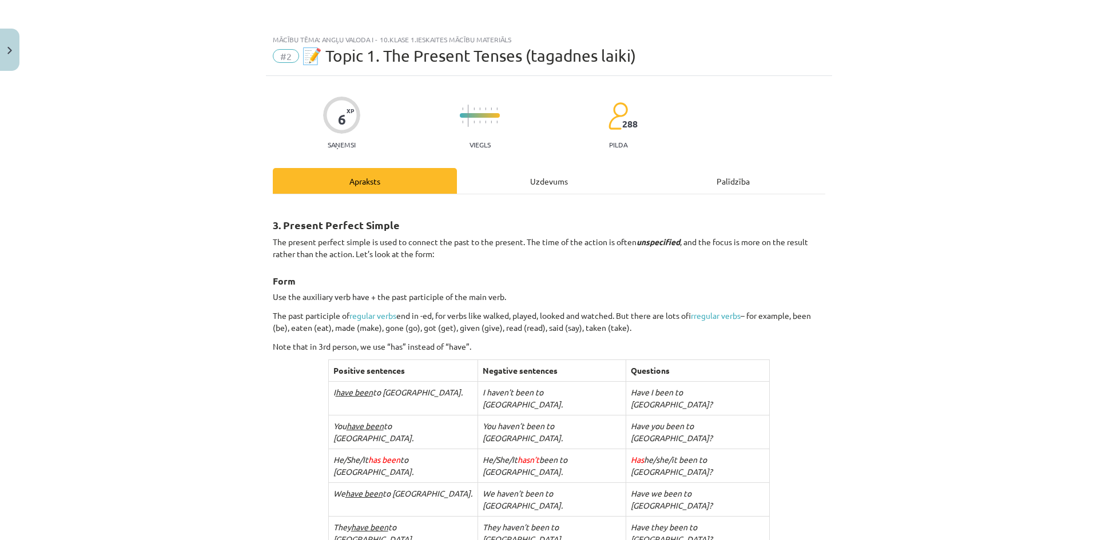
click at [273, 224] on strong "3. Present Perfect Simple" at bounding box center [336, 224] width 127 height 13
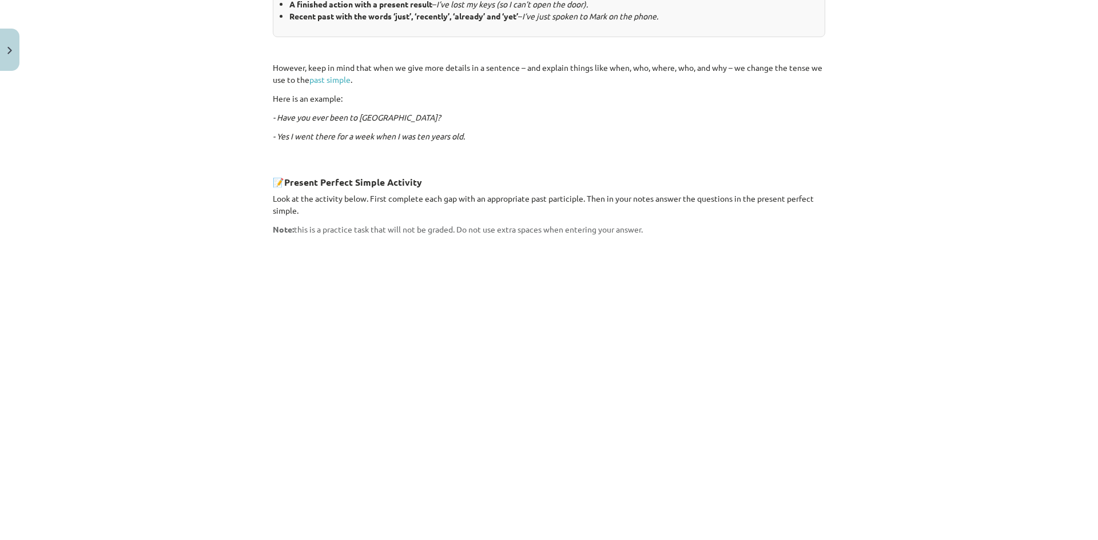
scroll to position [878, 0]
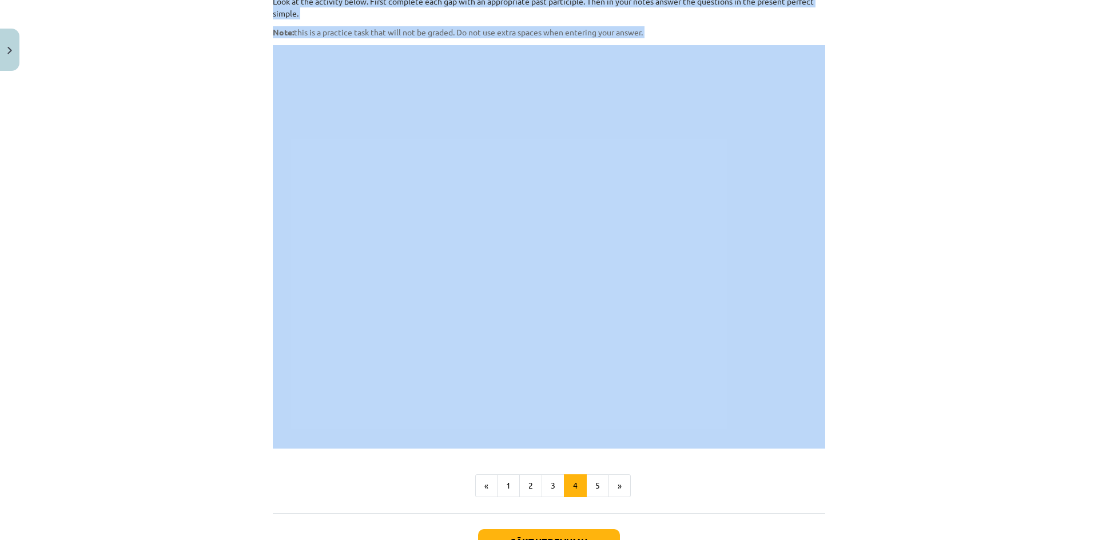
drag, startPoint x: 269, startPoint y: 224, endPoint x: 552, endPoint y: 369, distance: 317.6
click at [146, 319] on div "Mācību tēma: Angļu valoda i - 10.klase 1.ieskaites mācību materiāls #2 📝 Topic …" at bounding box center [549, 270] width 1098 height 540
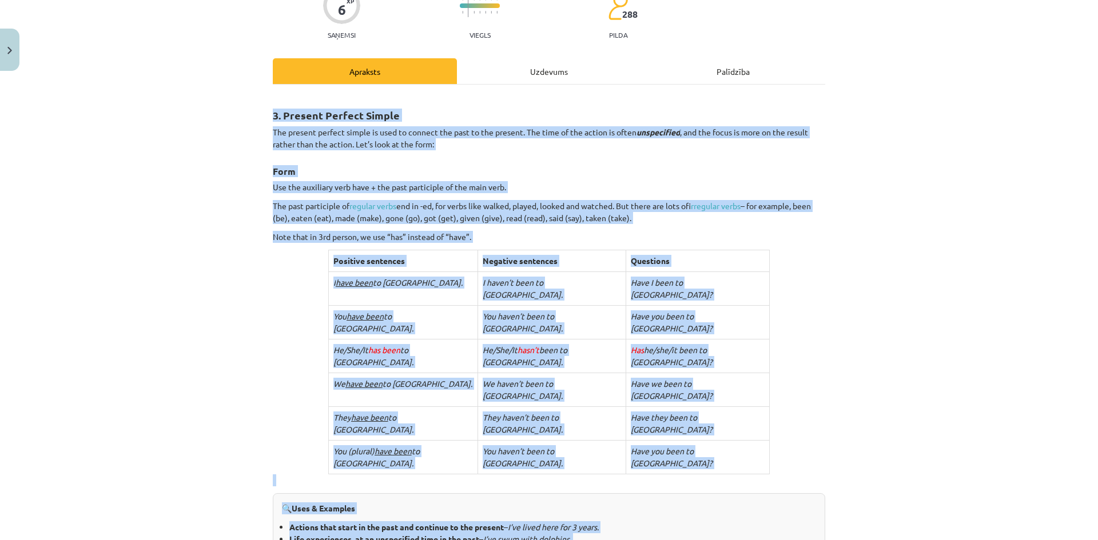
scroll to position [231, 0]
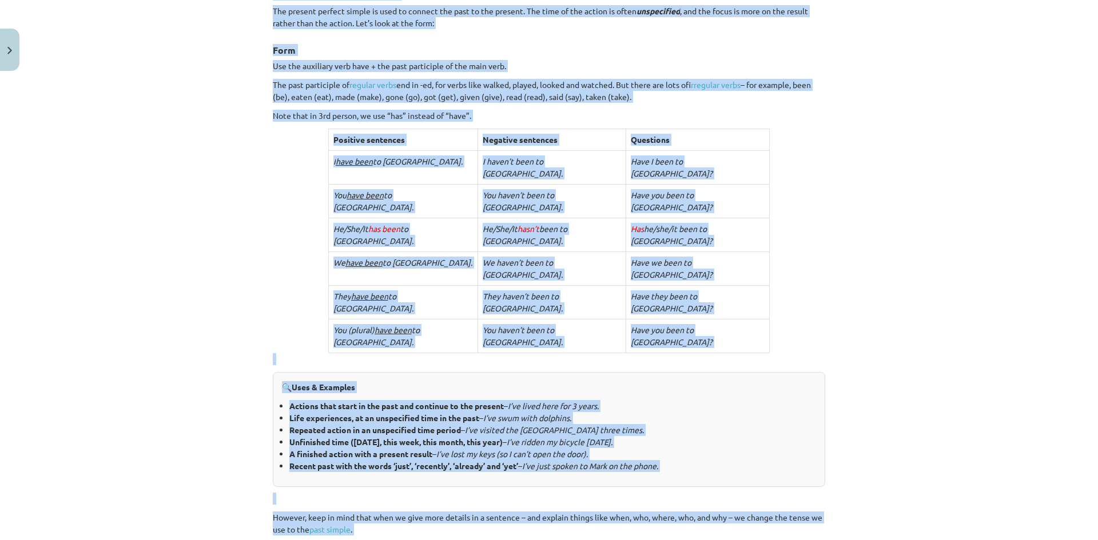
drag, startPoint x: 264, startPoint y: 220, endPoint x: 675, endPoint y: 495, distance: 494.3
click at [681, 517] on div "6 XP Saņemsi Viegls 288 pilda Apraksts Uzdevums Palīdzība 3. Present Perfect Si…" at bounding box center [549, 546] width 566 height 1403
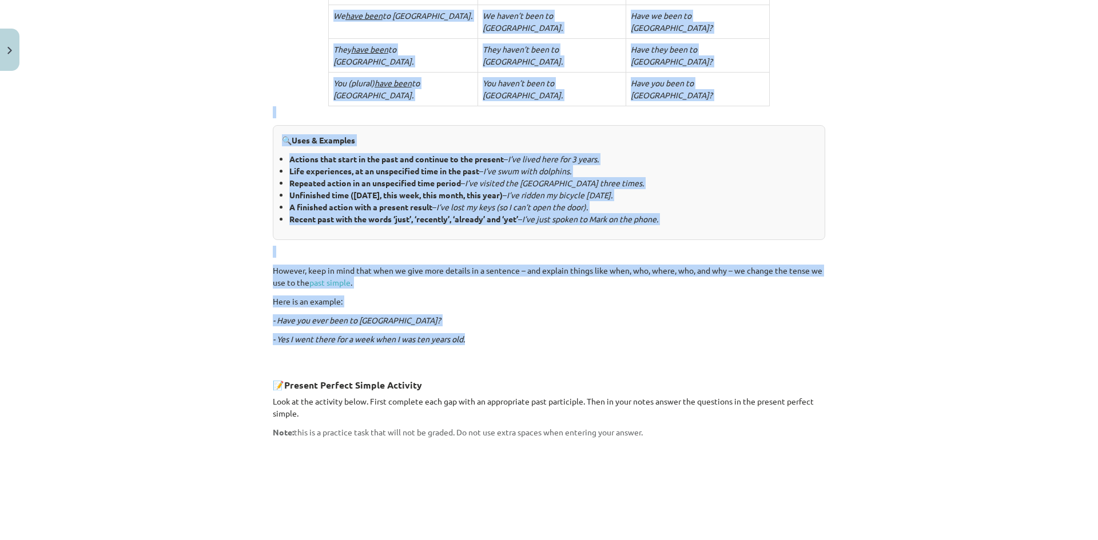
scroll to position [288, 0]
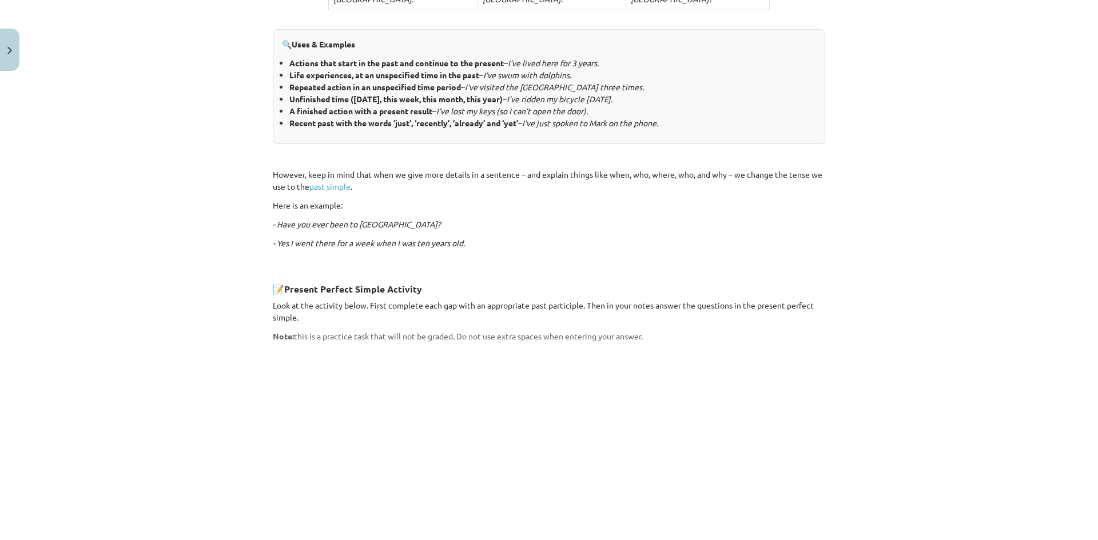
click at [527, 201] on div "3. Present Perfect Simple The present perfect simple is used to connect the pas…" at bounding box center [549, 192] width 552 height 1122
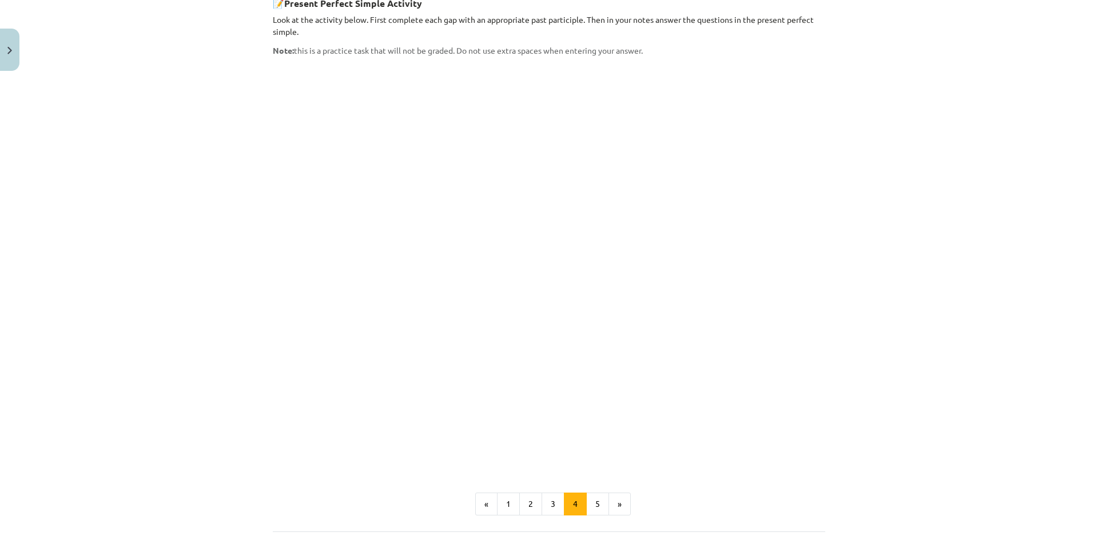
scroll to position [631, 0]
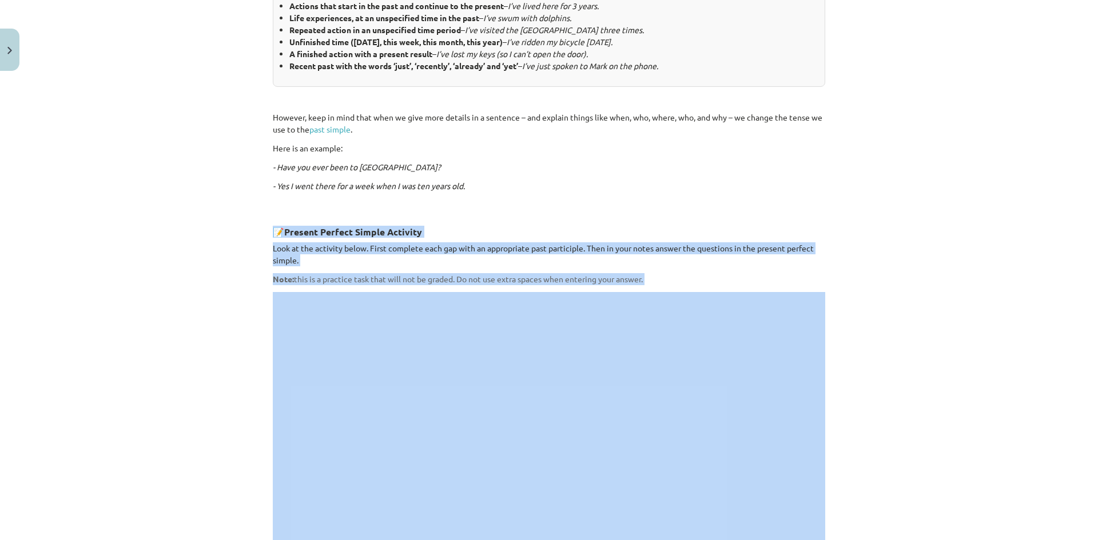
drag, startPoint x: 273, startPoint y: 156, endPoint x: 333, endPoint y: 221, distance: 88.6
click at [47, 235] on div "Mācību tēma: Angļu valoda i - 10.klase 1.ieskaites mācību materiāls #2 📝 Topic …" at bounding box center [549, 270] width 1098 height 540
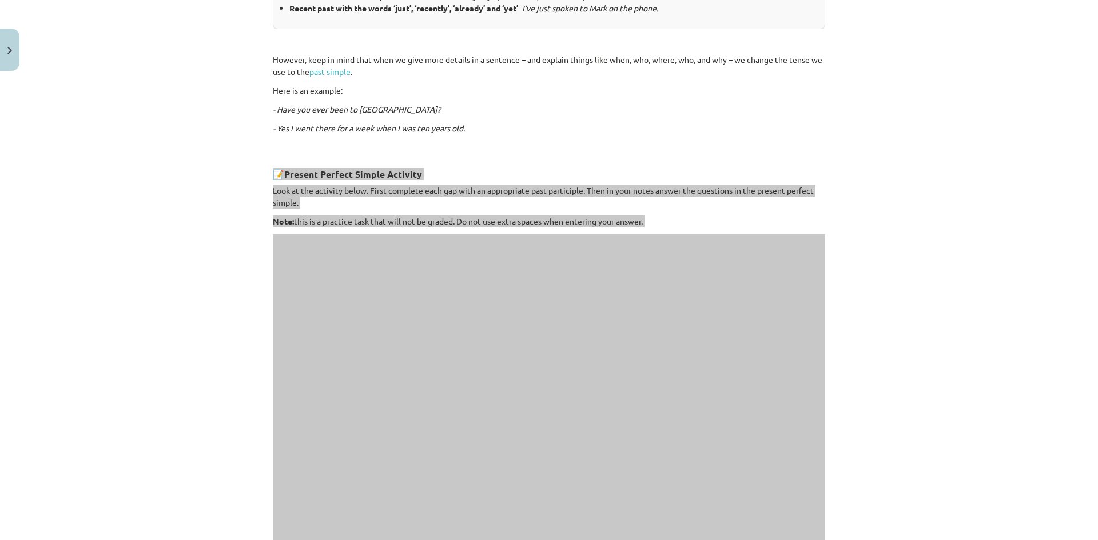
scroll to position [860, 0]
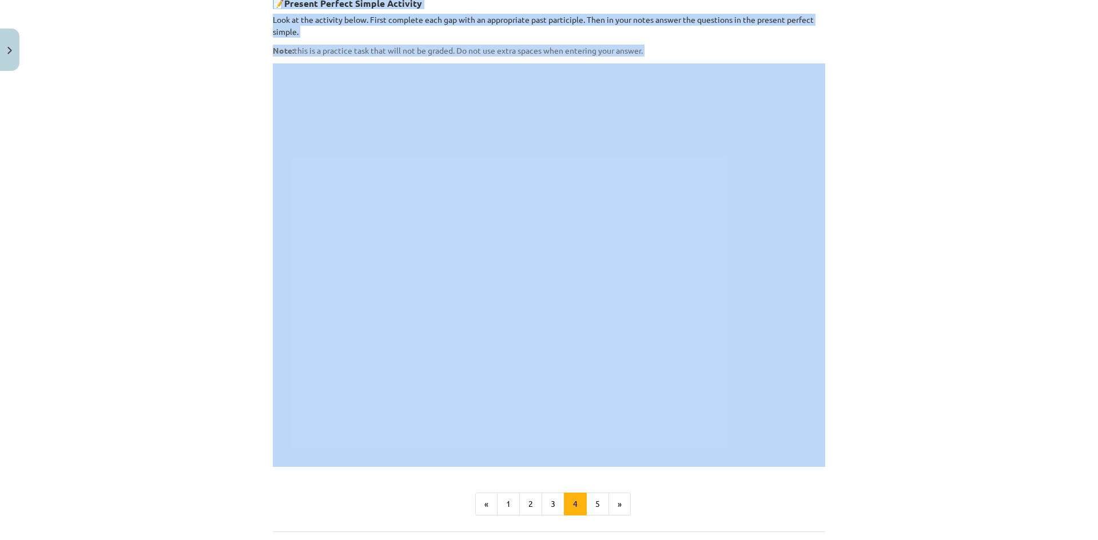
click at [99, 138] on div "Mācību tēma: Angļu valoda i - 10.klase 1.ieskaites mācību materiāls #2 📝 Topic …" at bounding box center [549, 270] width 1098 height 540
click at [120, 156] on div "Mācību tēma: Angļu valoda i - 10.klase 1.ieskaites mācību materiāls #2 📝 Topic …" at bounding box center [549, 270] width 1098 height 540
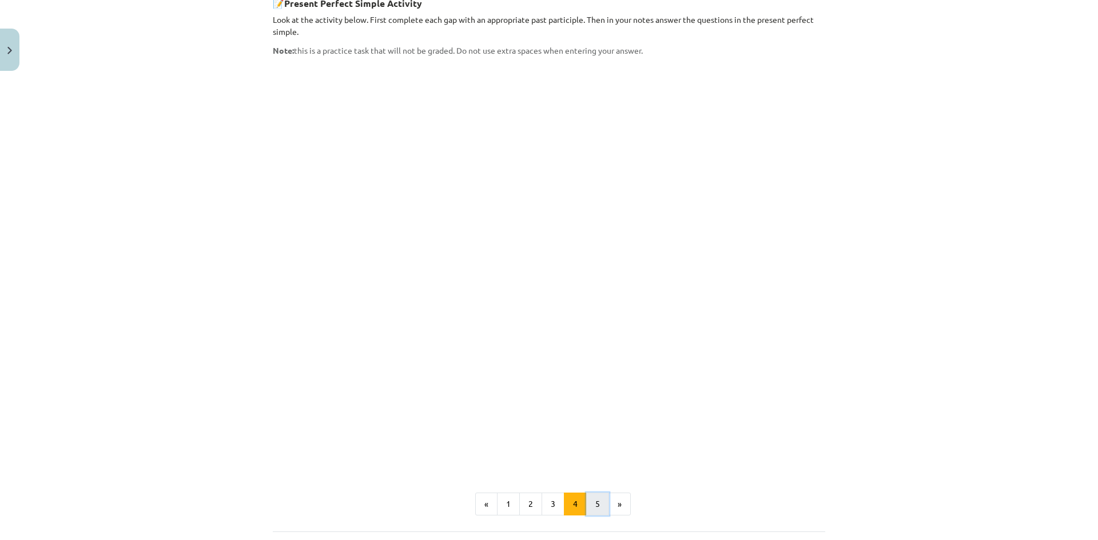
click at [587, 493] on button "5" at bounding box center [597, 504] width 23 height 23
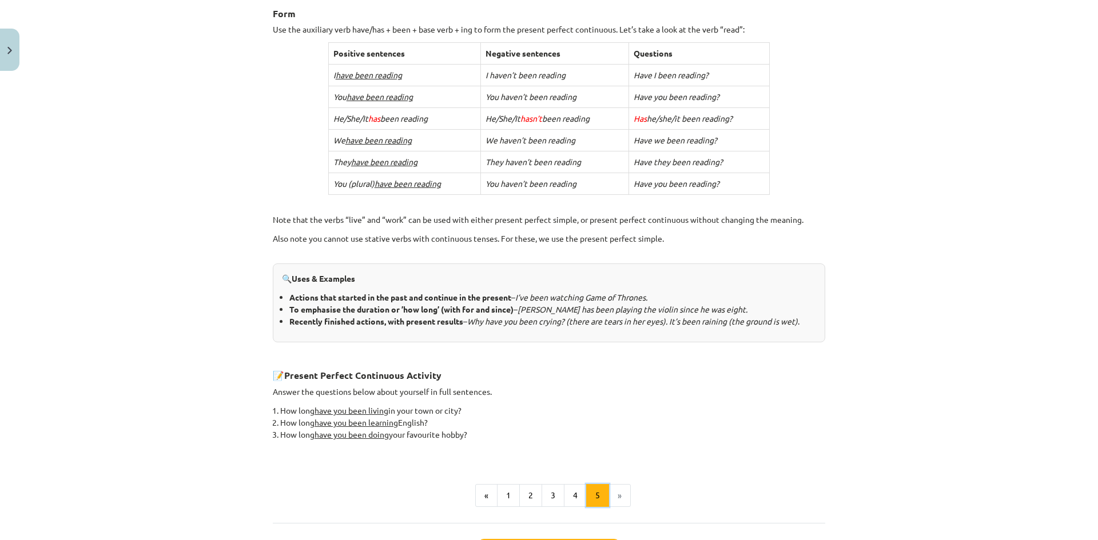
scroll to position [365, 0]
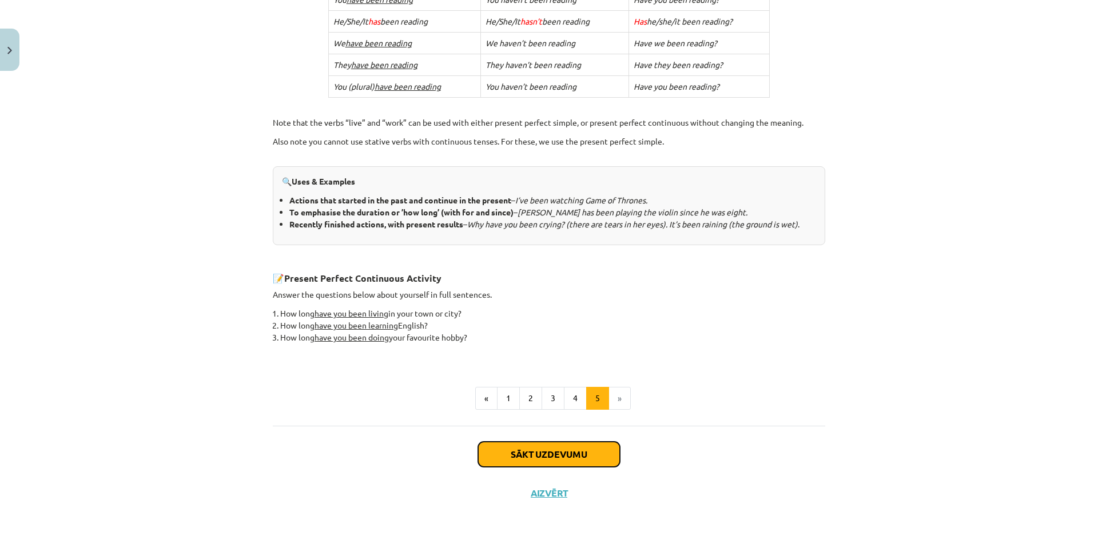
click at [514, 446] on button "Sākt uzdevumu" at bounding box center [549, 454] width 142 height 25
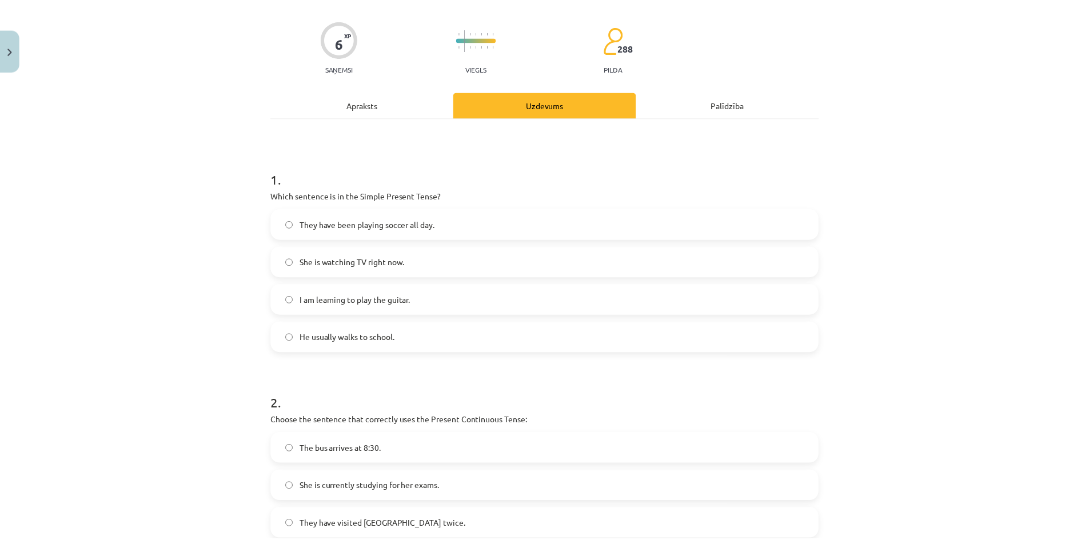
scroll to position [29, 0]
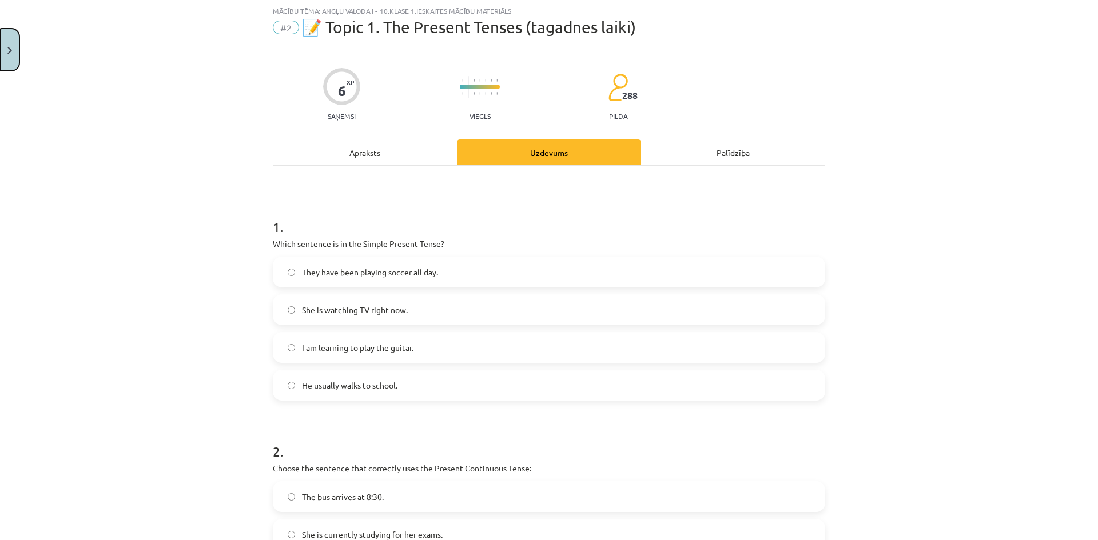
click at [1, 52] on button "Close" at bounding box center [9, 50] width 19 height 42
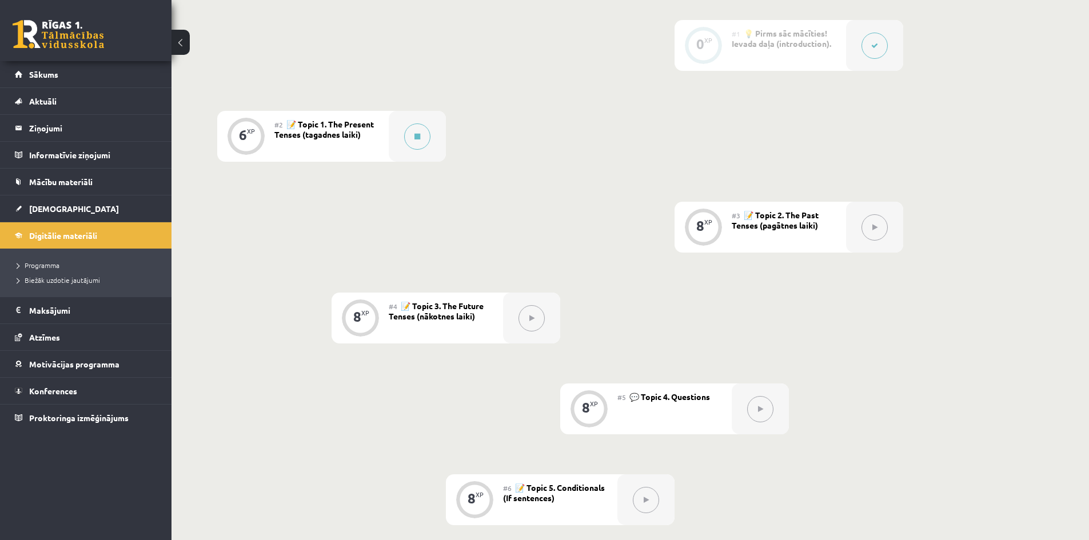
scroll to position [300, 0]
click at [868, 236] on button at bounding box center [875, 230] width 26 height 26
click at [535, 320] on button at bounding box center [532, 321] width 26 height 26
click at [760, 411] on icon at bounding box center [760, 411] width 5 height 7
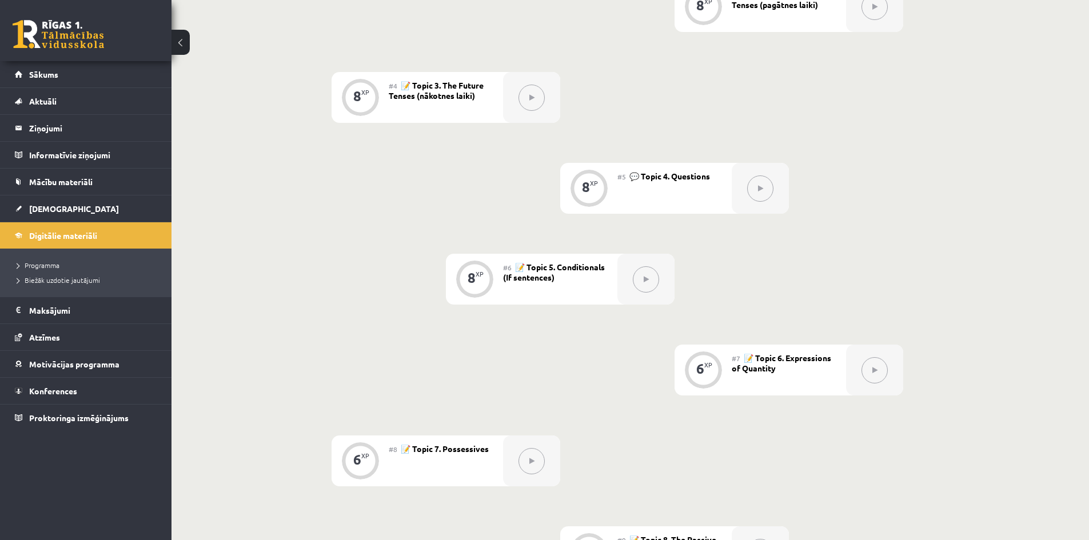
scroll to position [700, 0]
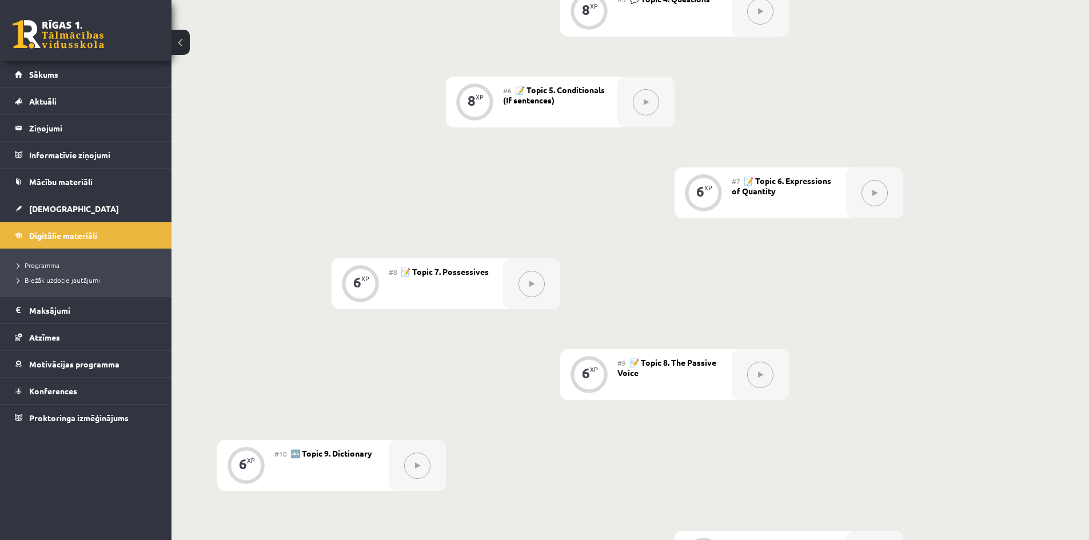
click at [428, 469] on button at bounding box center [417, 466] width 26 height 26
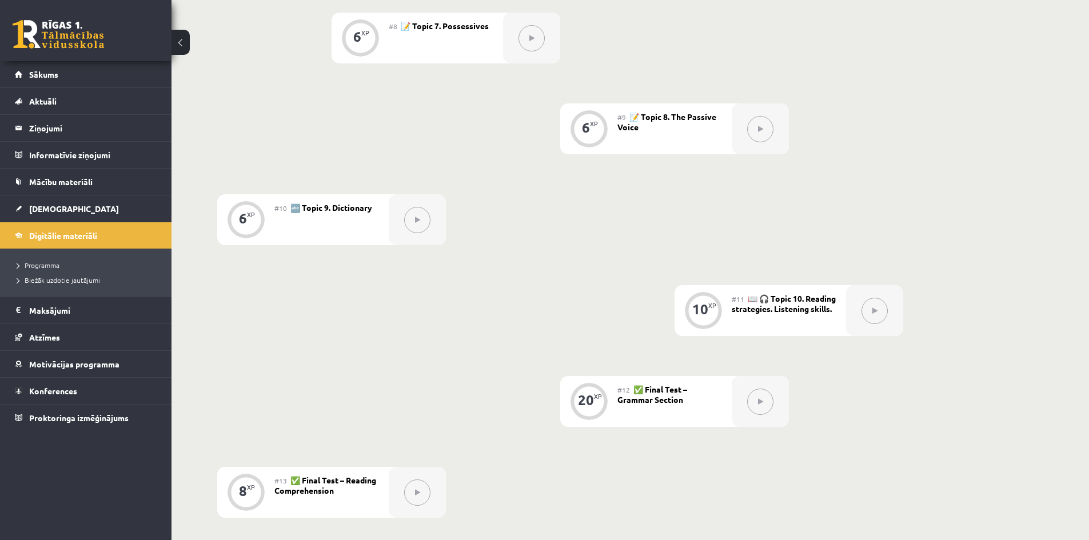
scroll to position [1158, 0]
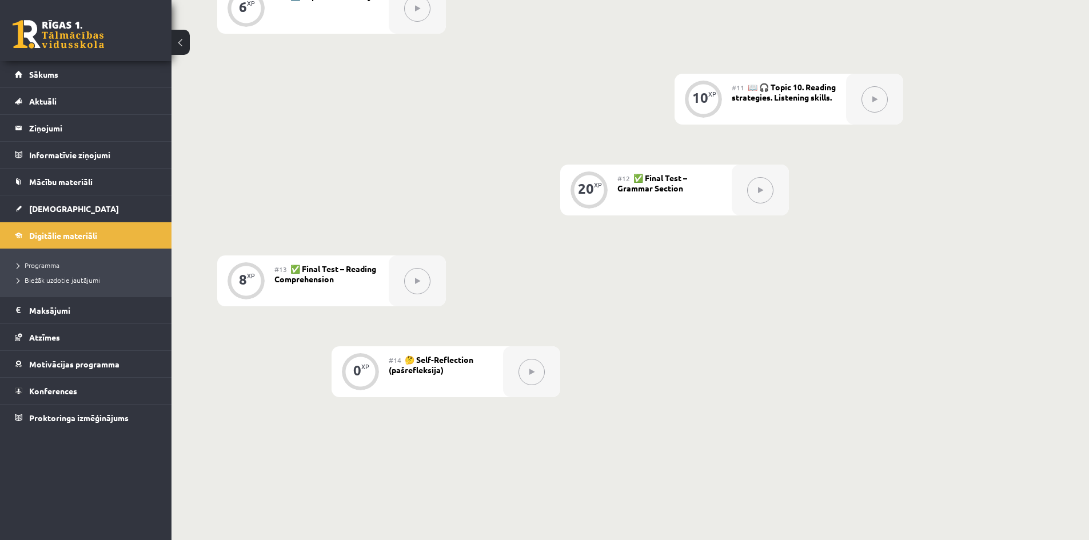
click at [421, 280] on button at bounding box center [417, 281] width 26 height 26
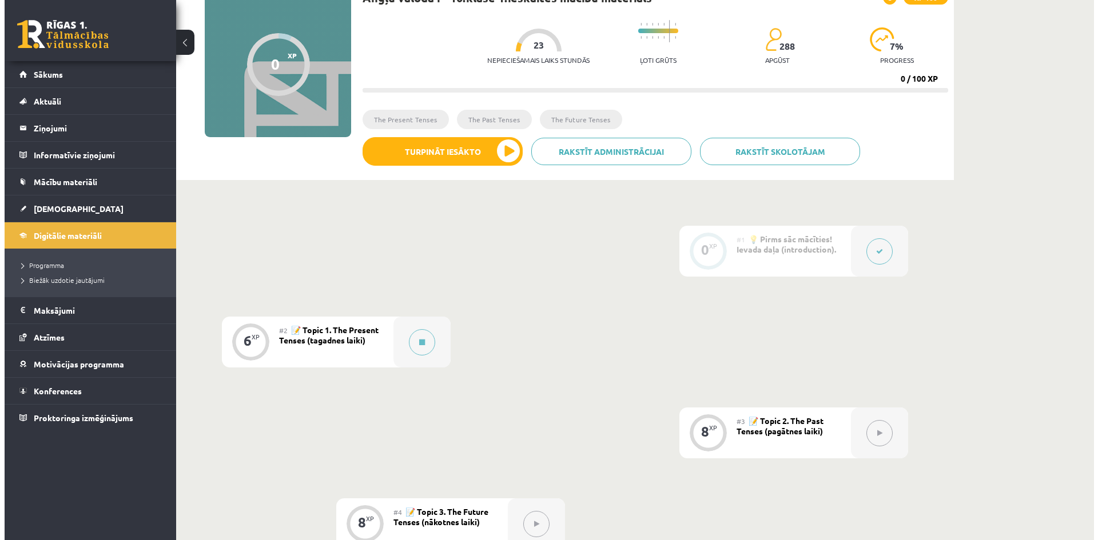
scroll to position [14, 0]
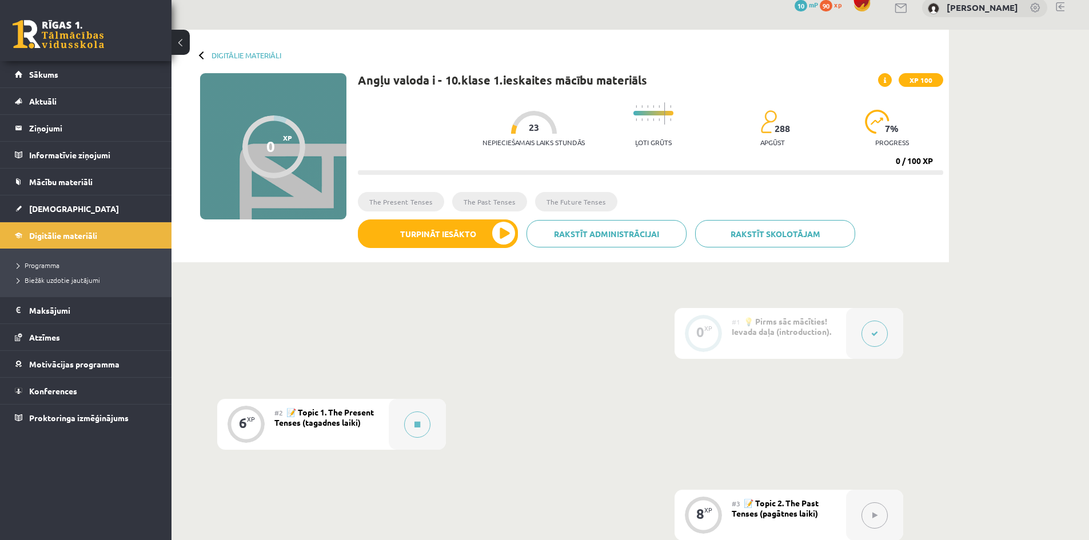
click at [867, 336] on button at bounding box center [875, 334] width 26 height 26
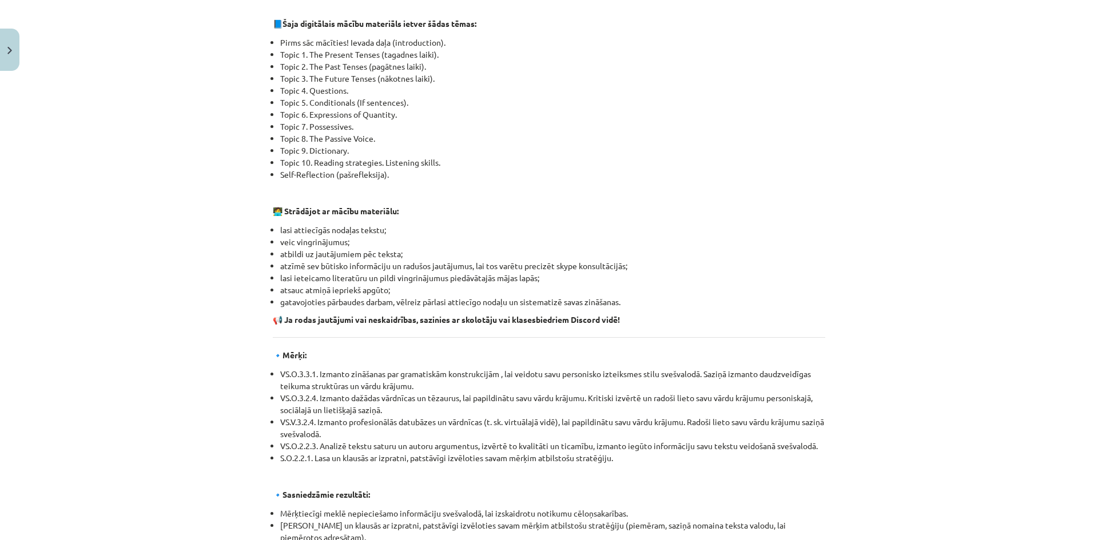
scroll to position [359, 0]
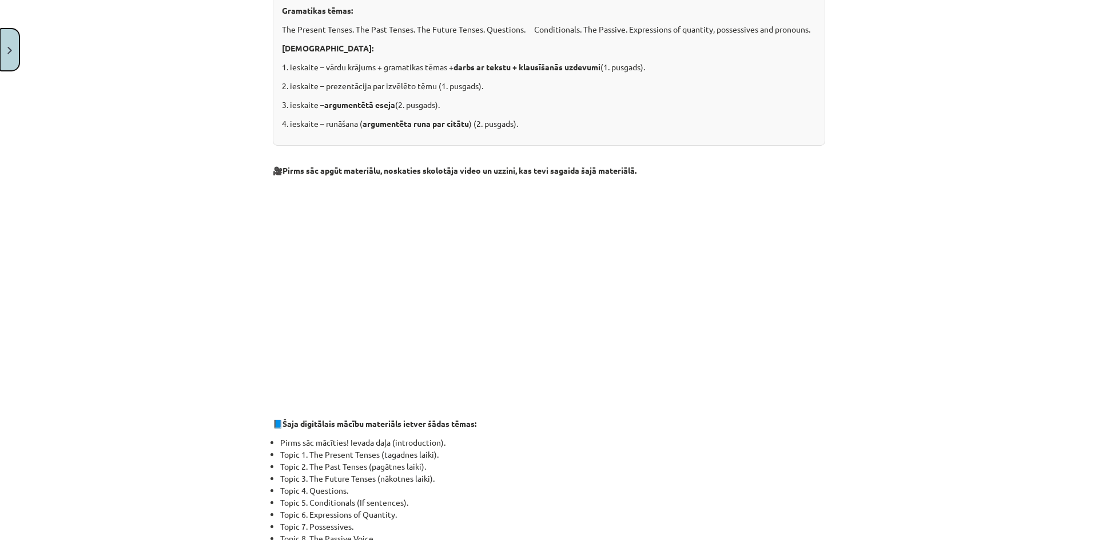
click at [16, 38] on button "Close" at bounding box center [9, 50] width 19 height 42
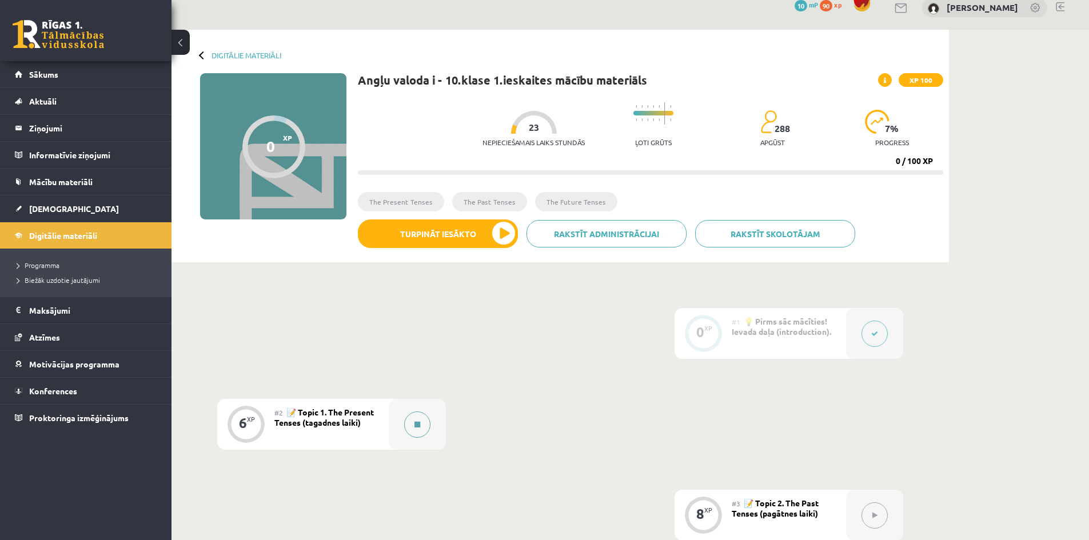
click at [410, 422] on button at bounding box center [417, 425] width 26 height 26
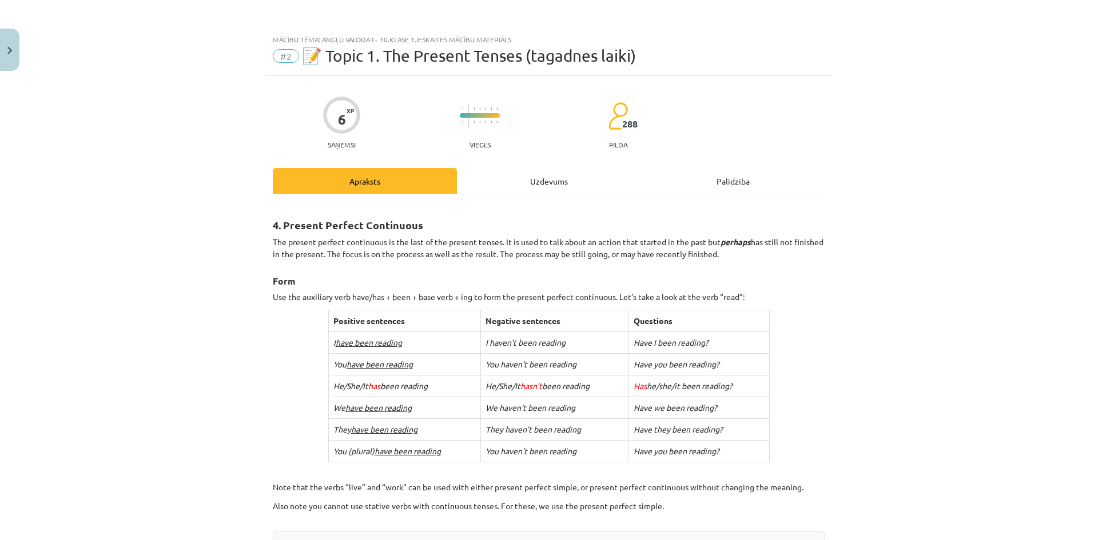
scroll to position [365, 0]
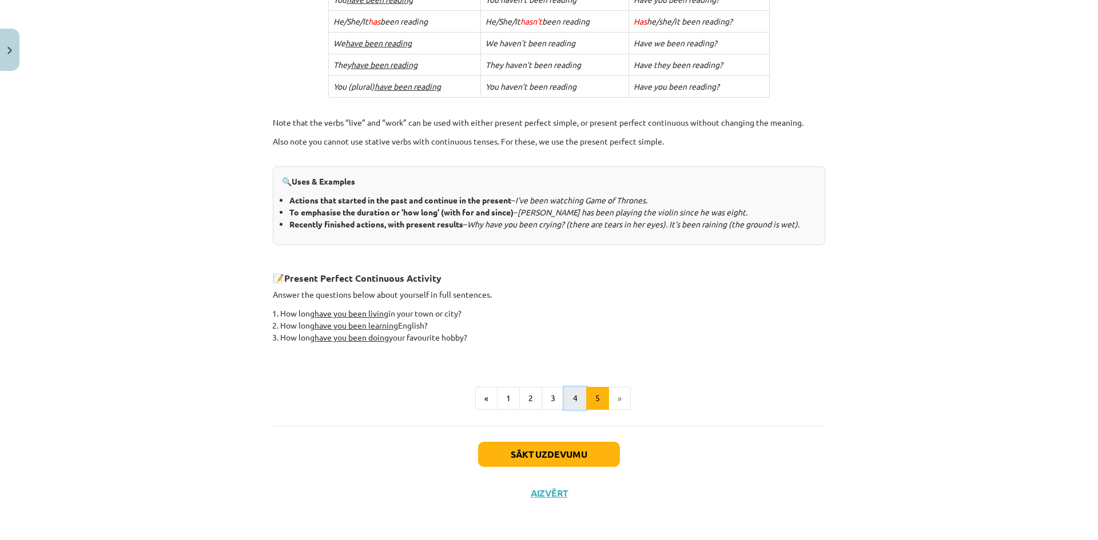
click at [568, 403] on button "4" at bounding box center [575, 398] width 23 height 23
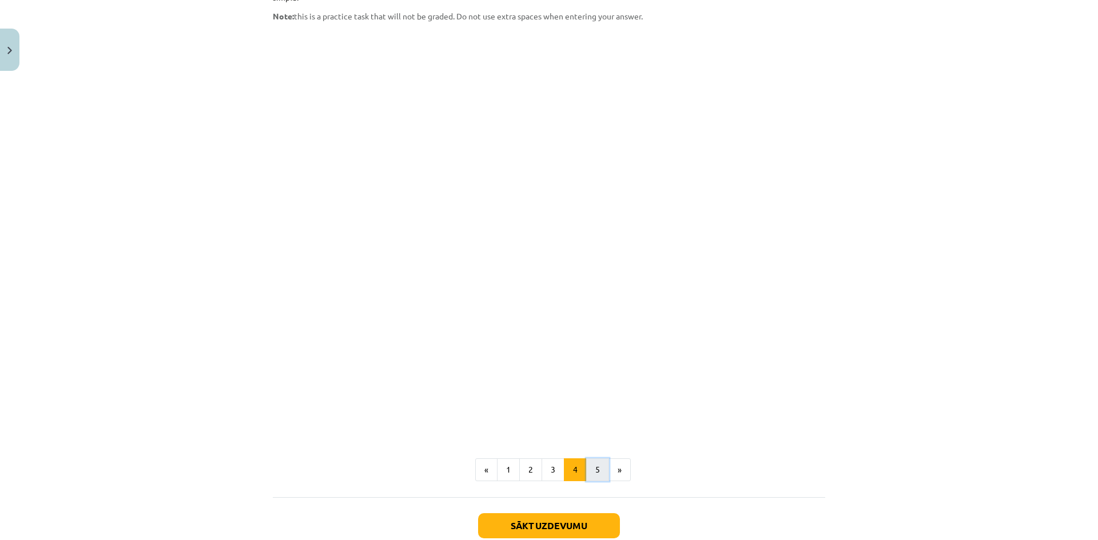
click at [595, 459] on button "5" at bounding box center [597, 470] width 23 height 23
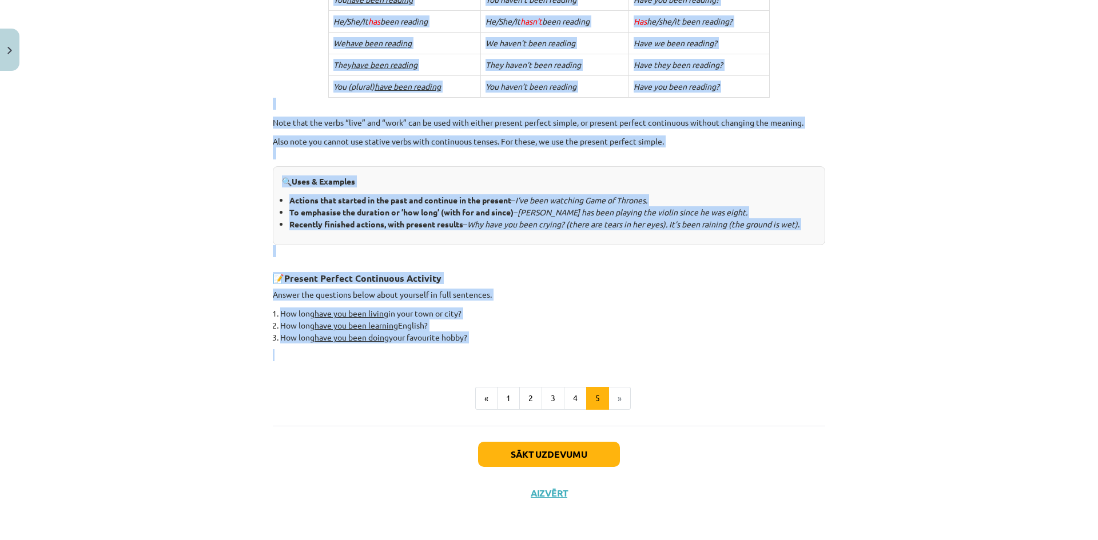
drag, startPoint x: 320, startPoint y: 55, endPoint x: 547, endPoint y: 358, distance: 379.0
click at [547, 358] on div "Mācību tēma: Angļu valoda i - 10.klase 1.ieskaites mācību materiāls #2 📝 Topic …" at bounding box center [549, 270] width 1098 height 540
click at [661, 268] on h3 "📝 Present Perfect Continuous Activity" at bounding box center [549, 274] width 552 height 21
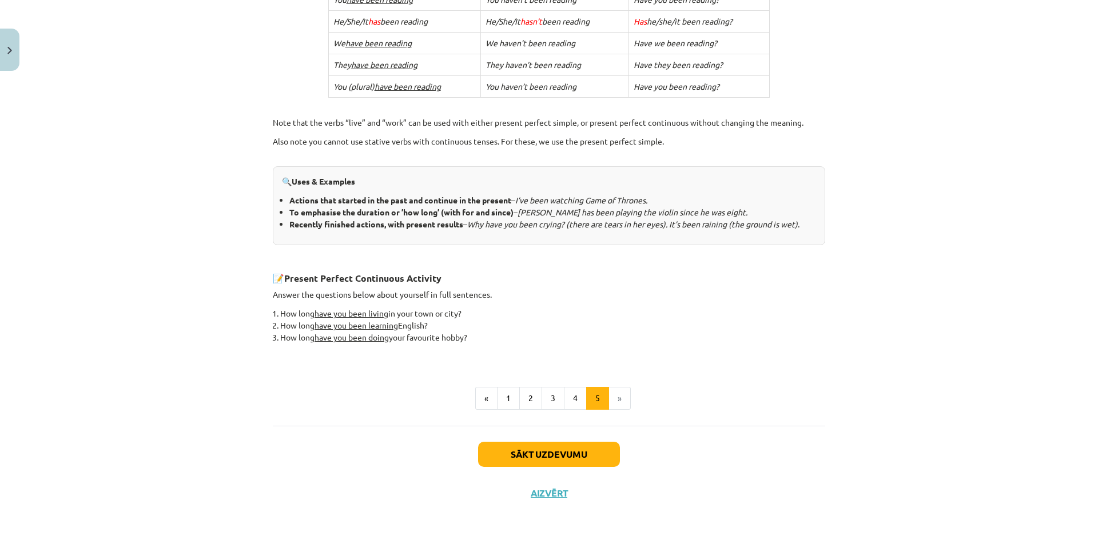
click at [612, 399] on li "»" at bounding box center [620, 398] width 22 height 23
click at [563, 448] on button "Sākt uzdevumu" at bounding box center [549, 454] width 142 height 25
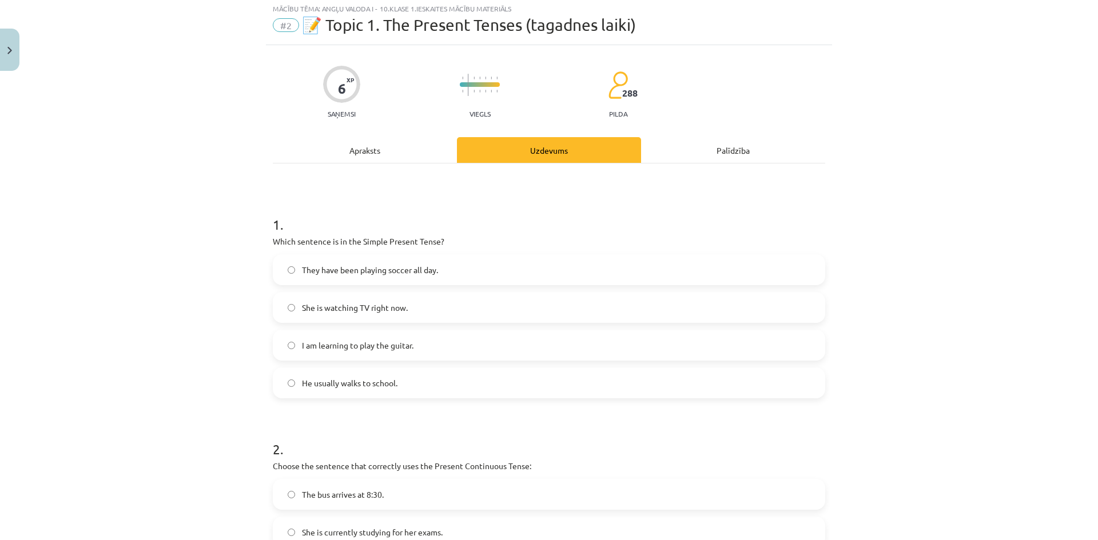
scroll to position [29, 0]
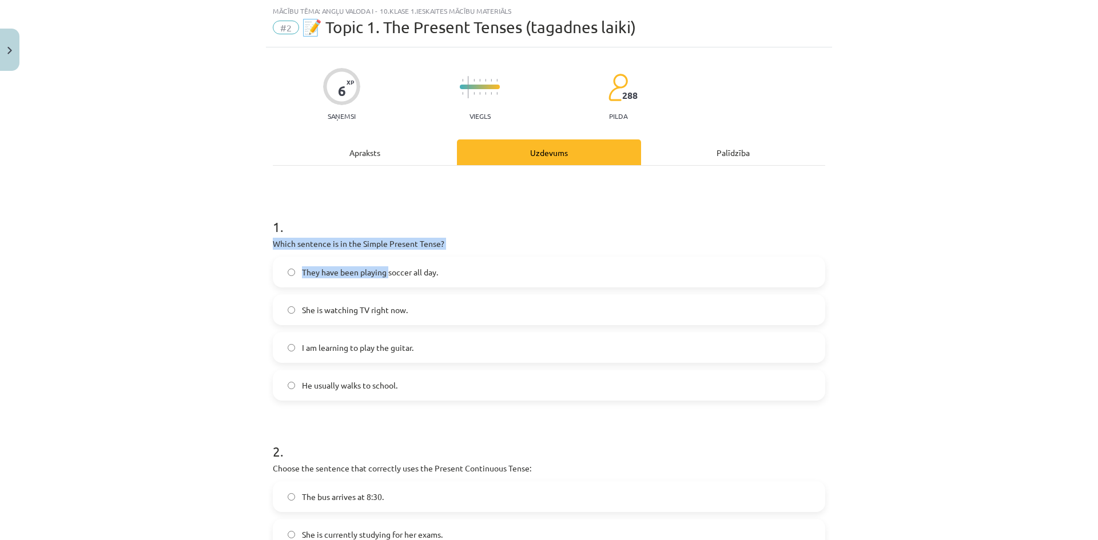
drag, startPoint x: 266, startPoint y: 238, endPoint x: 384, endPoint y: 276, distance: 123.7
click at [384, 276] on div "6 XP Saņemsi Viegls 288 pilda Apraksts Uzdevums Palīdzība 1 . Which sentence is…" at bounding box center [549, 500] width 566 height 907
click at [503, 250] on div "1 . Which sentence is in the Simple Present Tense? They have been playing socce…" at bounding box center [549, 300] width 552 height 202
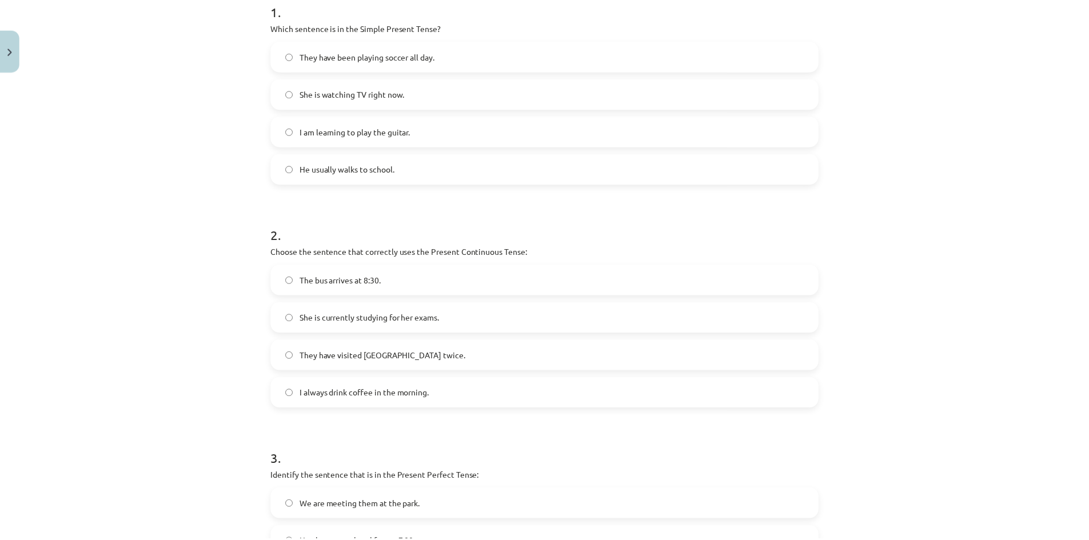
scroll to position [429, 0]
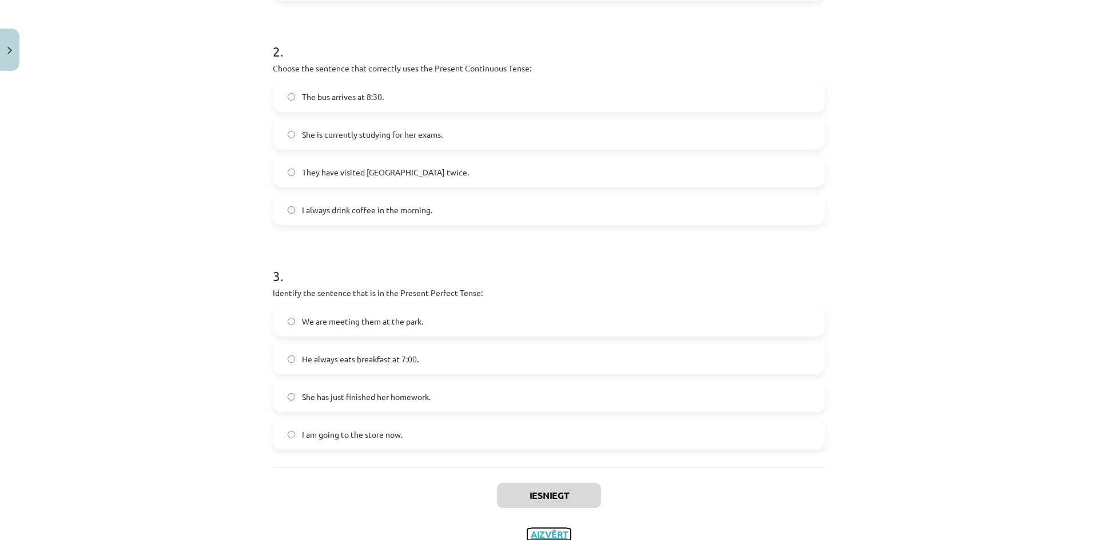
click at [564, 534] on button "Aizvērt" at bounding box center [548, 534] width 43 height 11
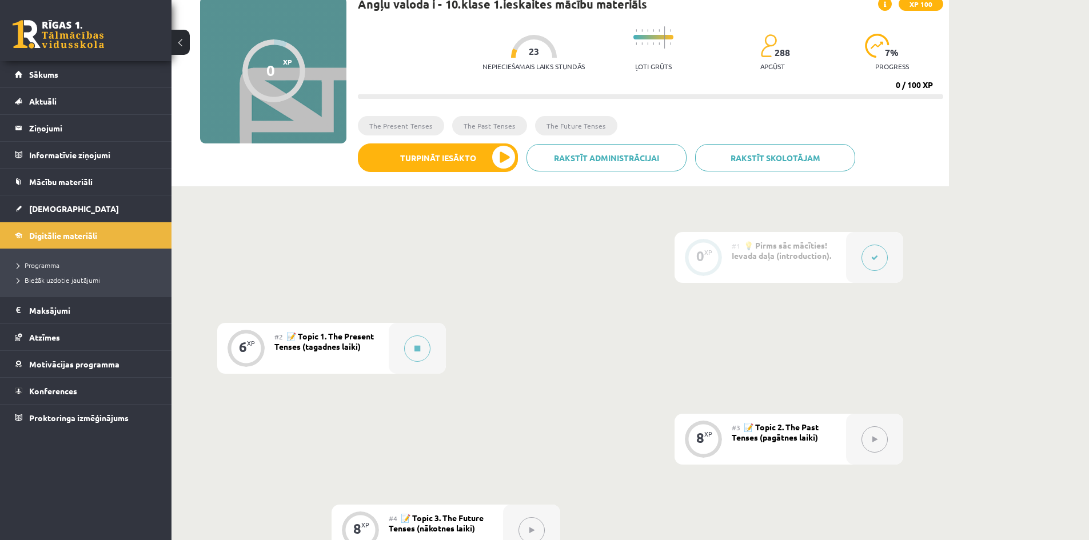
scroll to position [186, 0]
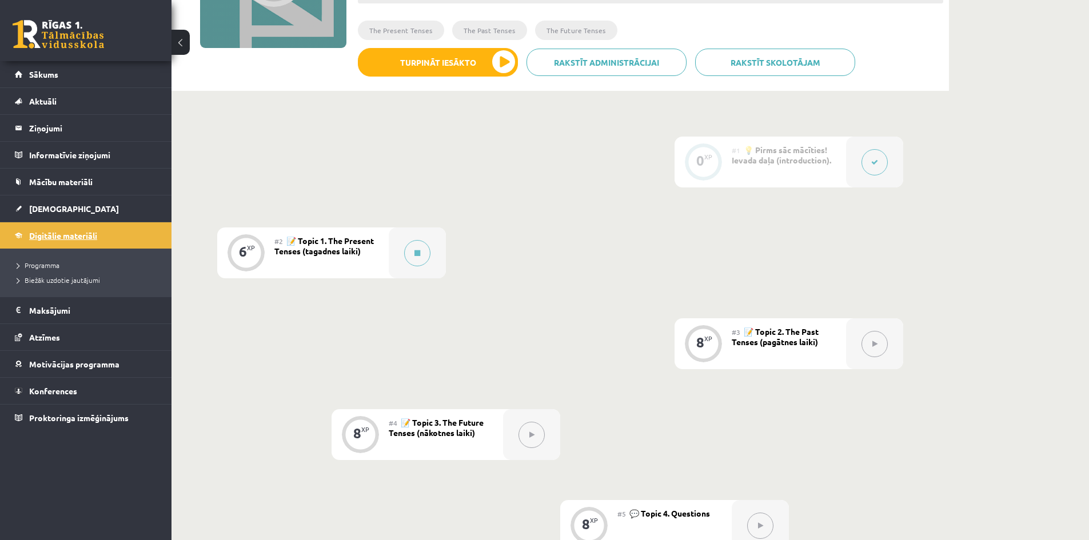
click at [39, 235] on span "Digitālie materiāli" at bounding box center [63, 235] width 68 height 10
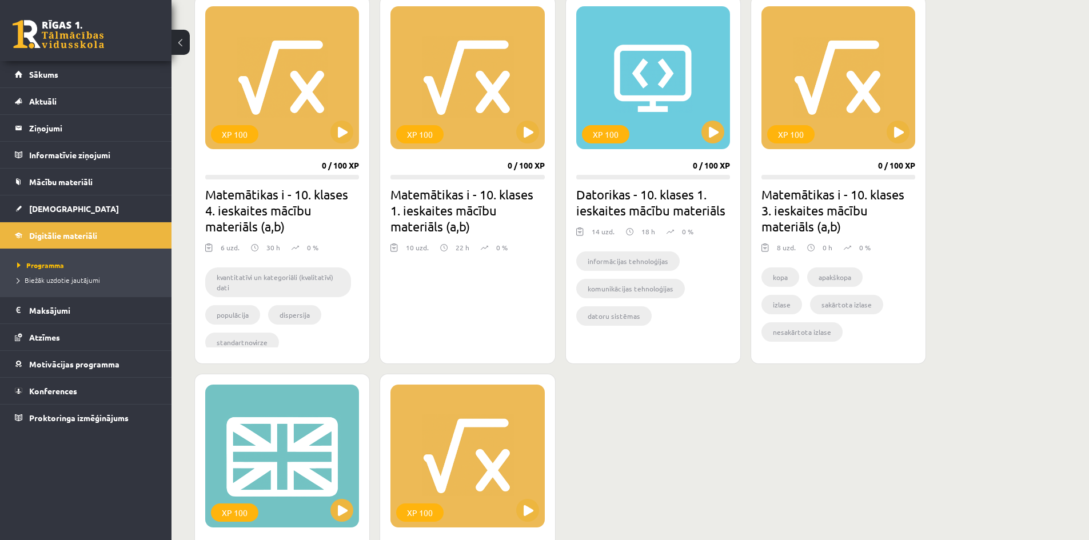
scroll to position [343, 0]
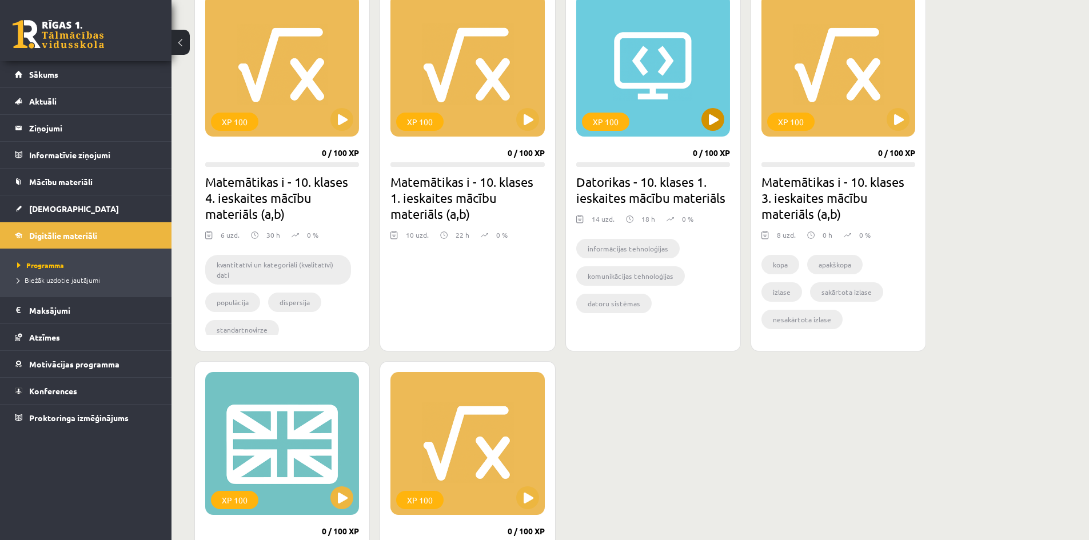
click at [701, 117] on div "XP 100" at bounding box center [653, 65] width 154 height 143
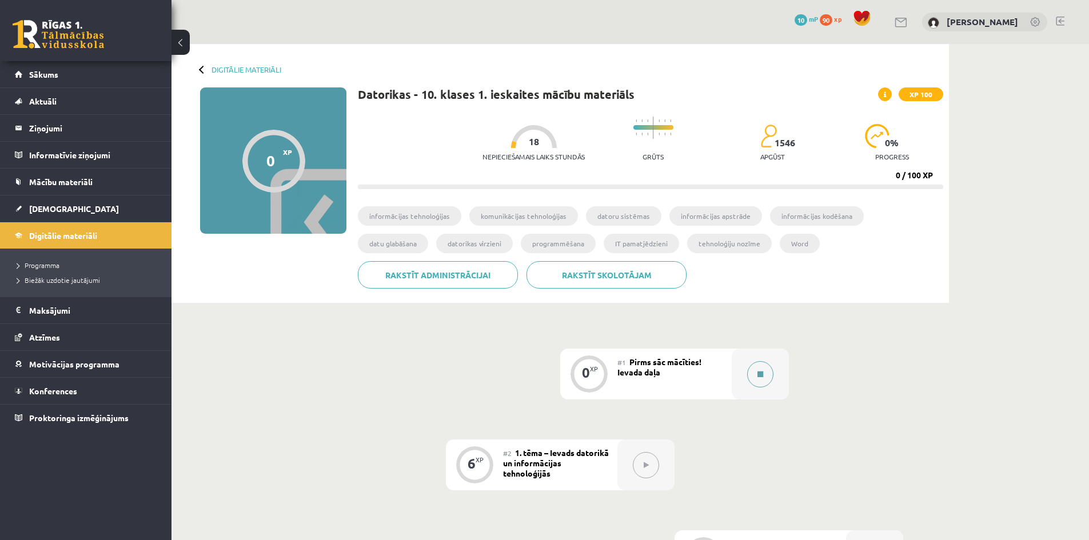
click at [762, 381] on button at bounding box center [760, 374] width 26 height 26
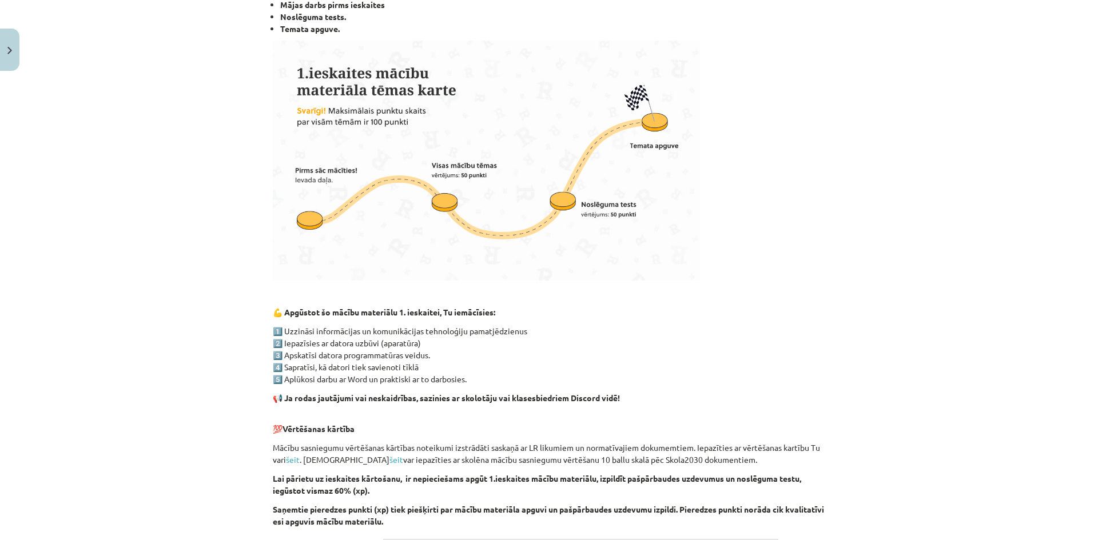
scroll to position [329, 0]
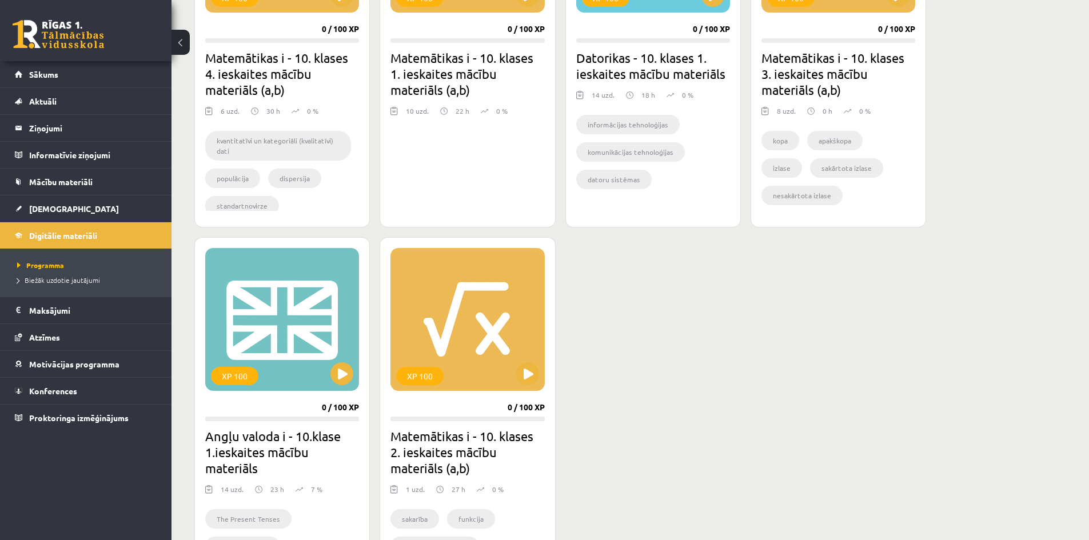
scroll to position [572, 0]
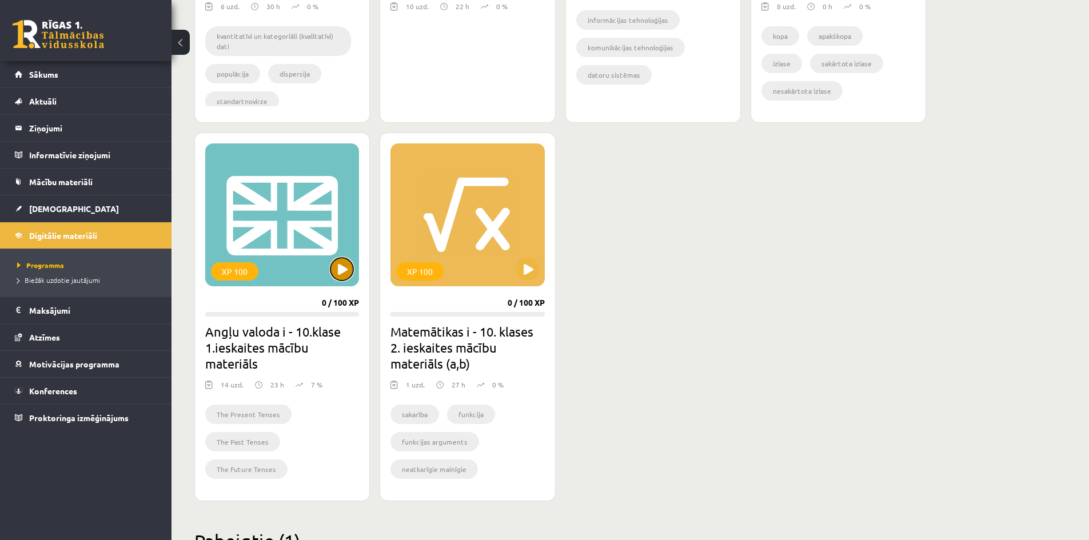
click at [338, 276] on button at bounding box center [342, 269] width 23 height 23
